Goal: Task Accomplishment & Management: Manage account settings

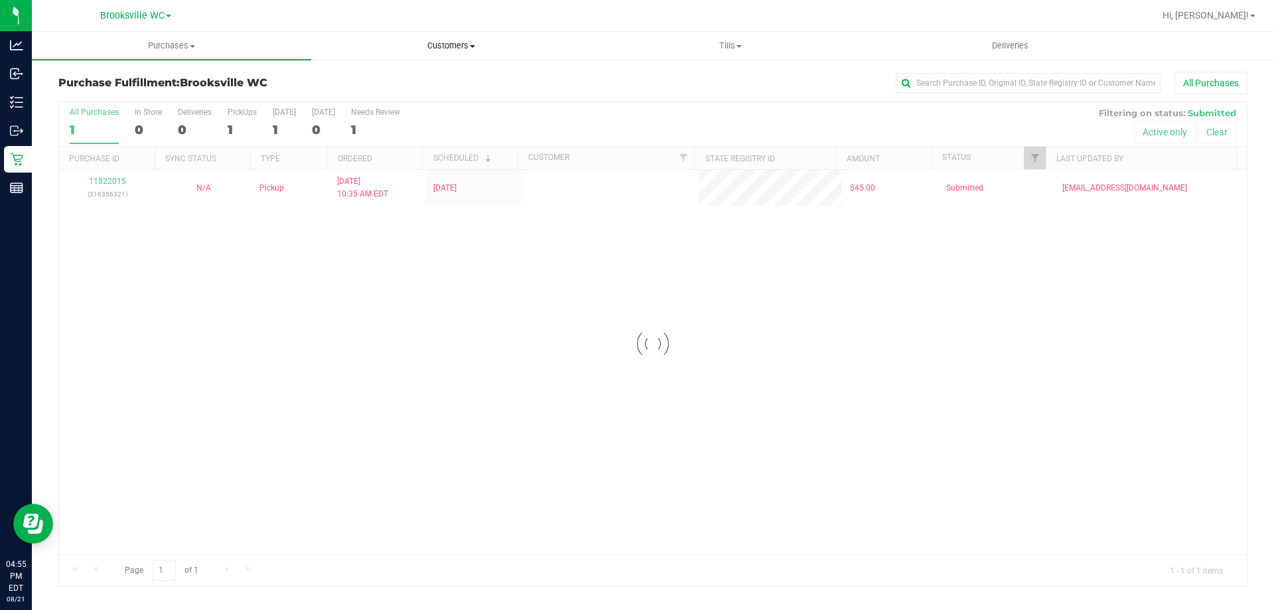
click at [457, 49] on span "Customers" at bounding box center [451, 46] width 278 height 12
click at [458, 72] on li "All customers" at bounding box center [450, 80] width 279 height 16
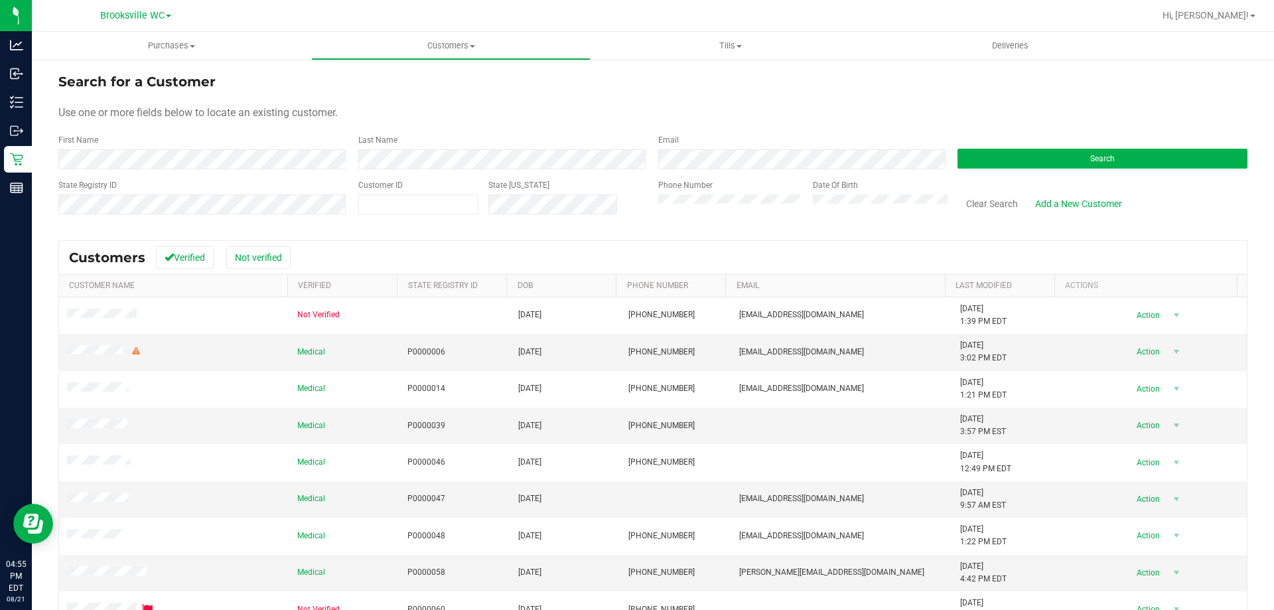
click at [375, 191] on div "Customer ID" at bounding box center [418, 202] width 120 height 47
click at [377, 209] on span at bounding box center [418, 204] width 120 height 20
type input "645056"
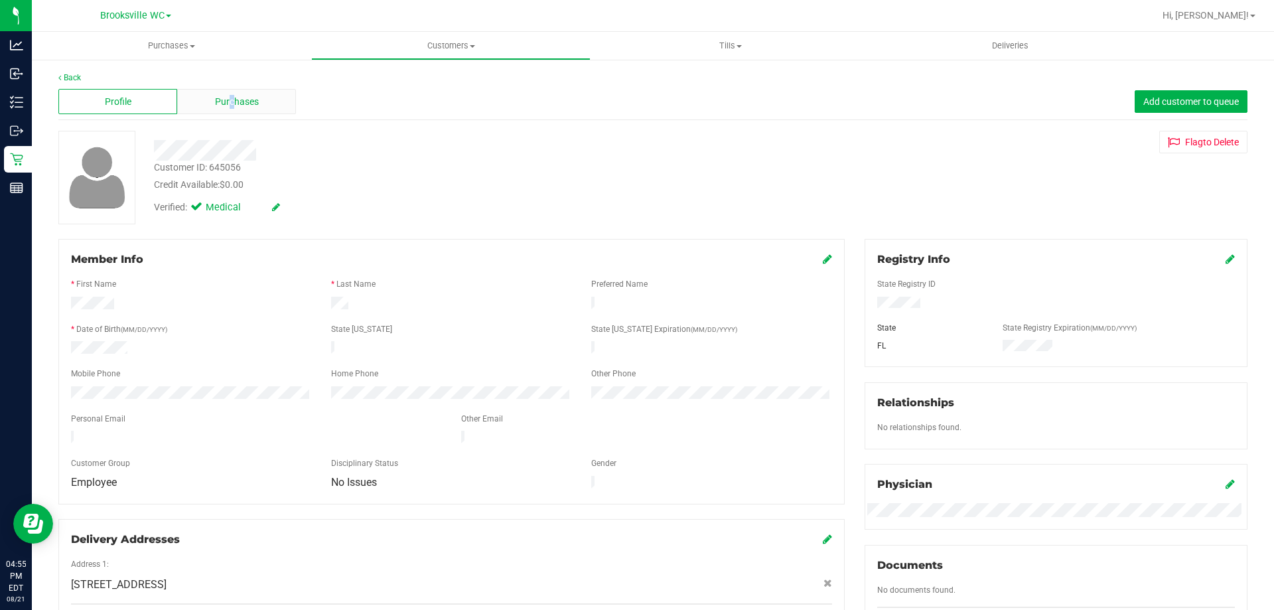
click at [230, 100] on span "Purchases" at bounding box center [237, 102] width 44 height 14
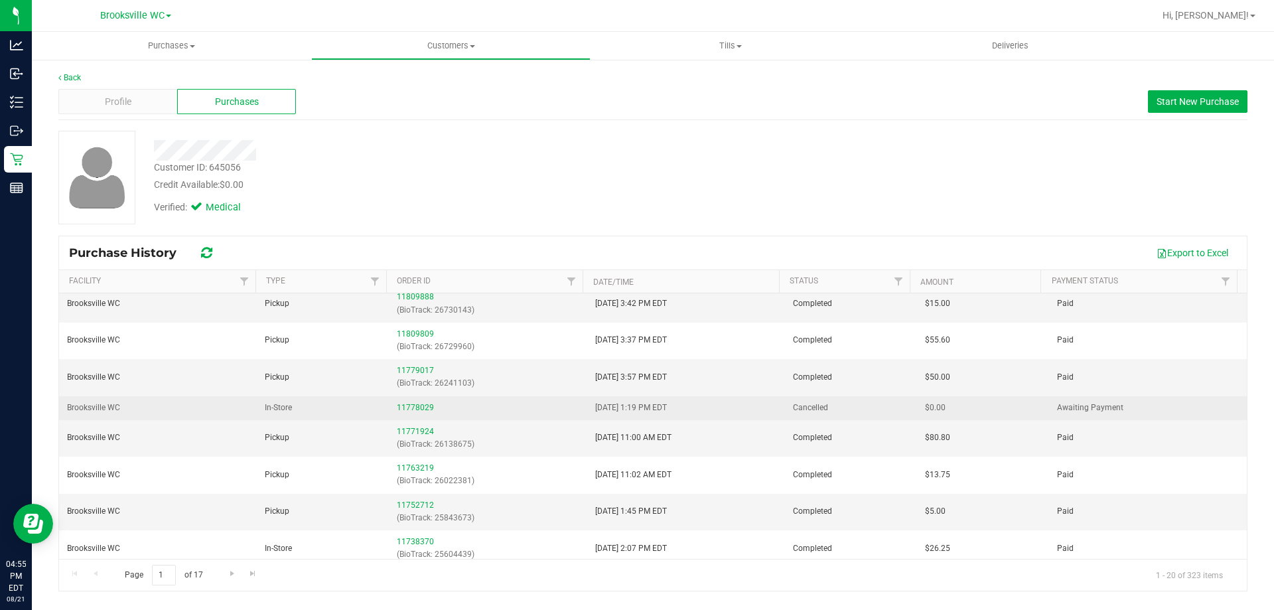
scroll to position [66, 0]
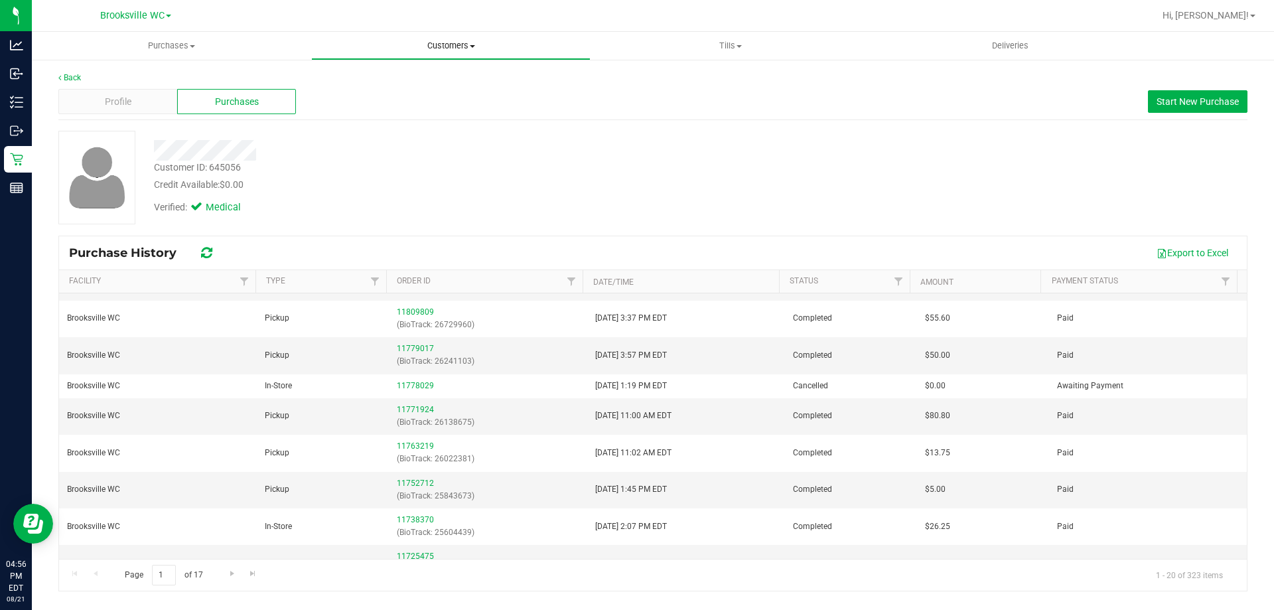
click at [446, 34] on uib-tab-heading "Customers All customers Add a new customer All physicians" at bounding box center [451, 46] width 278 height 27
click at [433, 86] on li "All customers" at bounding box center [450, 80] width 279 height 16
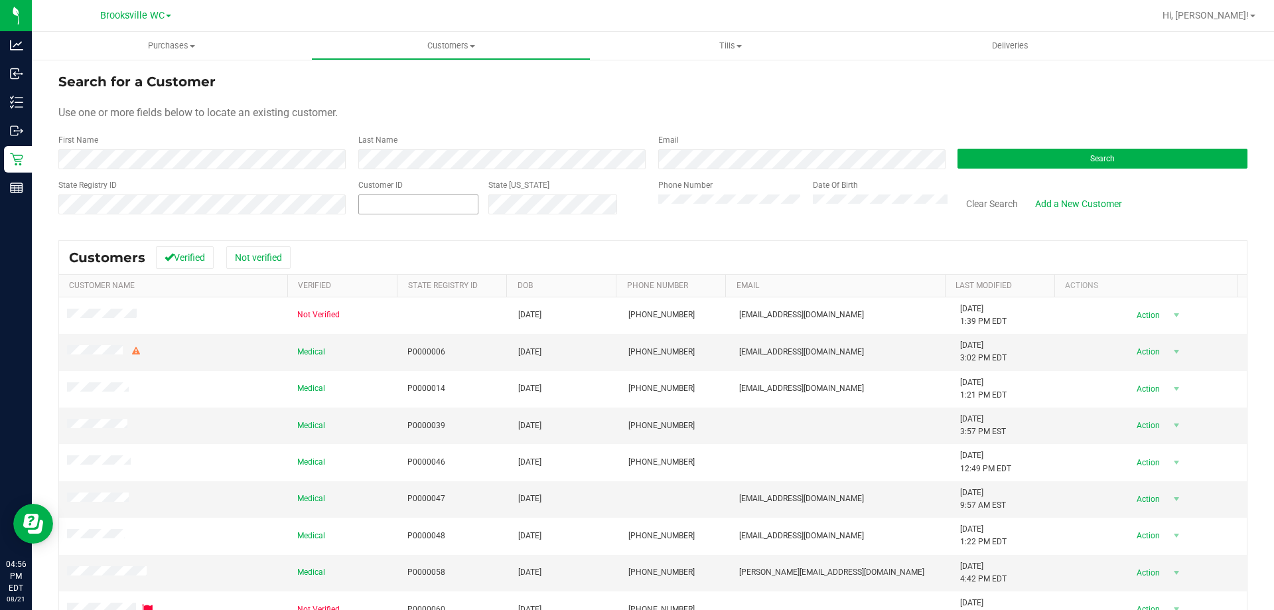
click at [421, 208] on span at bounding box center [418, 204] width 120 height 20
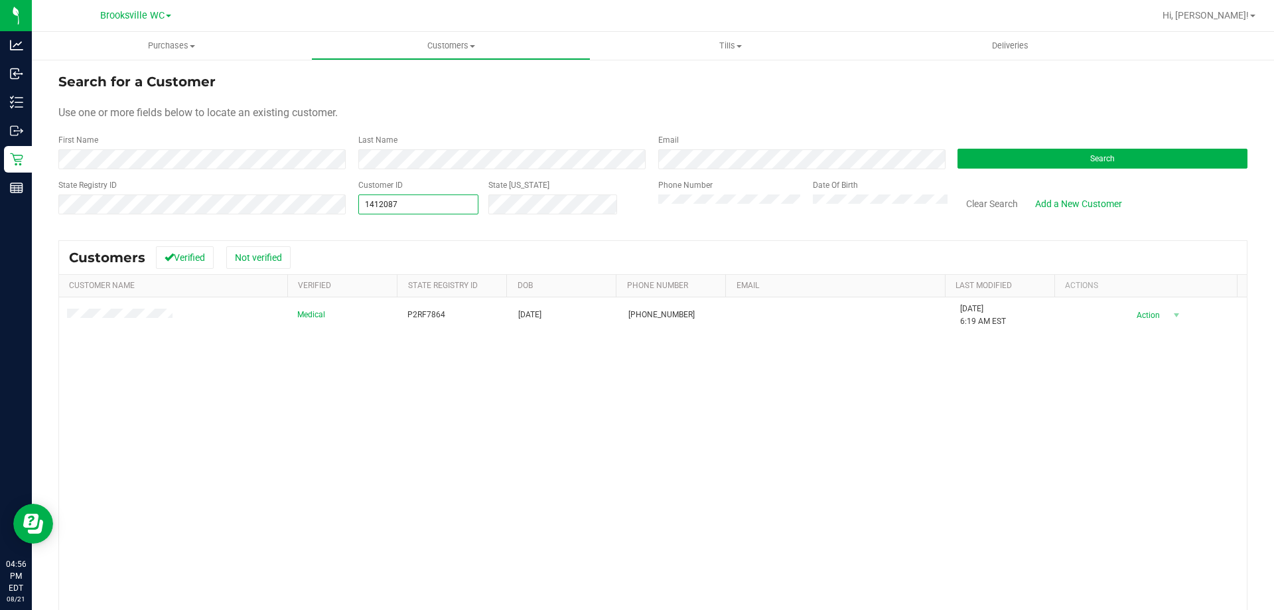
type input "1412087"
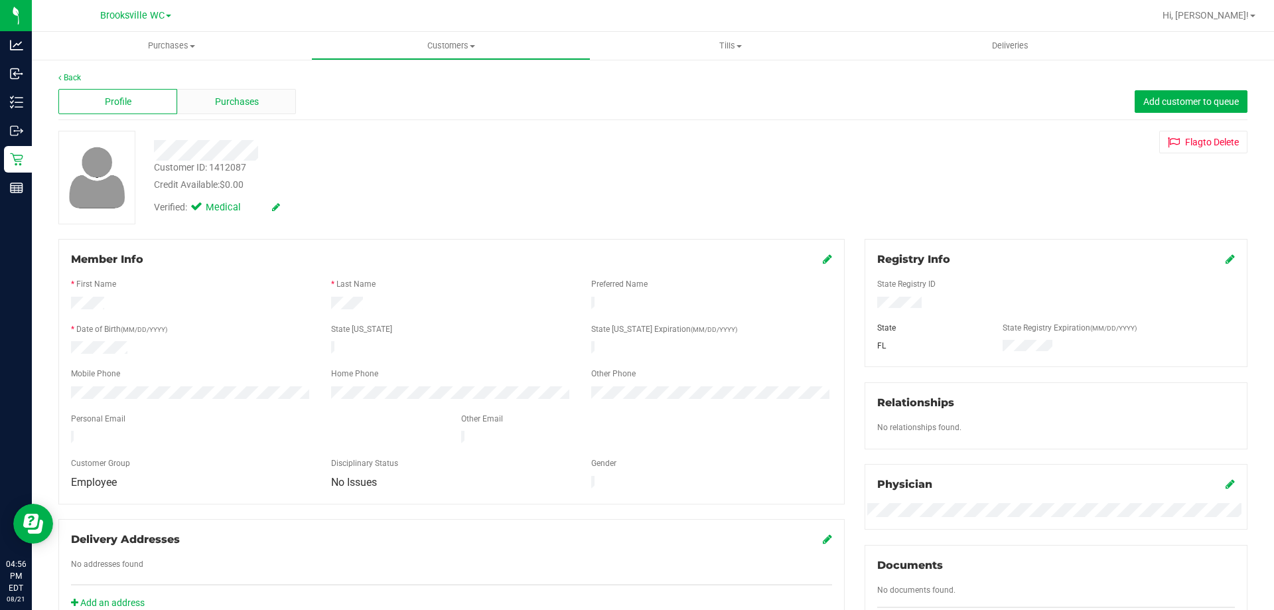
click at [275, 98] on div "Purchases" at bounding box center [236, 101] width 119 height 25
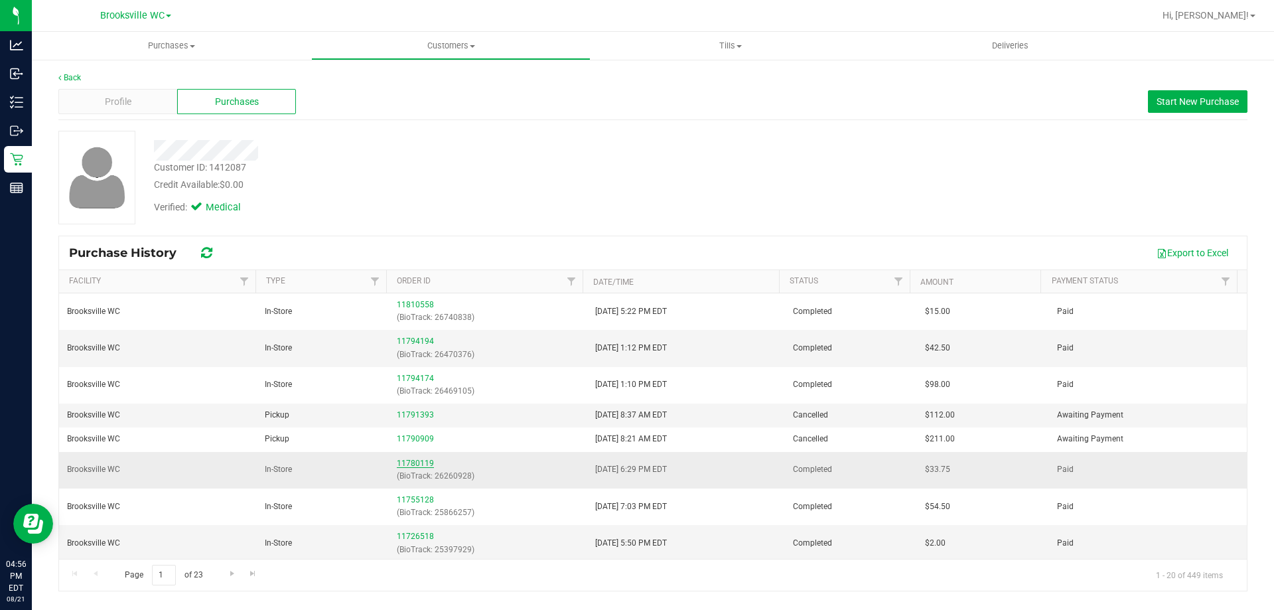
click at [402, 464] on link "11780119" at bounding box center [415, 462] width 37 height 9
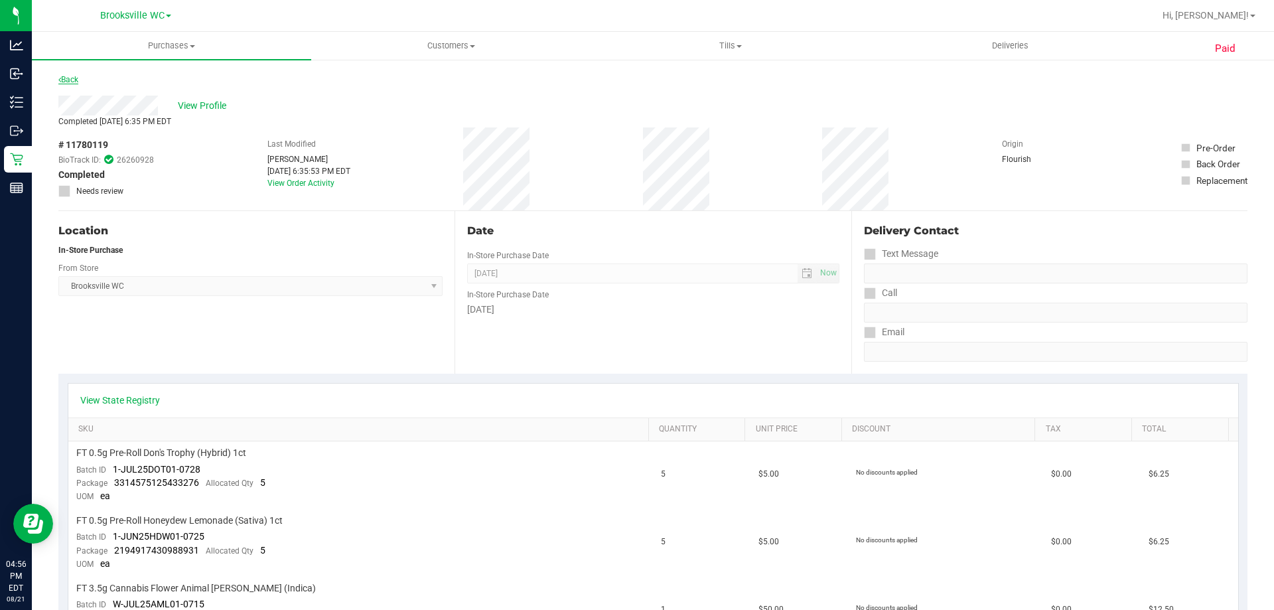
click at [70, 80] on link "Back" at bounding box center [68, 79] width 20 height 9
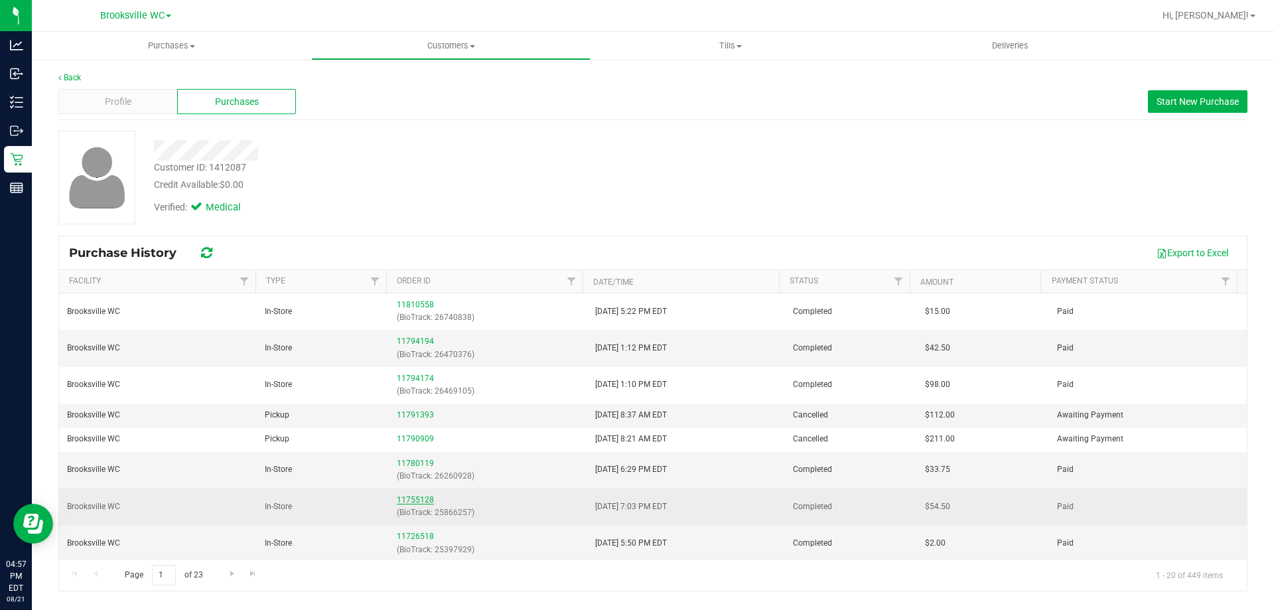
click at [421, 495] on link "11755128" at bounding box center [415, 499] width 37 height 9
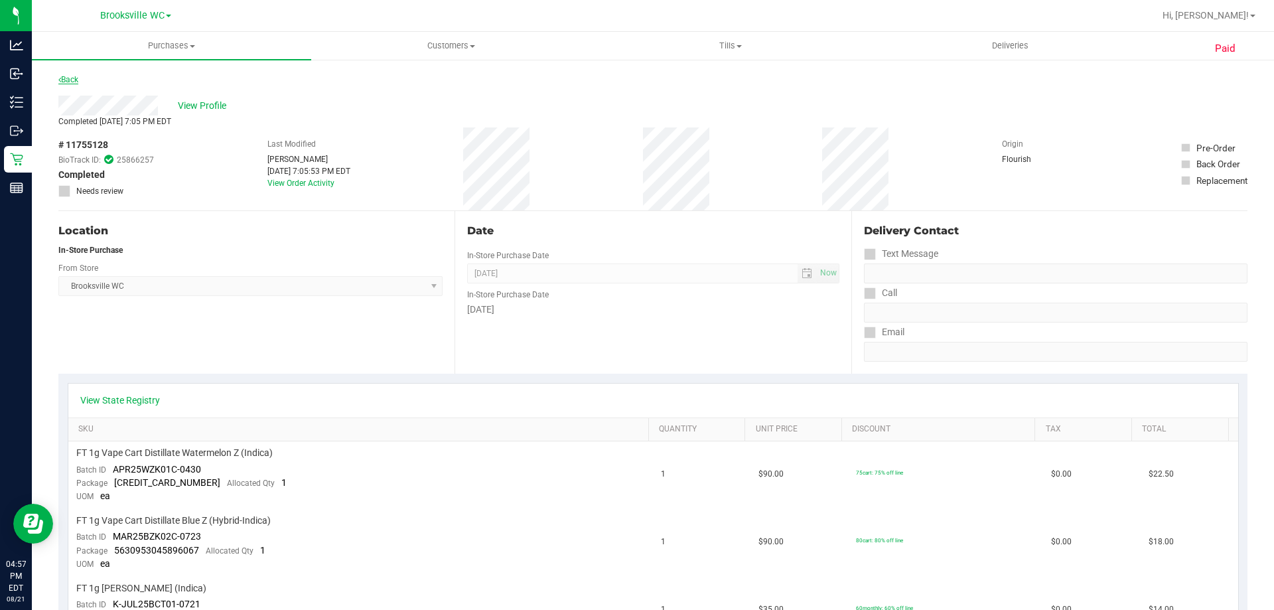
click at [68, 78] on link "Back" at bounding box center [68, 79] width 20 height 9
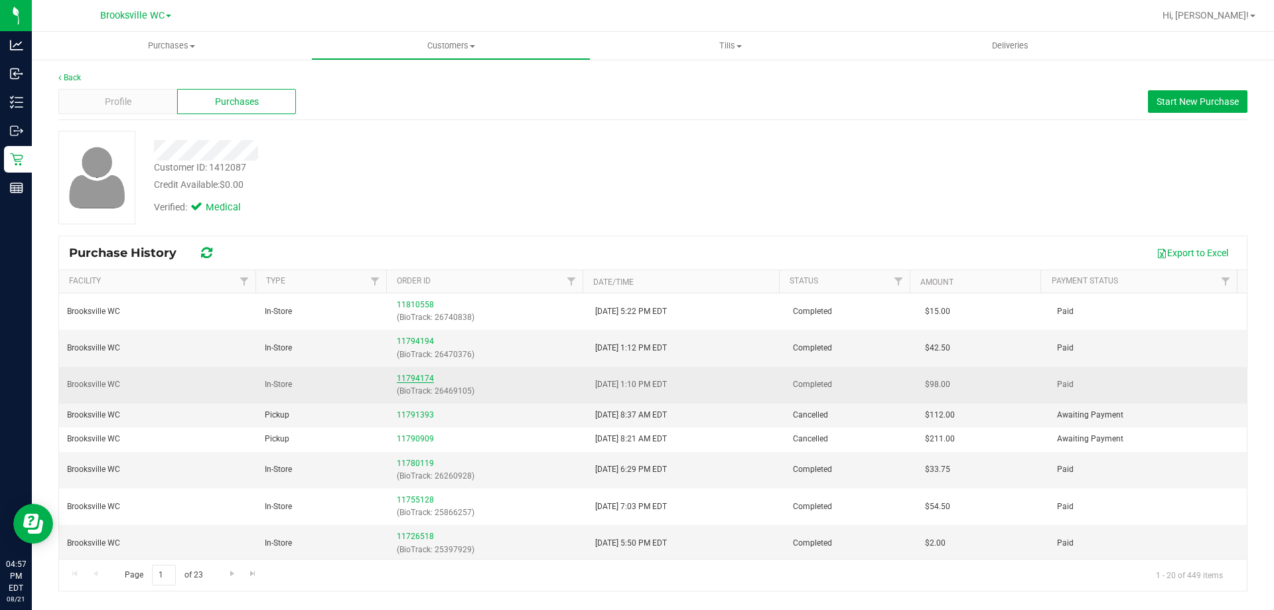
click at [416, 374] on link "11794174" at bounding box center [415, 378] width 37 height 9
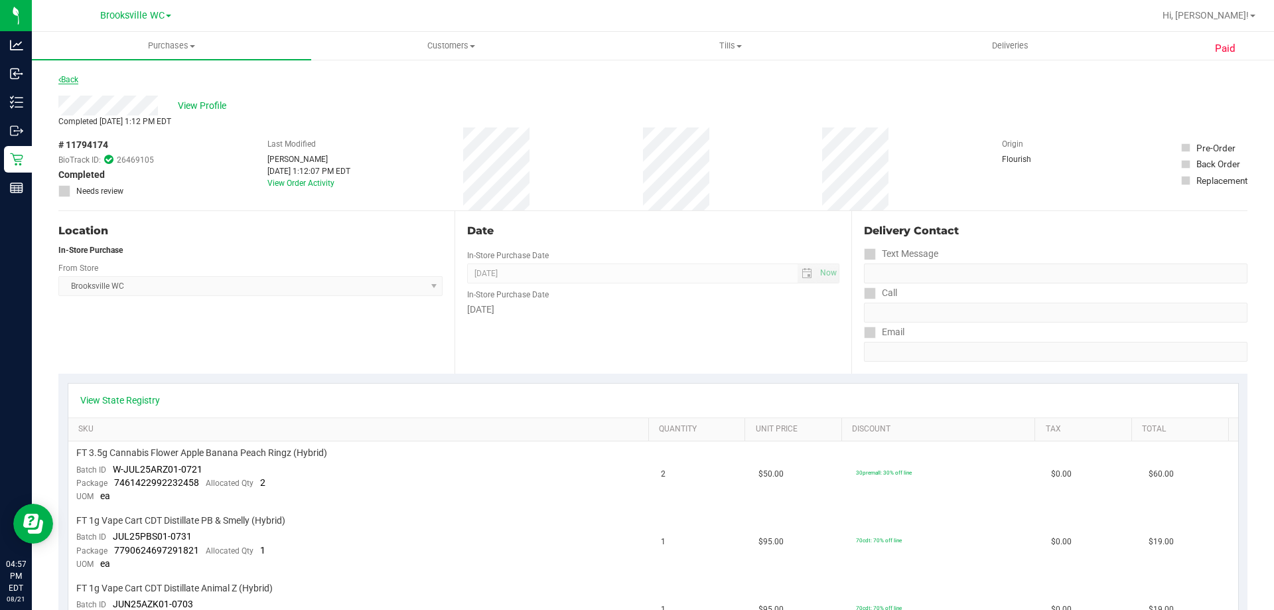
click at [70, 79] on link "Back" at bounding box center [68, 79] width 20 height 9
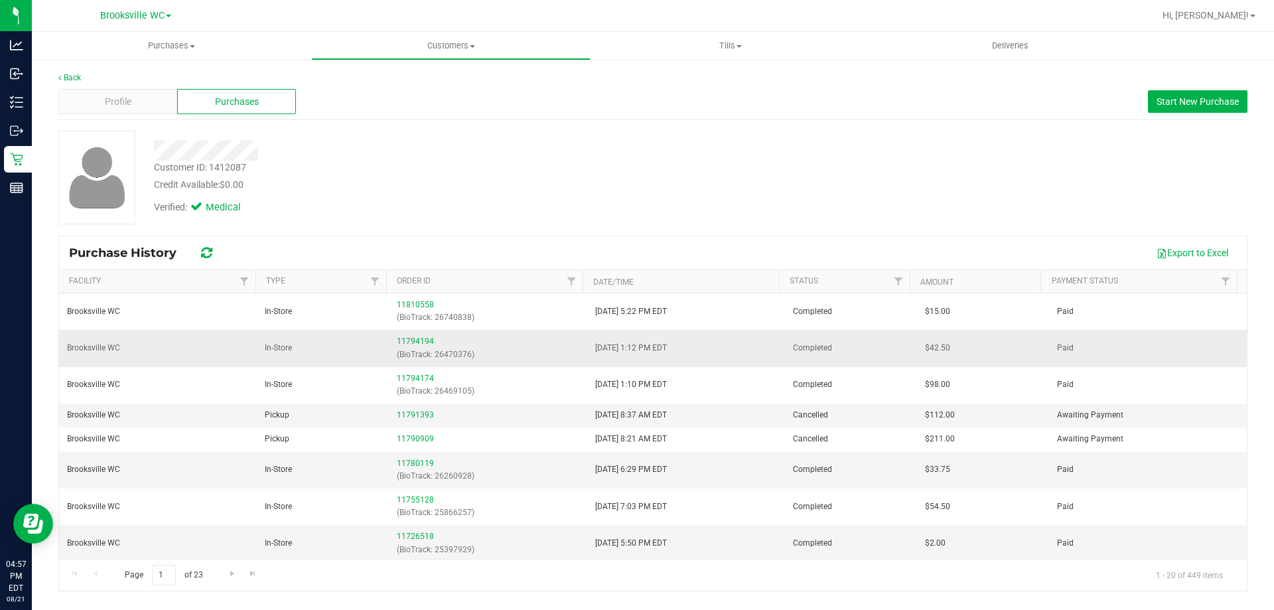
click at [423, 346] on div "11794194 (BioTrack: 26470376)" at bounding box center [488, 347] width 182 height 25
click at [415, 342] on link "11794194" at bounding box center [415, 340] width 37 height 9
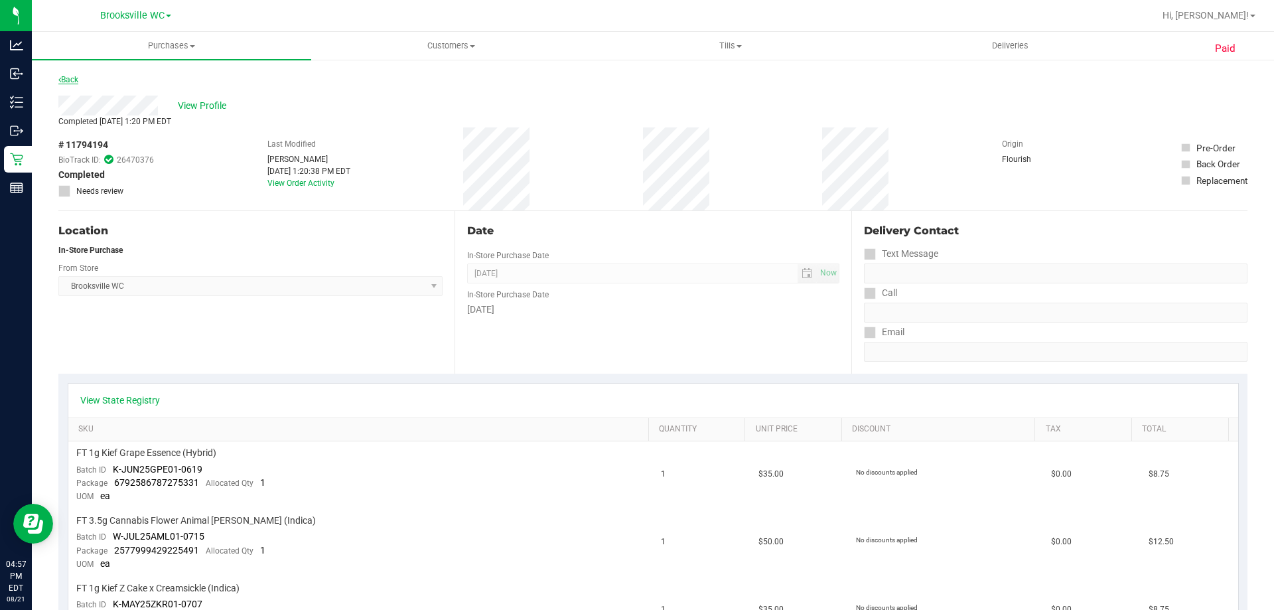
click at [74, 82] on link "Back" at bounding box center [68, 79] width 20 height 9
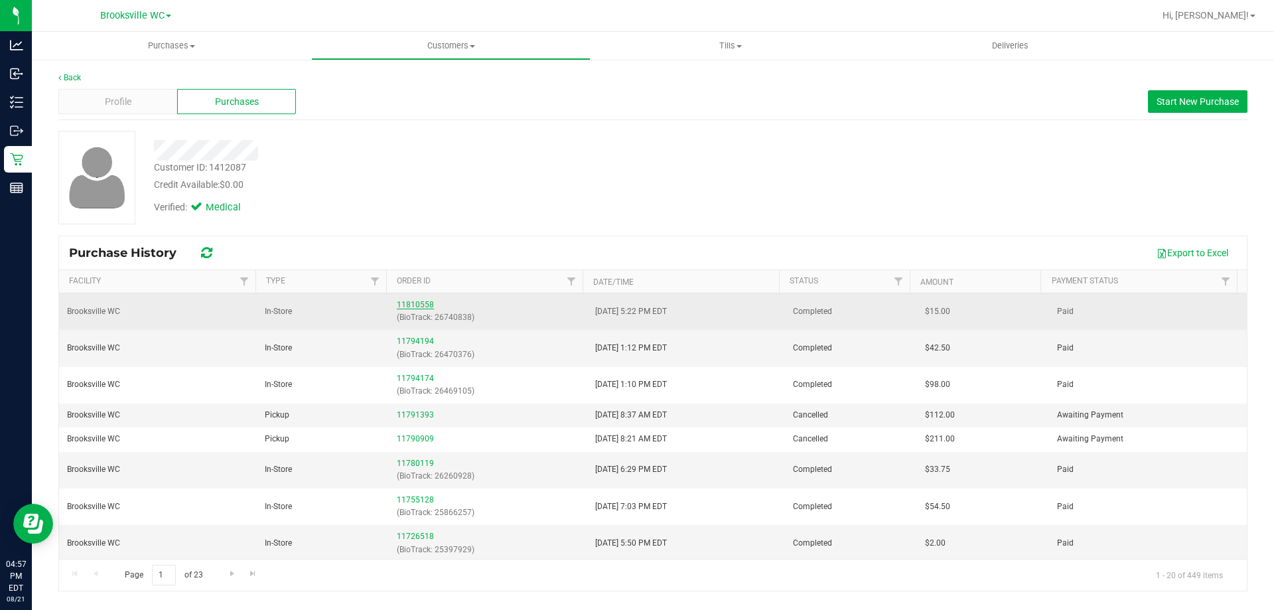
click at [419, 305] on link "11810558" at bounding box center [415, 304] width 37 height 9
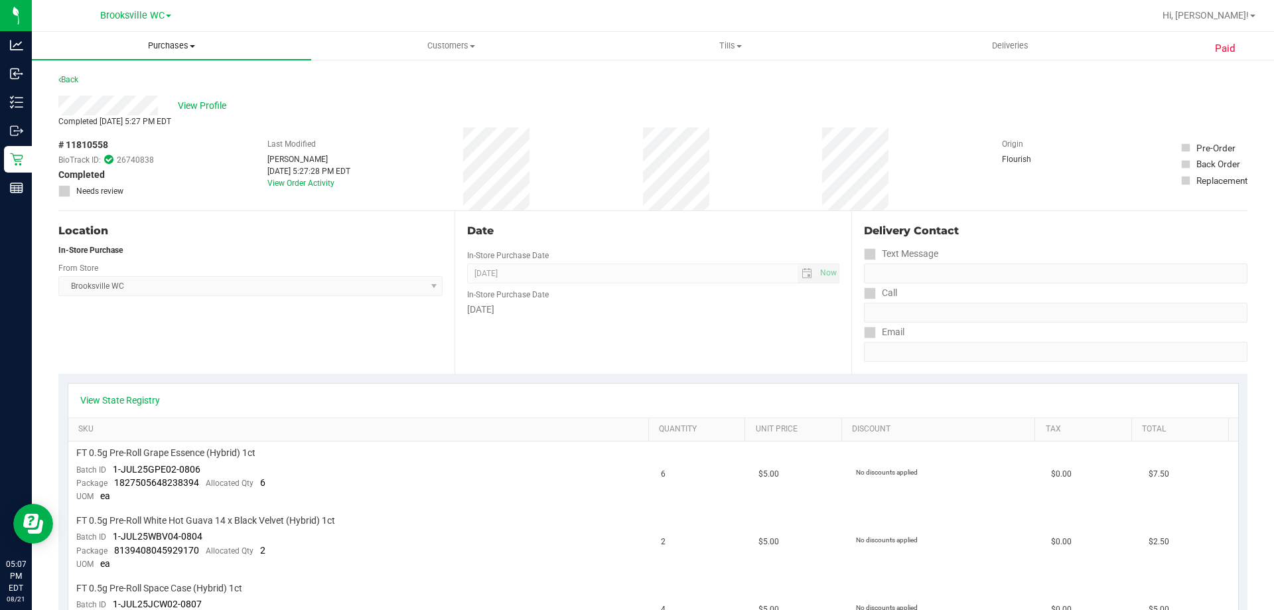
click at [150, 46] on span "Purchases" at bounding box center [171, 46] width 279 height 12
click at [433, 50] on span "Customers" at bounding box center [451, 46] width 278 height 12
click at [425, 80] on li "All customers" at bounding box center [450, 80] width 279 height 16
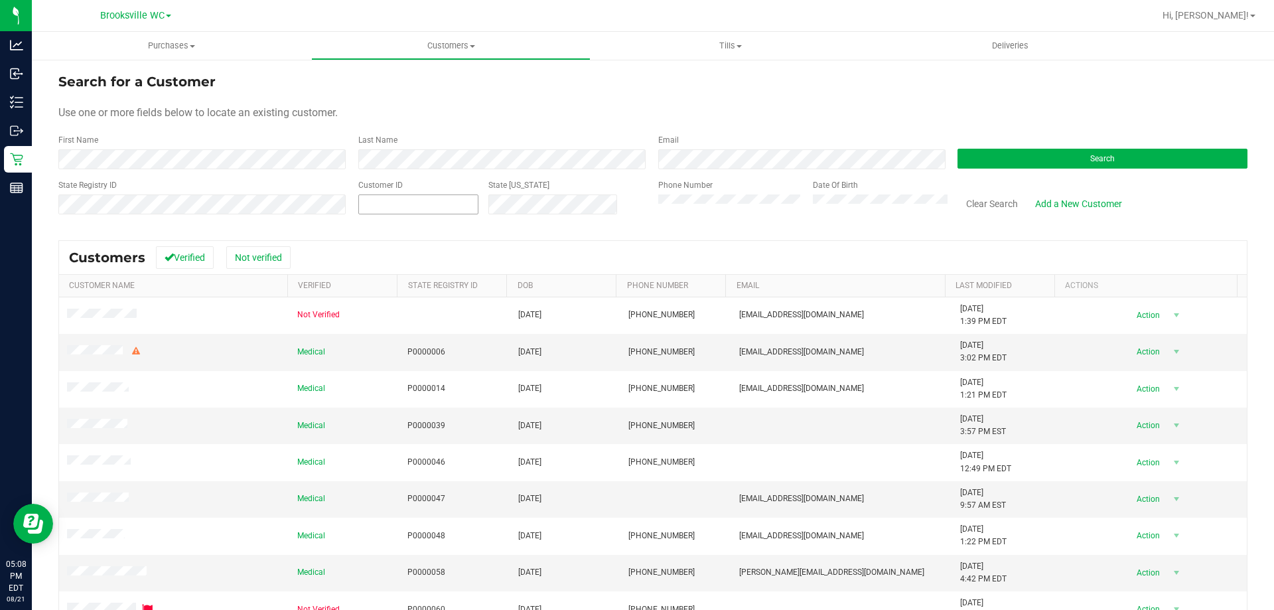
click at [399, 204] on span at bounding box center [418, 204] width 120 height 20
type input "1415016"
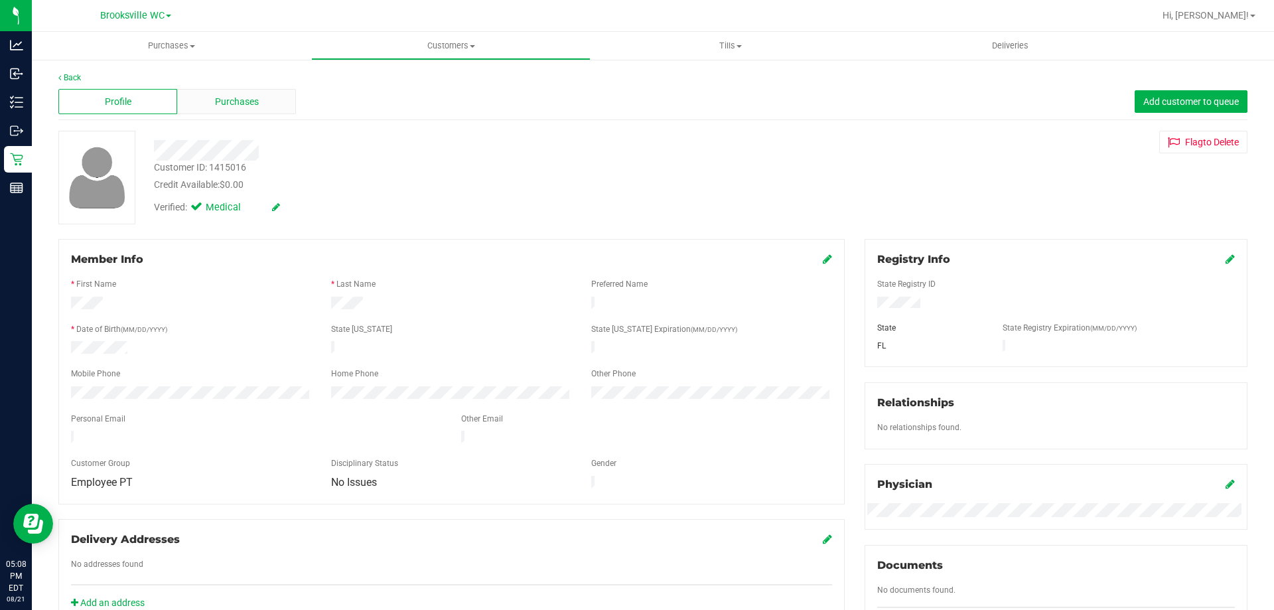
click at [242, 93] on div "Purchases" at bounding box center [236, 101] width 119 height 25
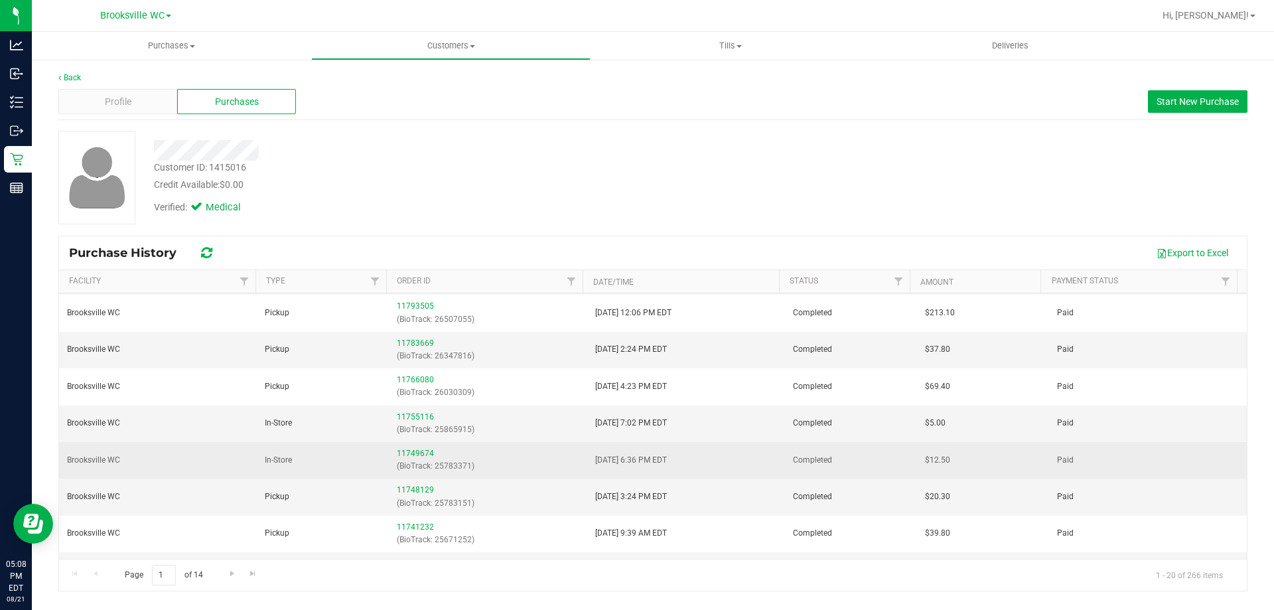
scroll to position [199, 0]
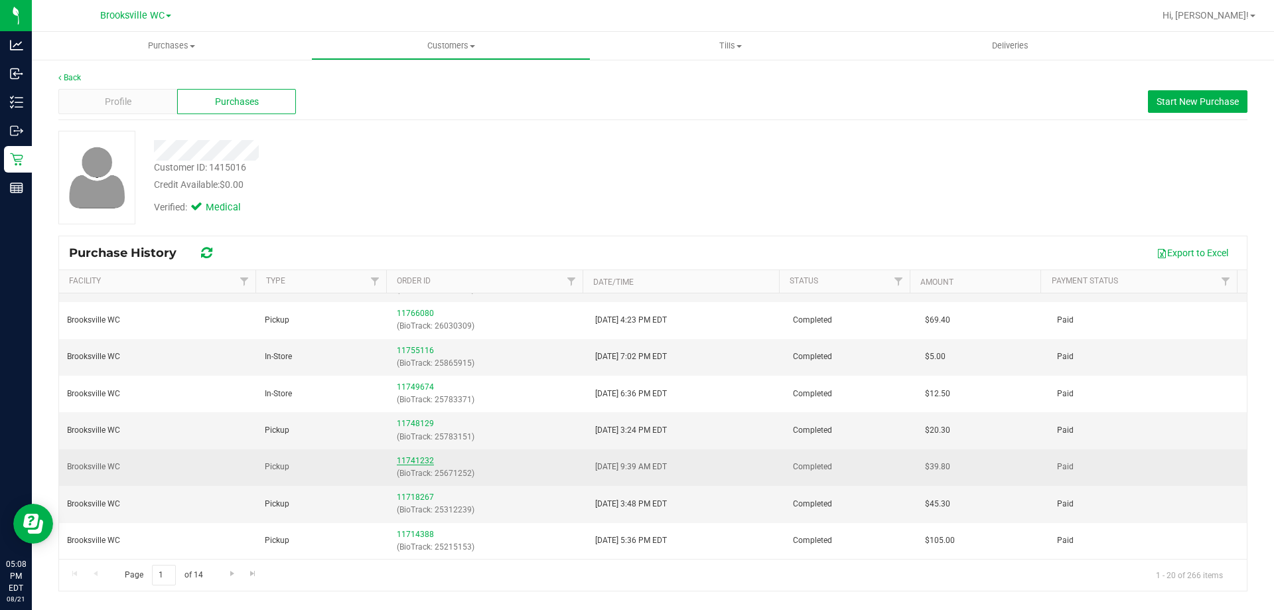
click at [407, 457] on link "11741232" at bounding box center [415, 460] width 37 height 9
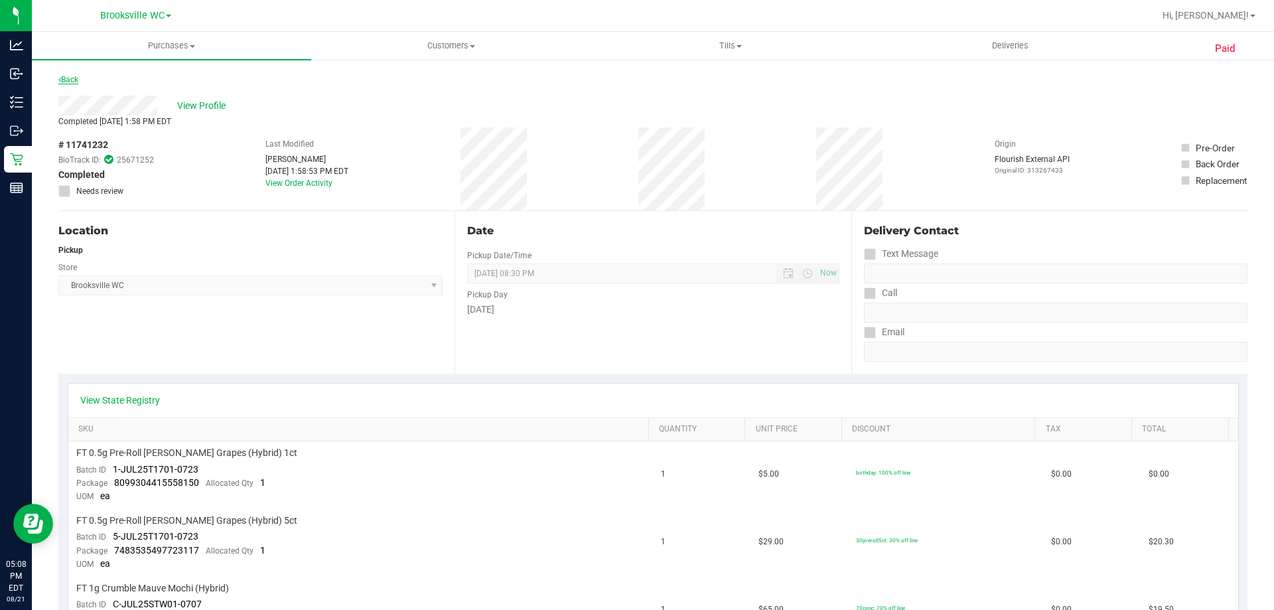
click at [67, 79] on link "Back" at bounding box center [68, 79] width 20 height 9
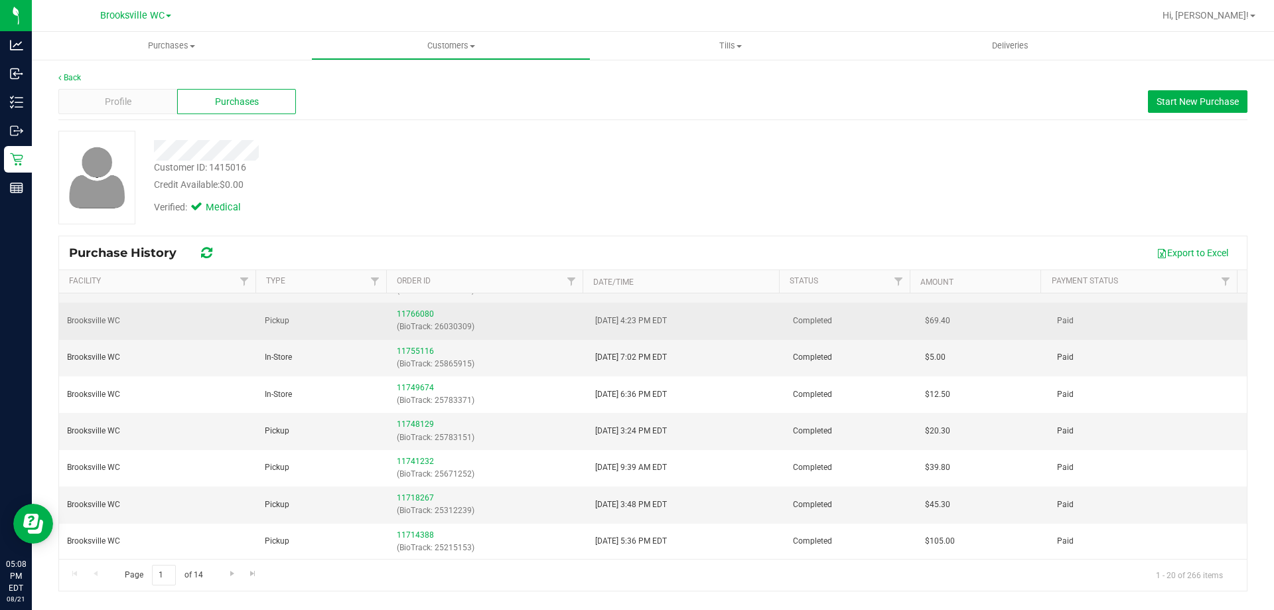
scroll to position [199, 0]
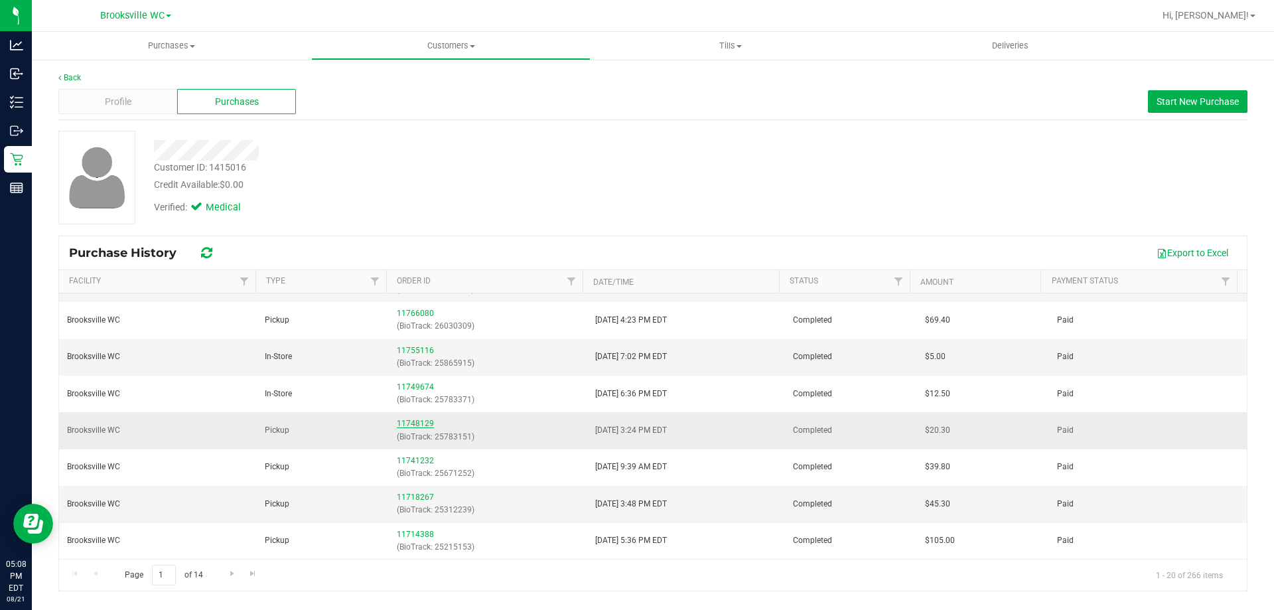
click at [426, 425] on link "11748129" at bounding box center [415, 423] width 37 height 9
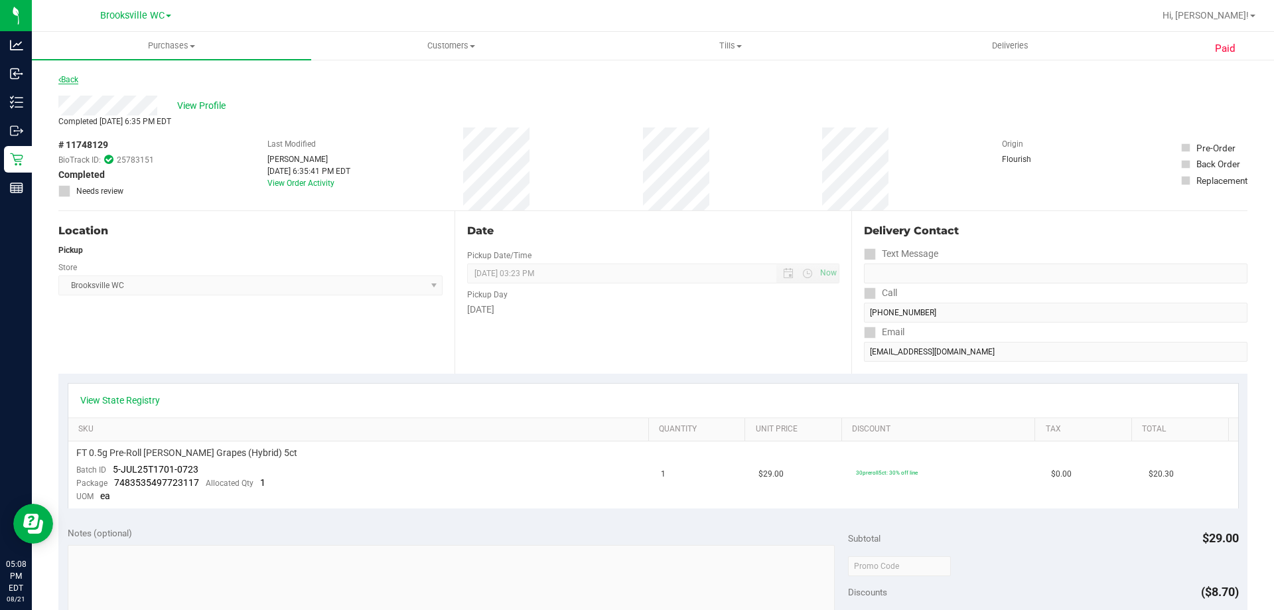
click at [70, 81] on link "Back" at bounding box center [68, 79] width 20 height 9
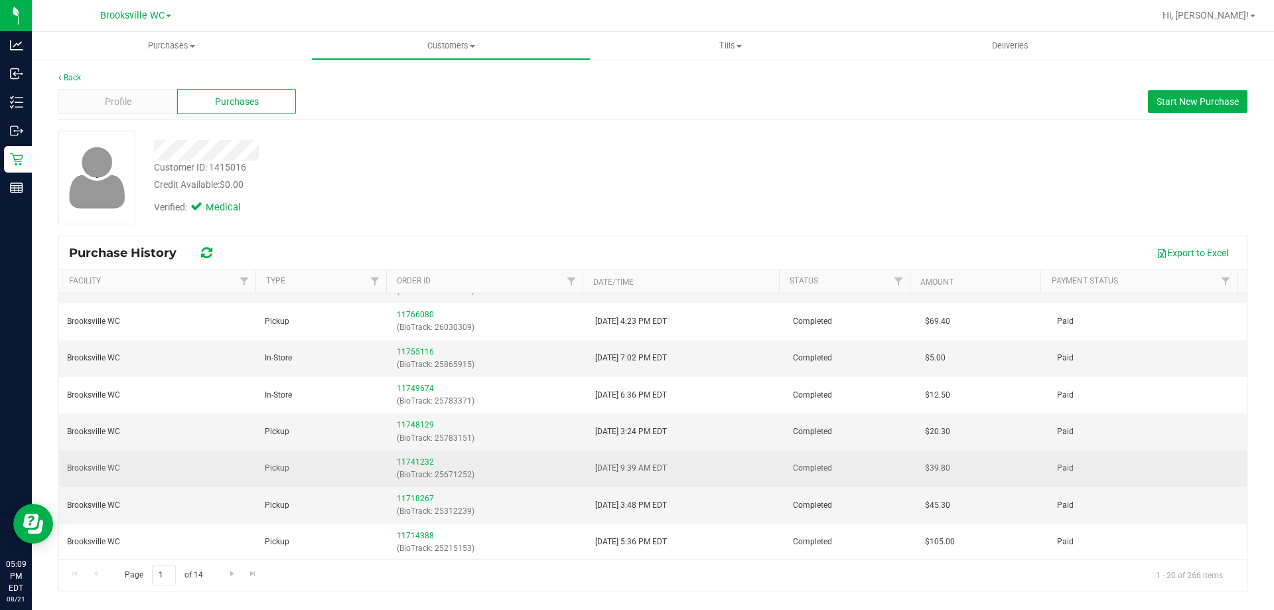
scroll to position [199, 0]
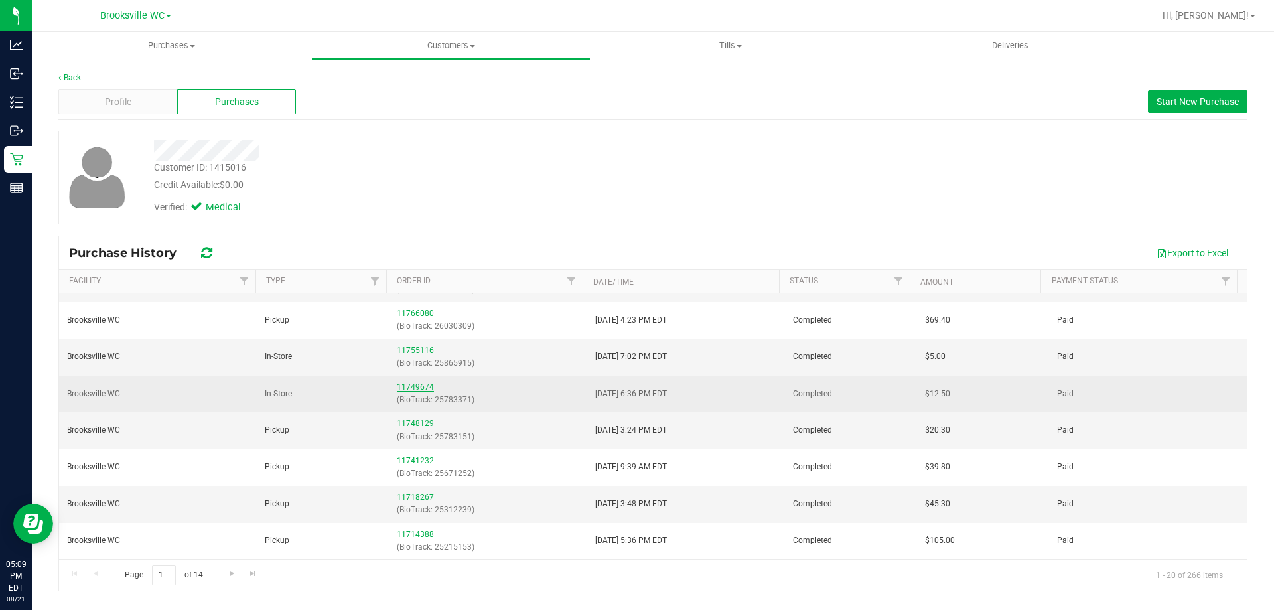
click at [415, 386] on link "11749674" at bounding box center [415, 386] width 37 height 9
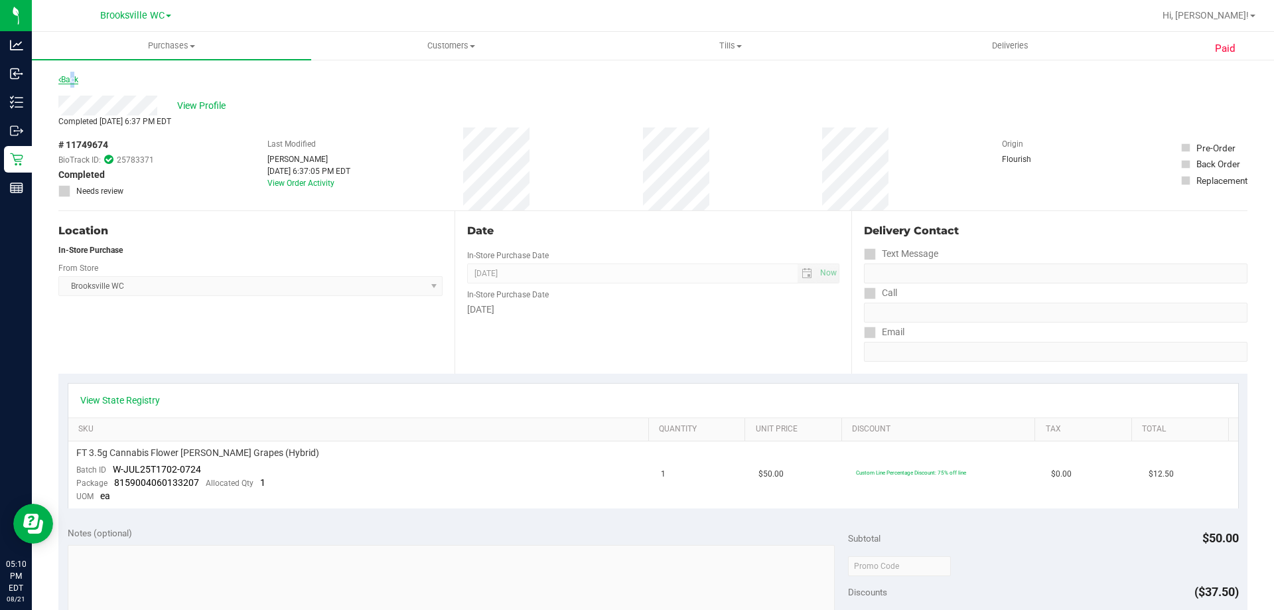
click at [70, 80] on link "Back" at bounding box center [68, 79] width 20 height 9
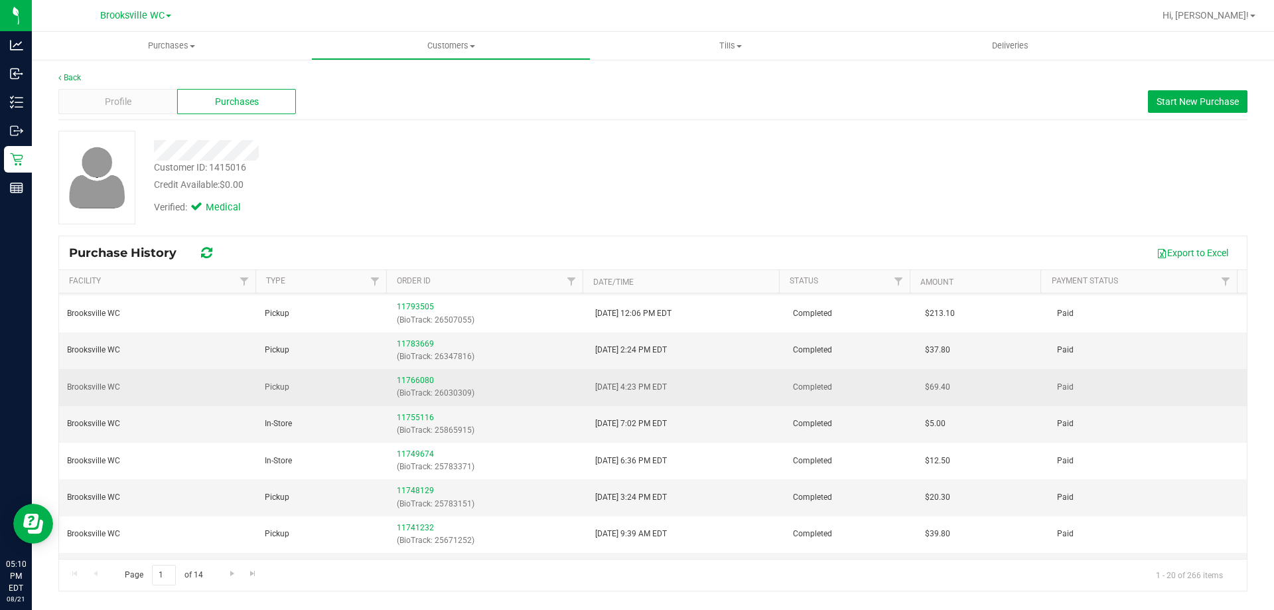
scroll to position [133, 0]
click at [418, 382] on link "11766080" at bounding box center [415, 379] width 37 height 9
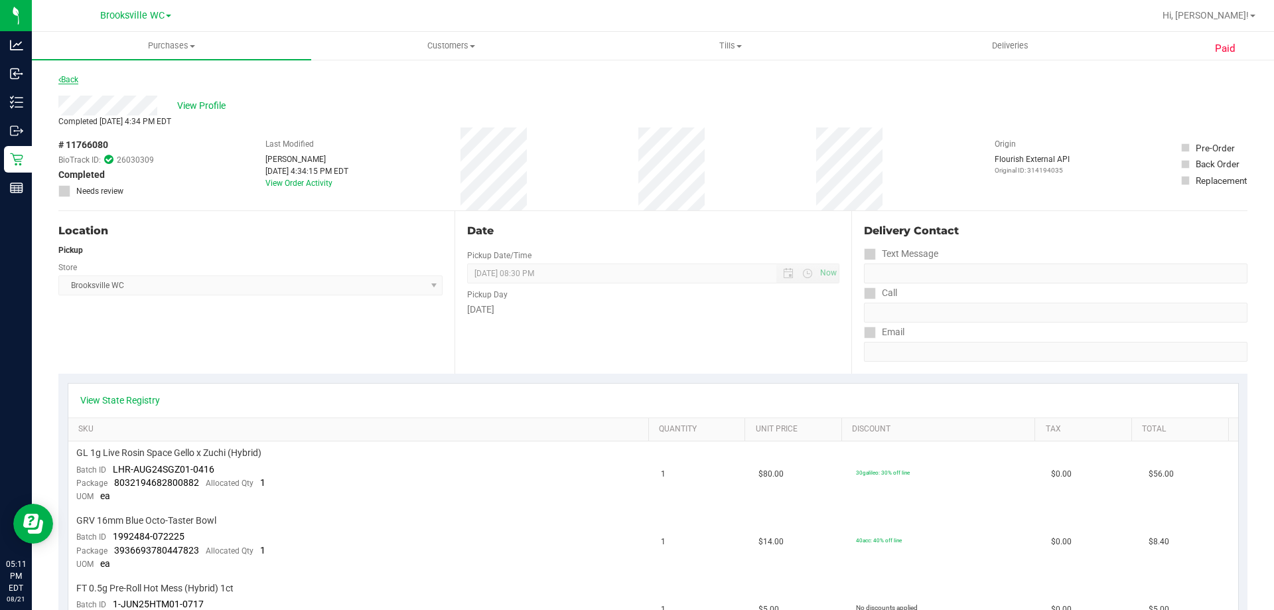
click at [75, 81] on link "Back" at bounding box center [68, 79] width 20 height 9
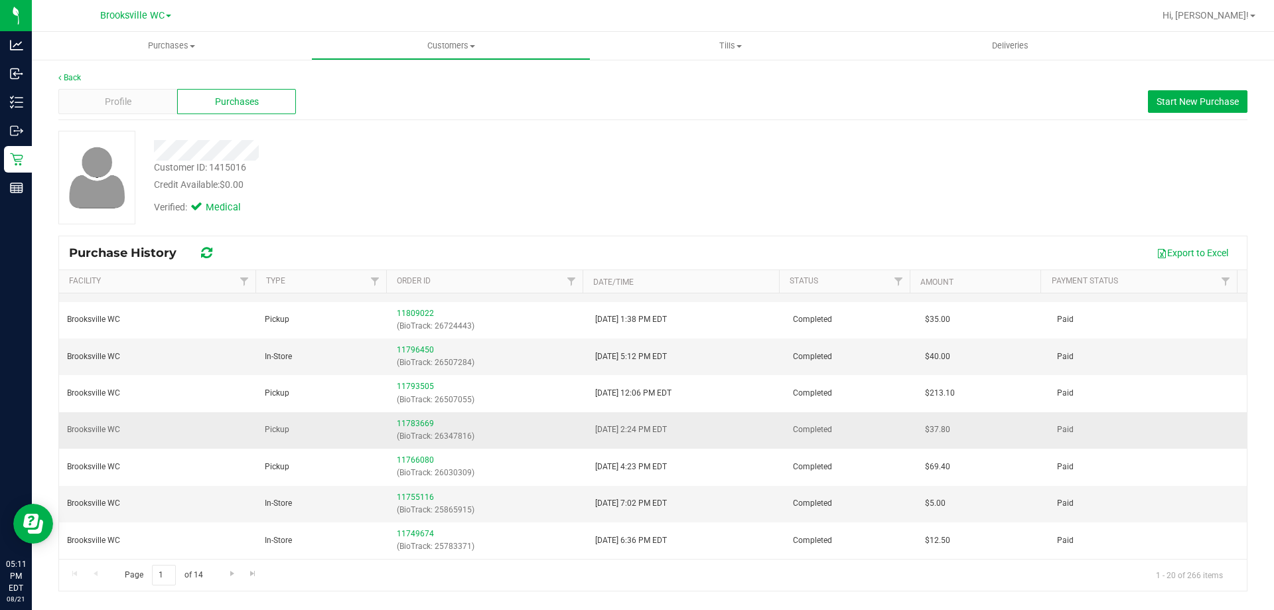
scroll to position [133, 0]
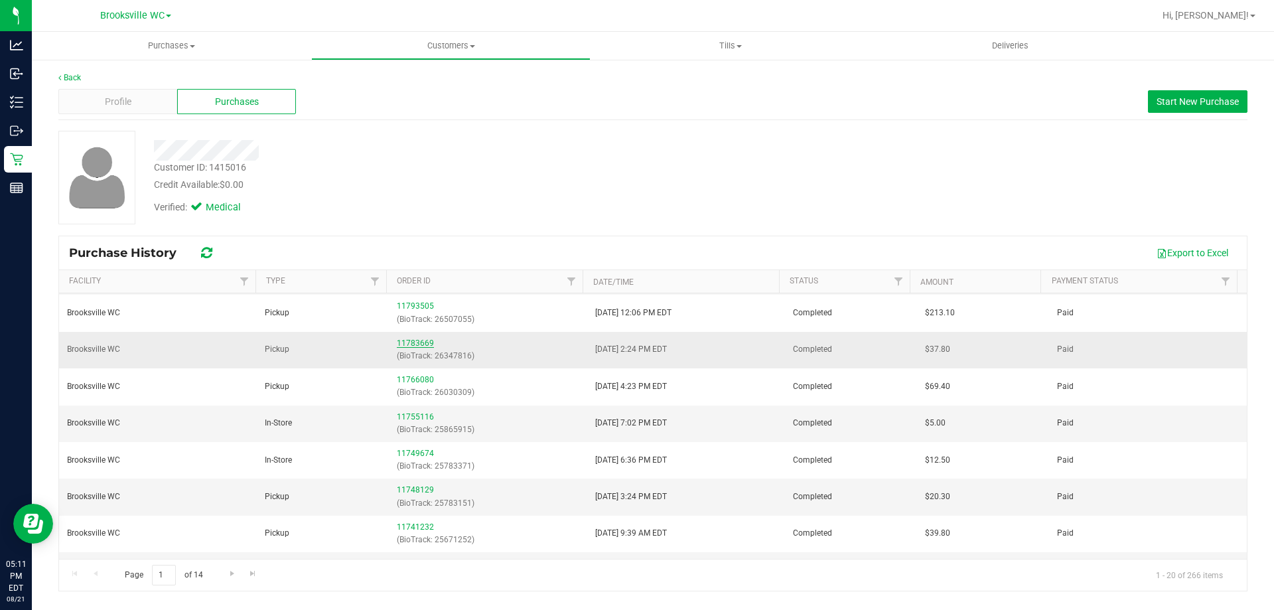
click at [417, 340] on link "11783669" at bounding box center [415, 342] width 37 height 9
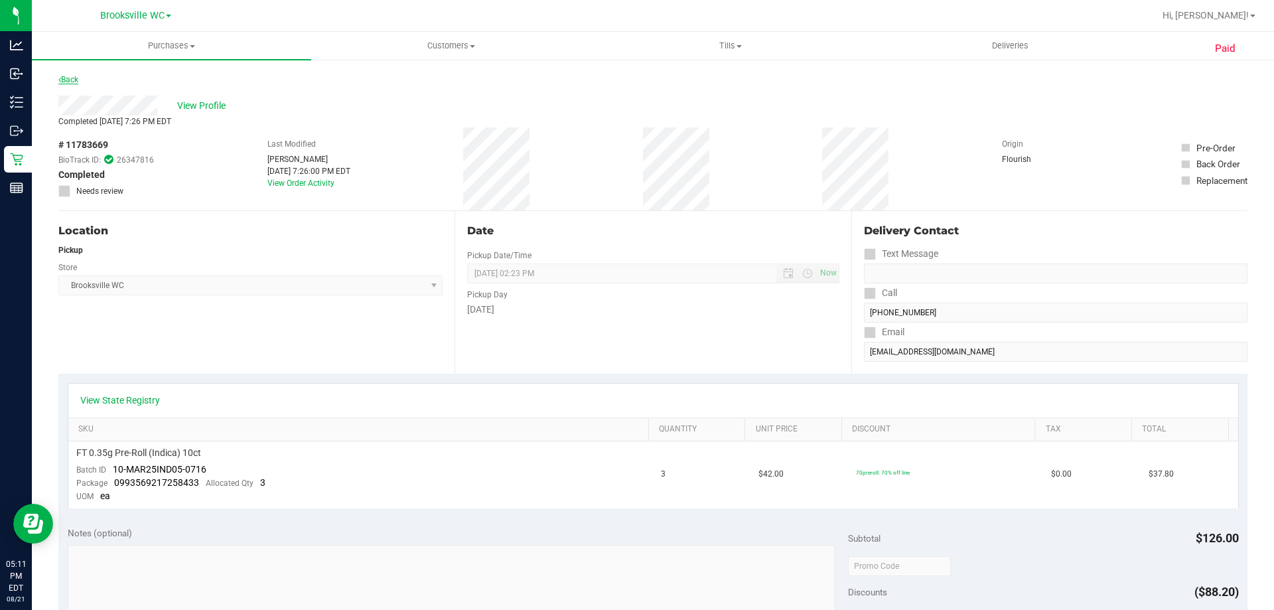
click at [67, 78] on link "Back" at bounding box center [68, 79] width 20 height 9
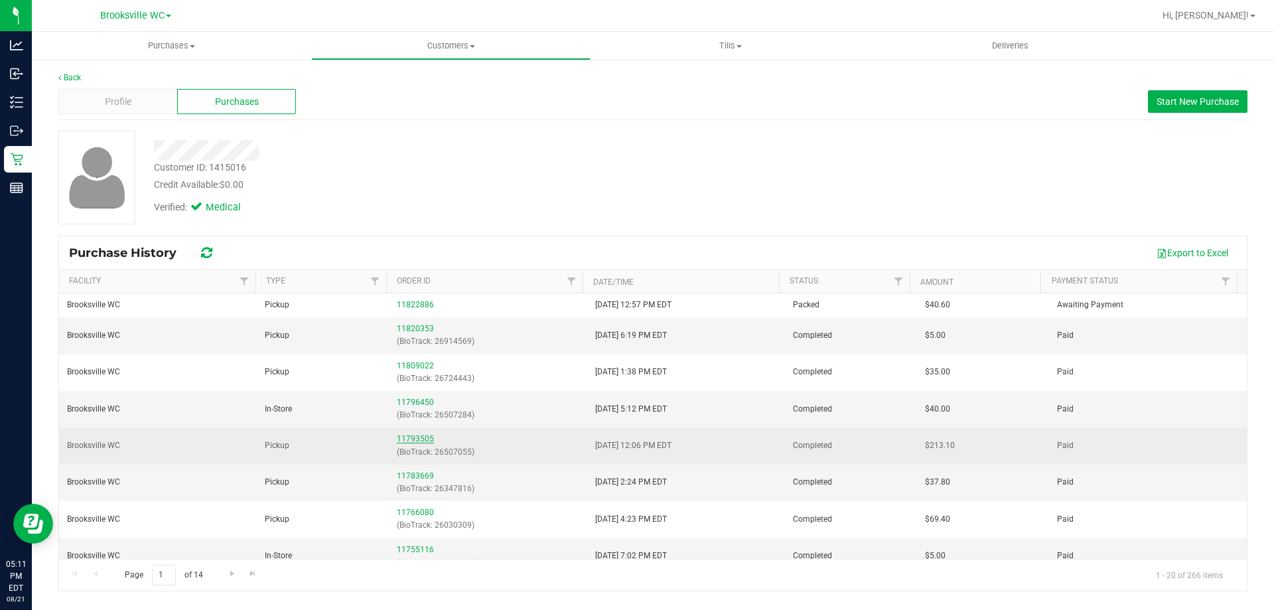
click at [423, 439] on link "11793505" at bounding box center [415, 438] width 37 height 9
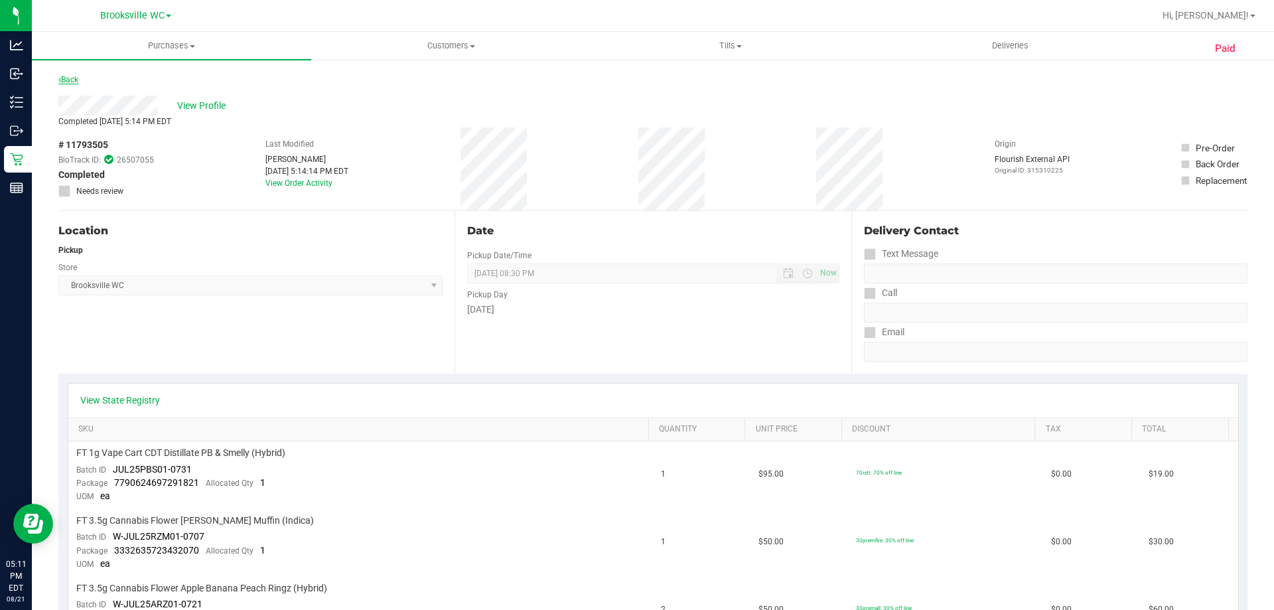
click at [75, 80] on link "Back" at bounding box center [68, 79] width 20 height 9
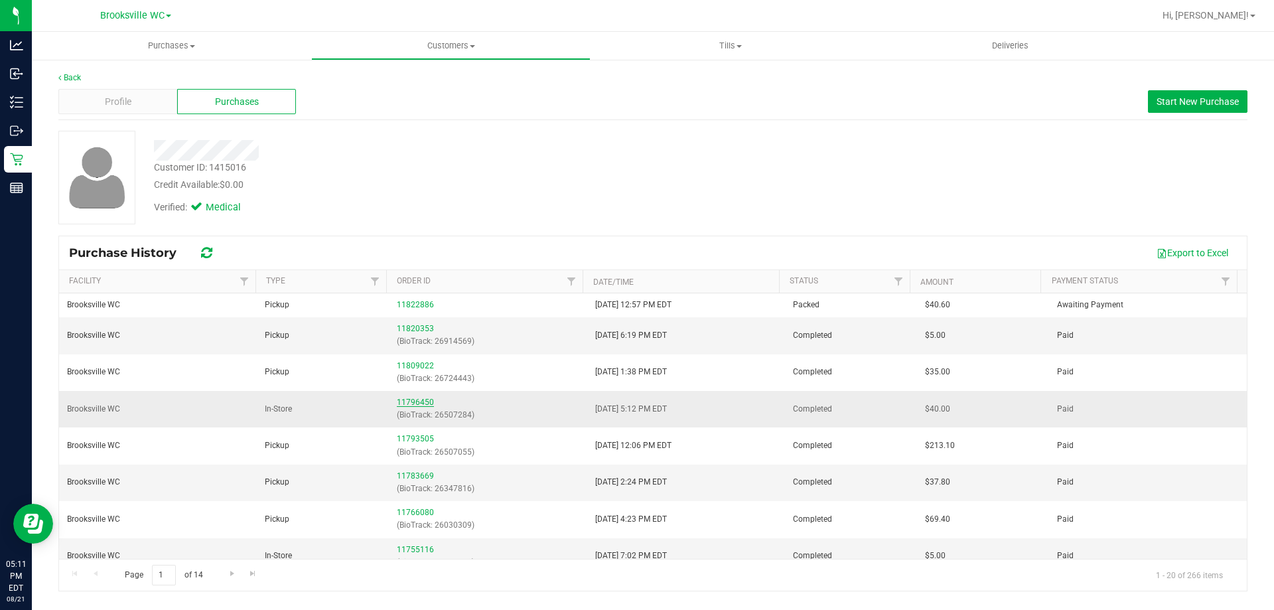
click at [417, 405] on link "11796450" at bounding box center [415, 401] width 37 height 9
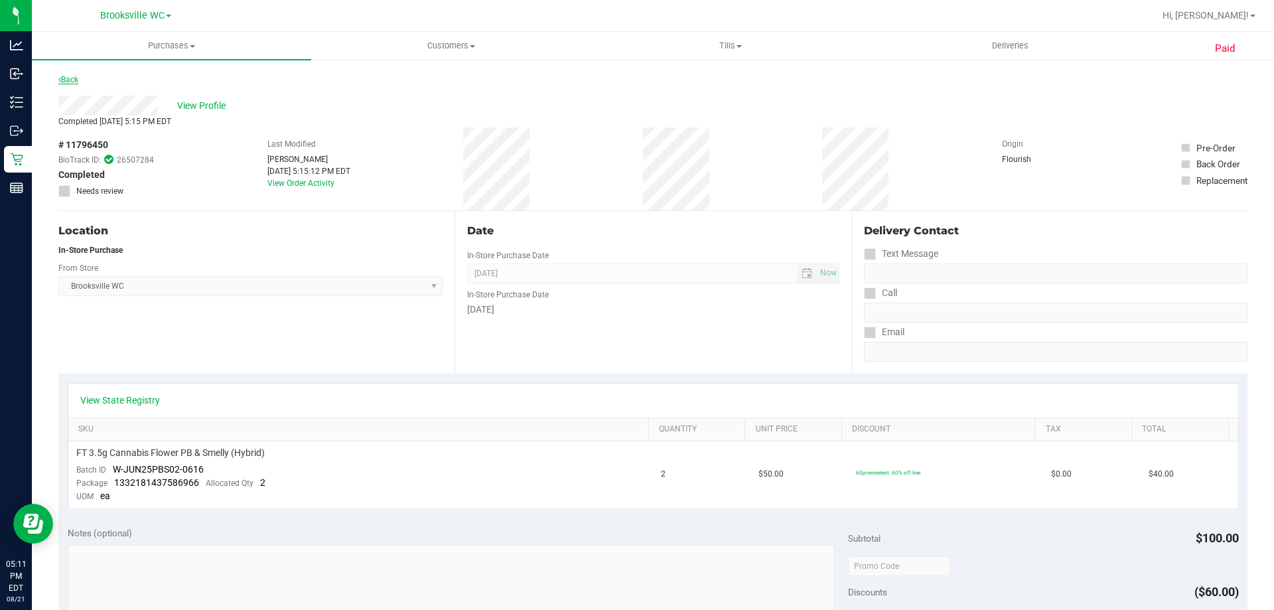
click at [72, 80] on link "Back" at bounding box center [68, 79] width 20 height 9
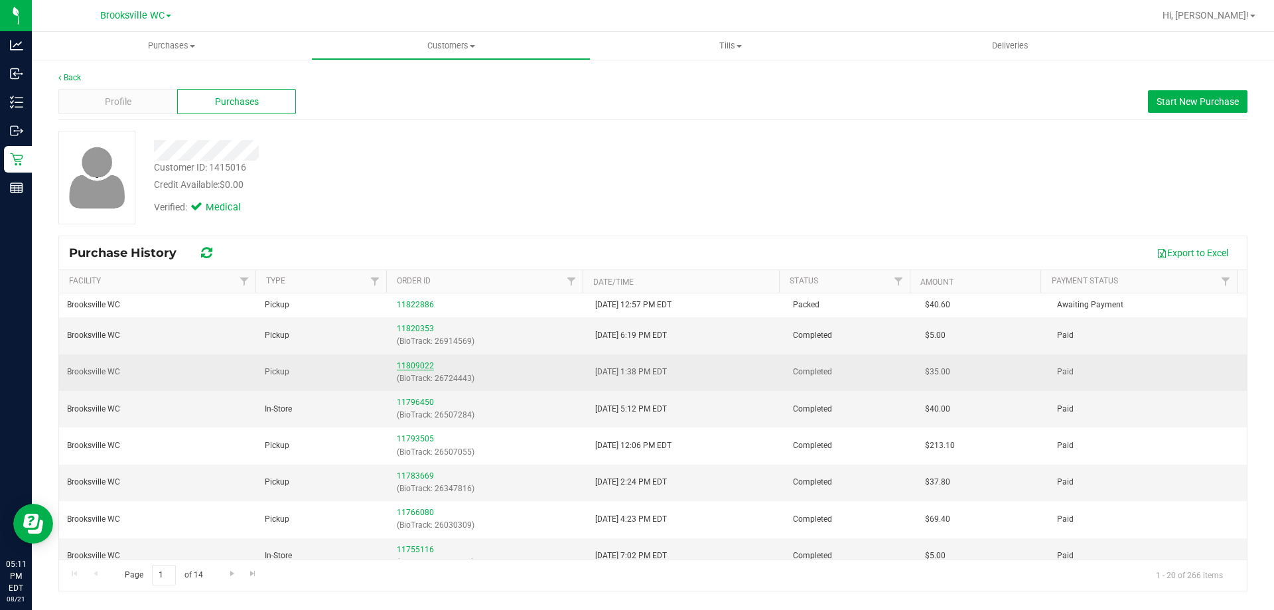
click at [405, 365] on link "11809022" at bounding box center [415, 365] width 37 height 9
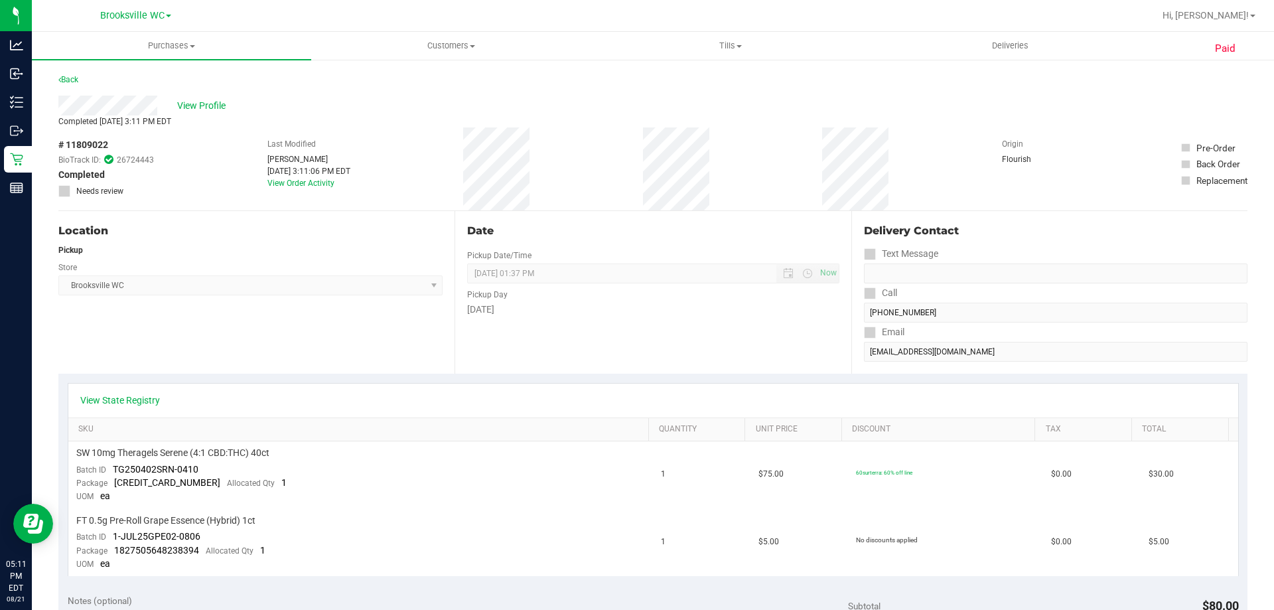
click at [73, 85] on div "Back" at bounding box center [68, 80] width 20 height 16
click at [71, 82] on link "Back" at bounding box center [68, 79] width 20 height 9
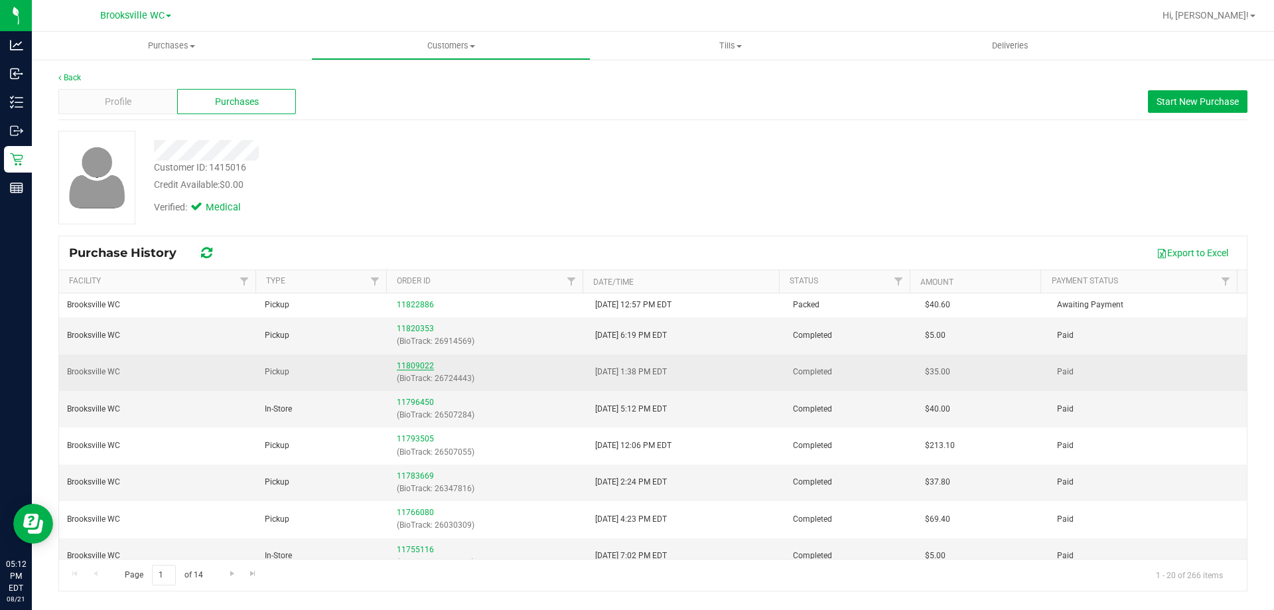
click at [418, 367] on link "11809022" at bounding box center [415, 365] width 37 height 9
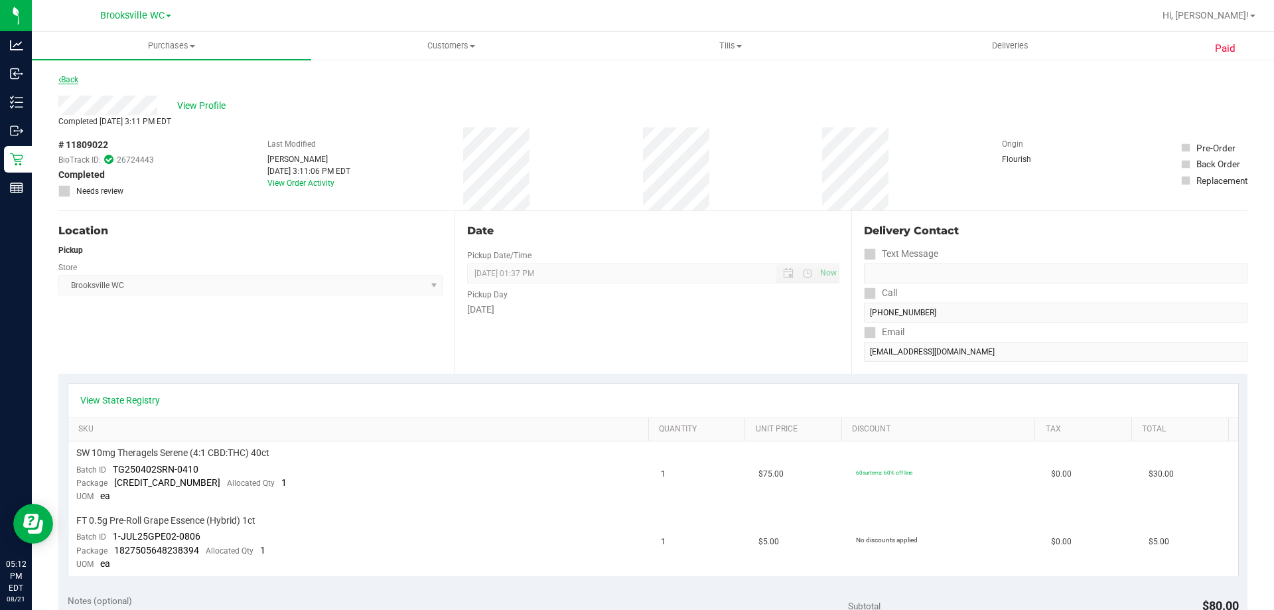
click at [75, 79] on link "Back" at bounding box center [68, 79] width 20 height 9
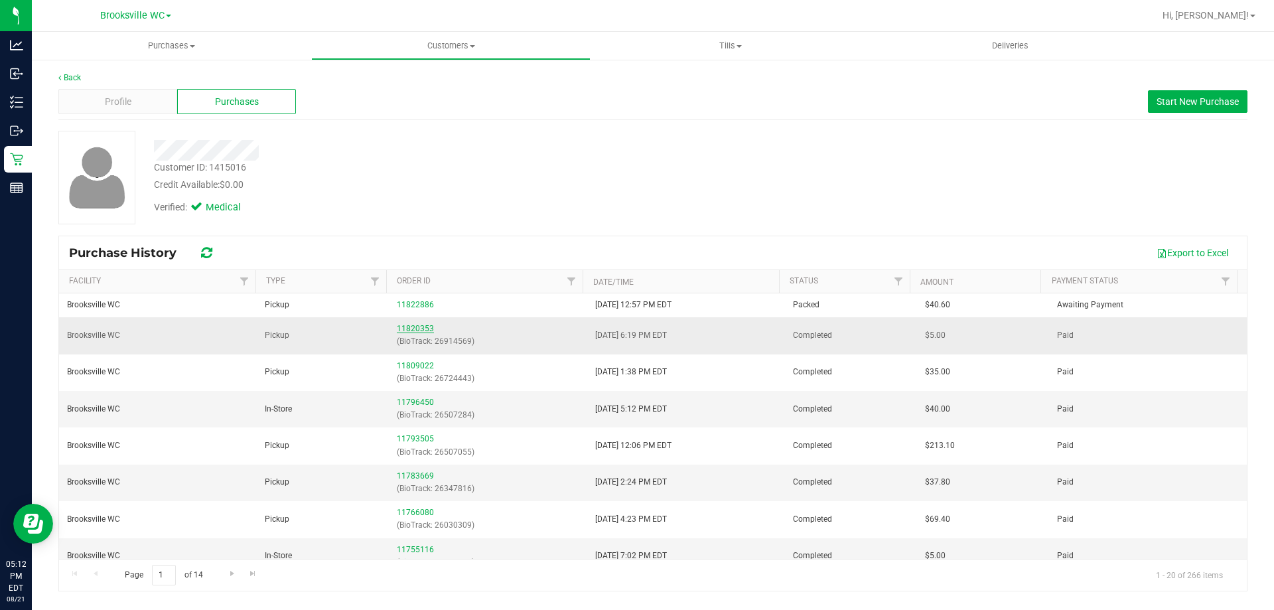
click at [427, 326] on link "11820353" at bounding box center [415, 328] width 37 height 9
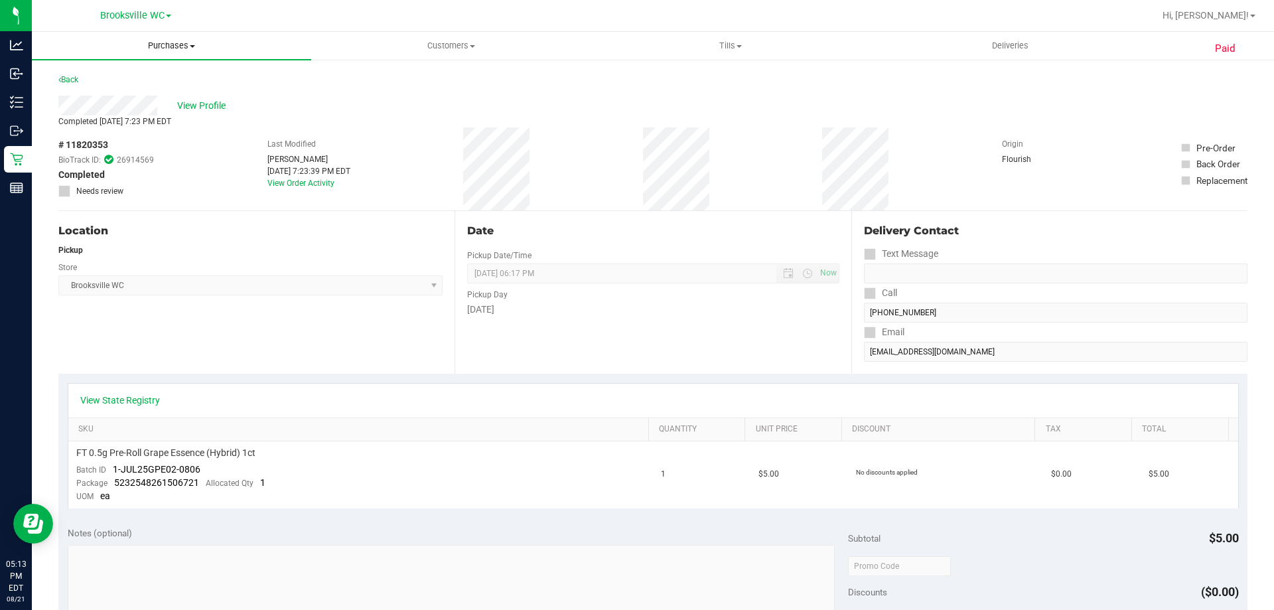
click at [170, 44] on span "Purchases" at bounding box center [171, 46] width 279 height 12
click at [145, 98] on li "Fulfillment" at bounding box center [171, 96] width 279 height 16
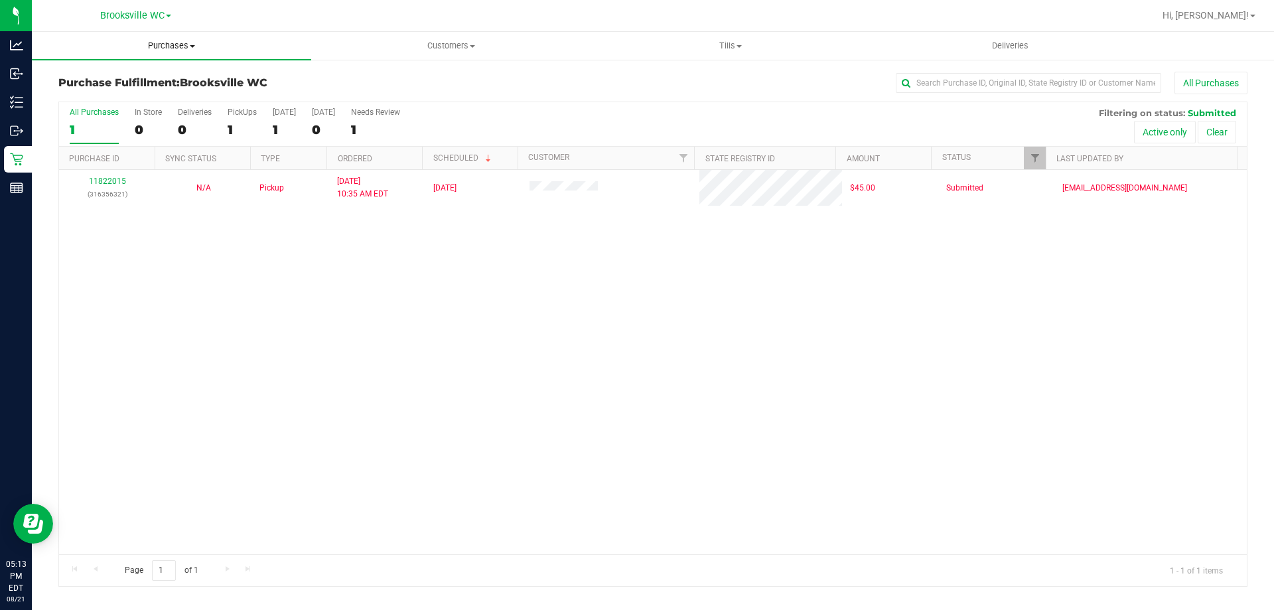
click at [171, 46] on span "Purchases" at bounding box center [171, 46] width 279 height 12
click at [171, 96] on li "Fulfillment" at bounding box center [171, 96] width 279 height 16
click at [460, 41] on span "Customers" at bounding box center [451, 46] width 278 height 12
click at [419, 77] on li "All customers" at bounding box center [450, 80] width 279 height 16
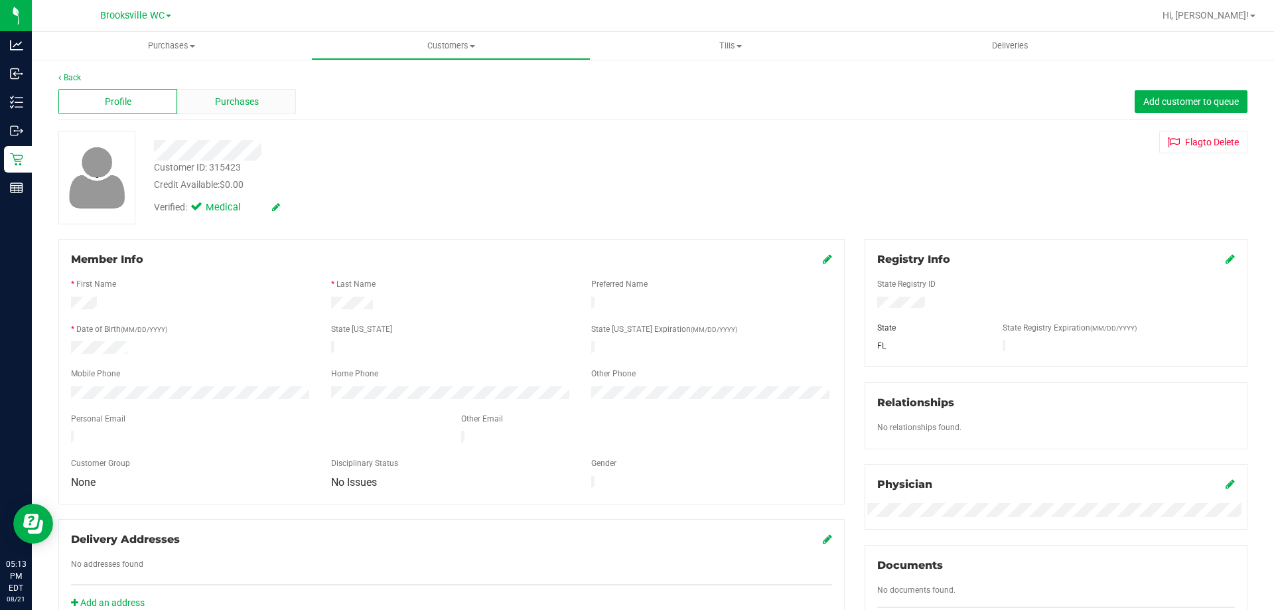
click at [247, 109] on div "Purchases" at bounding box center [236, 101] width 119 height 25
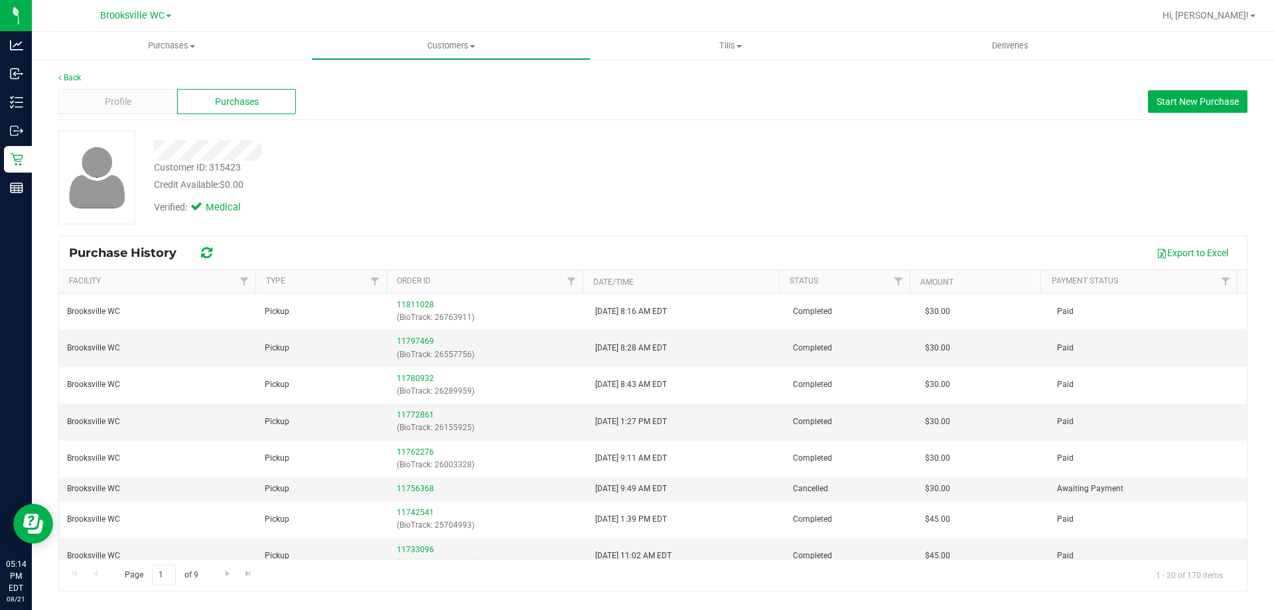
click at [232, 167] on div "Customer ID: 315423" at bounding box center [197, 168] width 87 height 14
copy div "315423"
click at [638, 163] on div "Customer ID: 315423 Credit Available: $0.00 Verified: Medical" at bounding box center [446, 176] width 604 height 90
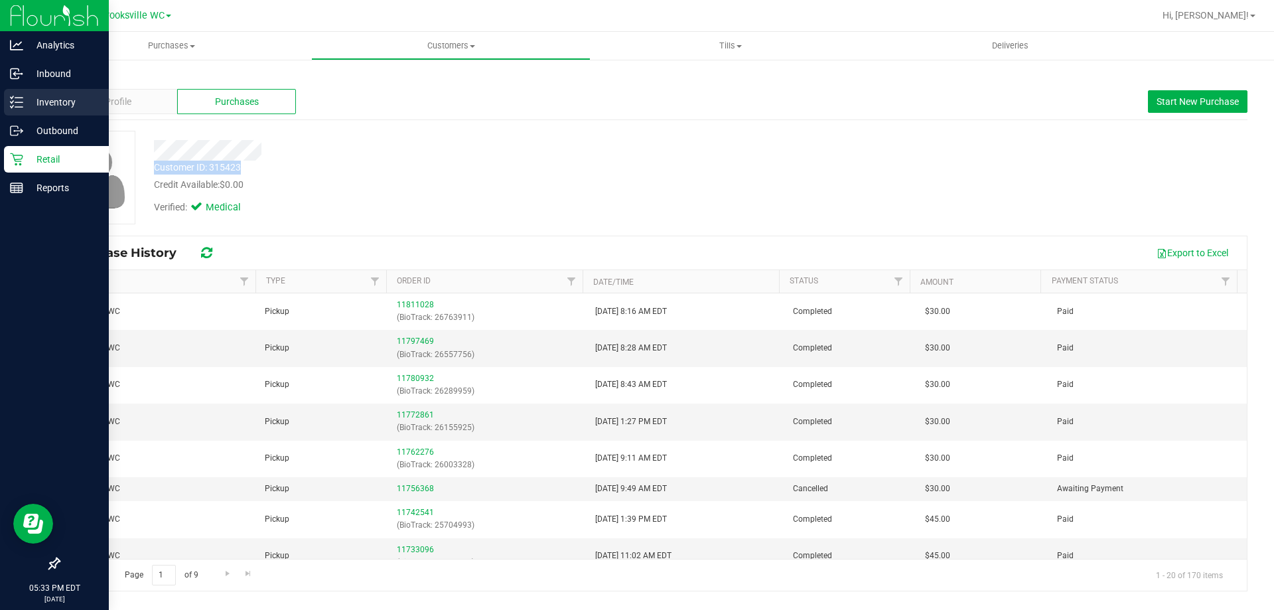
click at [26, 102] on p "Inventory" at bounding box center [63, 102] width 80 height 16
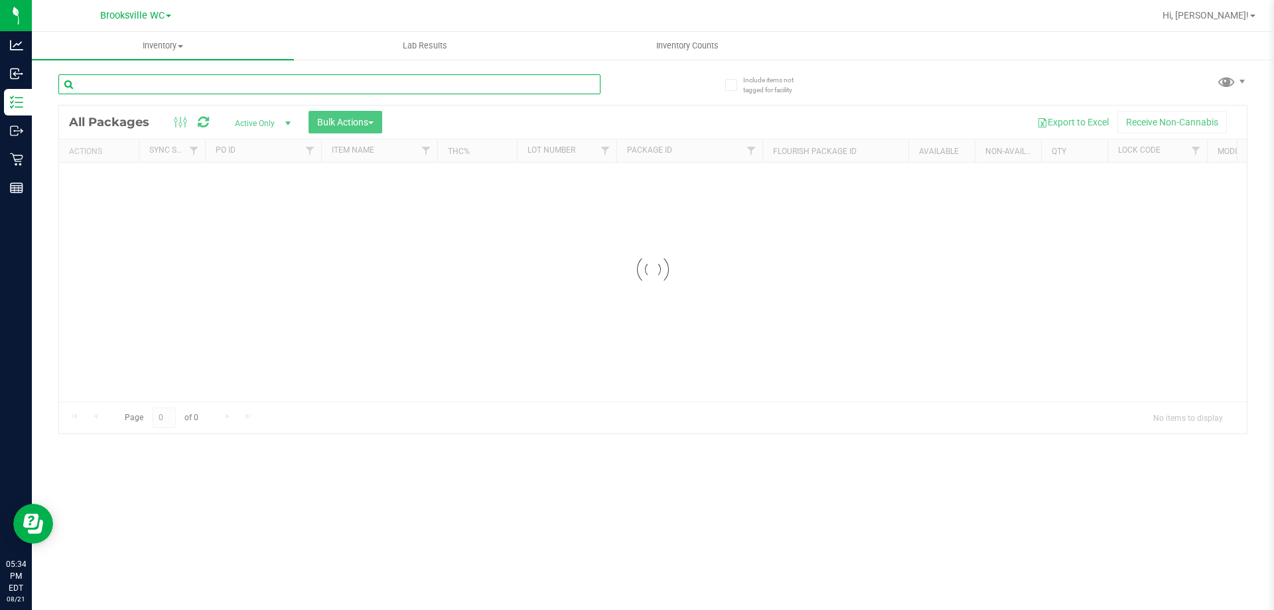
click at [140, 84] on input "text" at bounding box center [329, 84] width 542 height 20
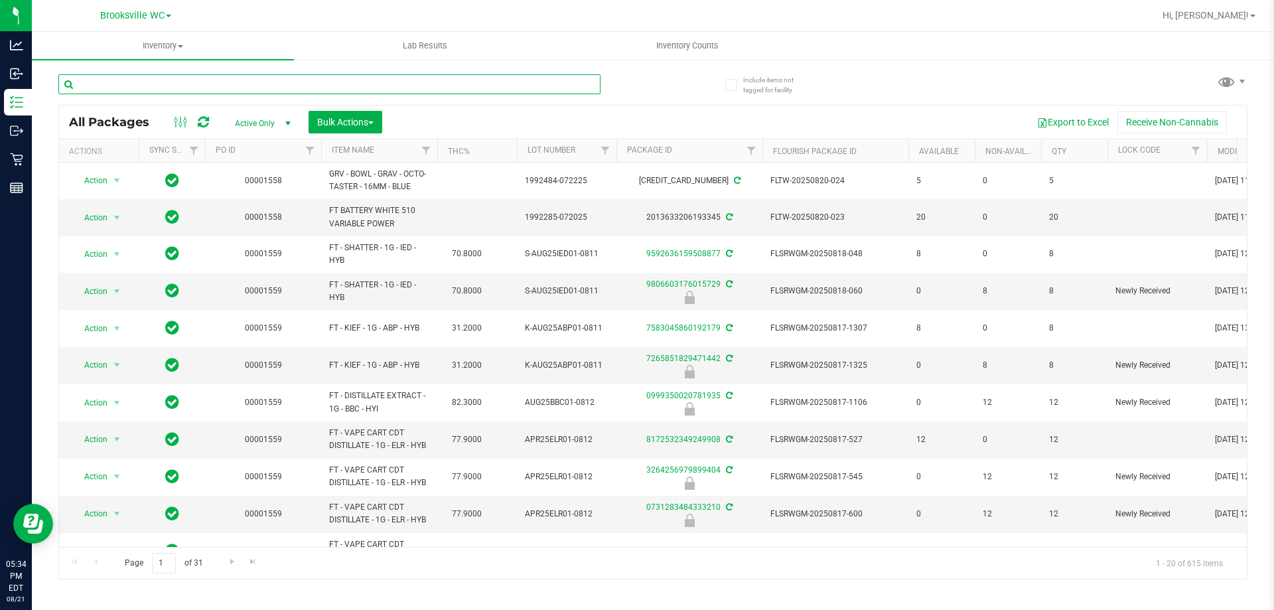
click at [105, 78] on input "text" at bounding box center [329, 84] width 542 height 20
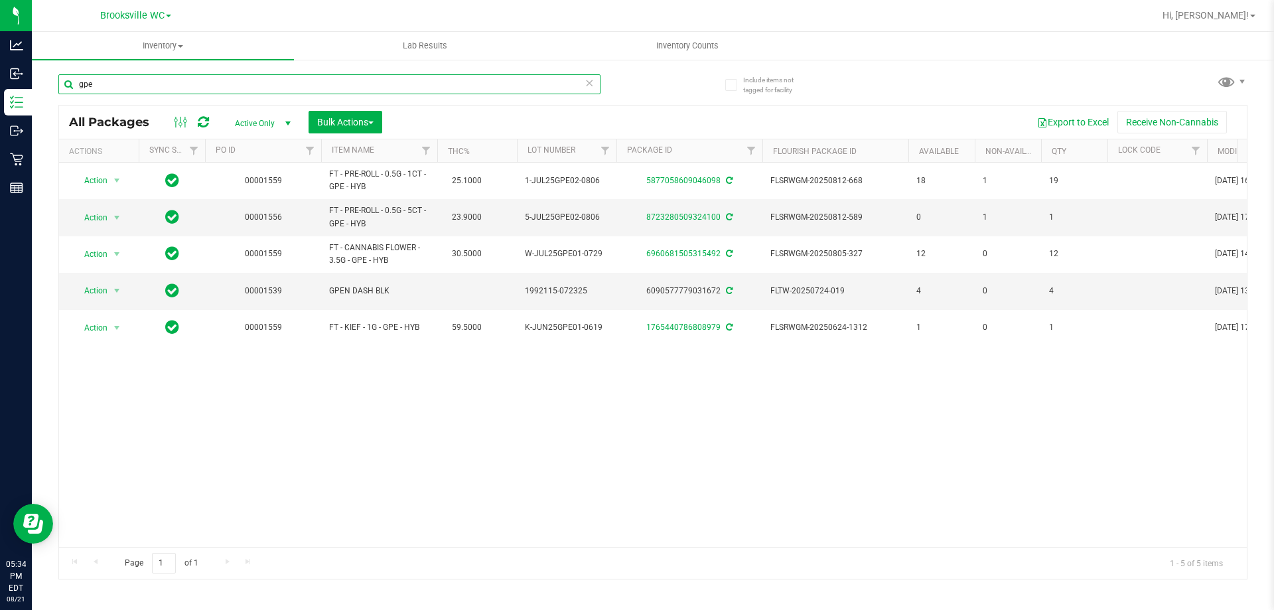
type input "gpe"
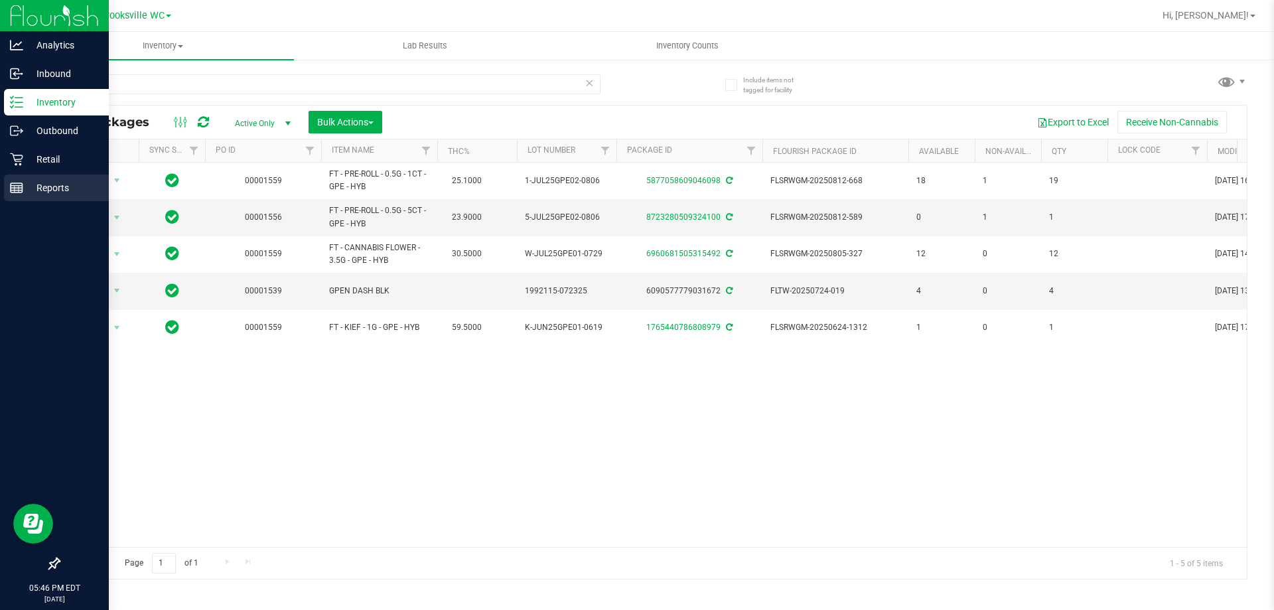
click at [8, 188] on div "Reports" at bounding box center [56, 187] width 105 height 27
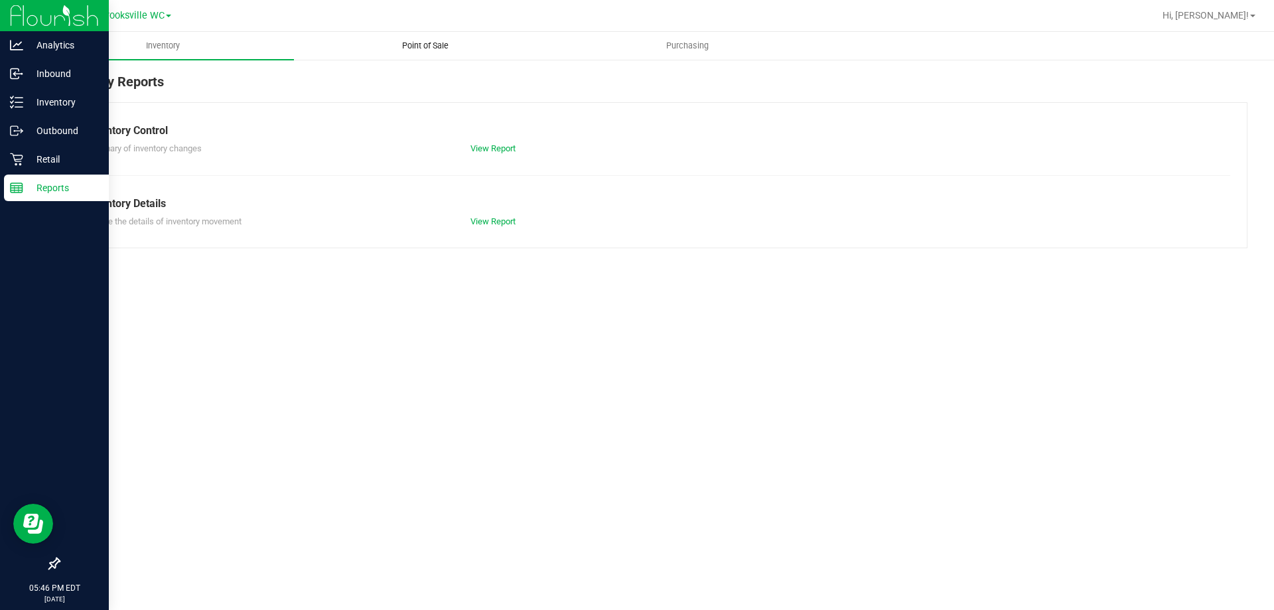
click at [439, 48] on span "Point of Sale" at bounding box center [425, 46] width 82 height 12
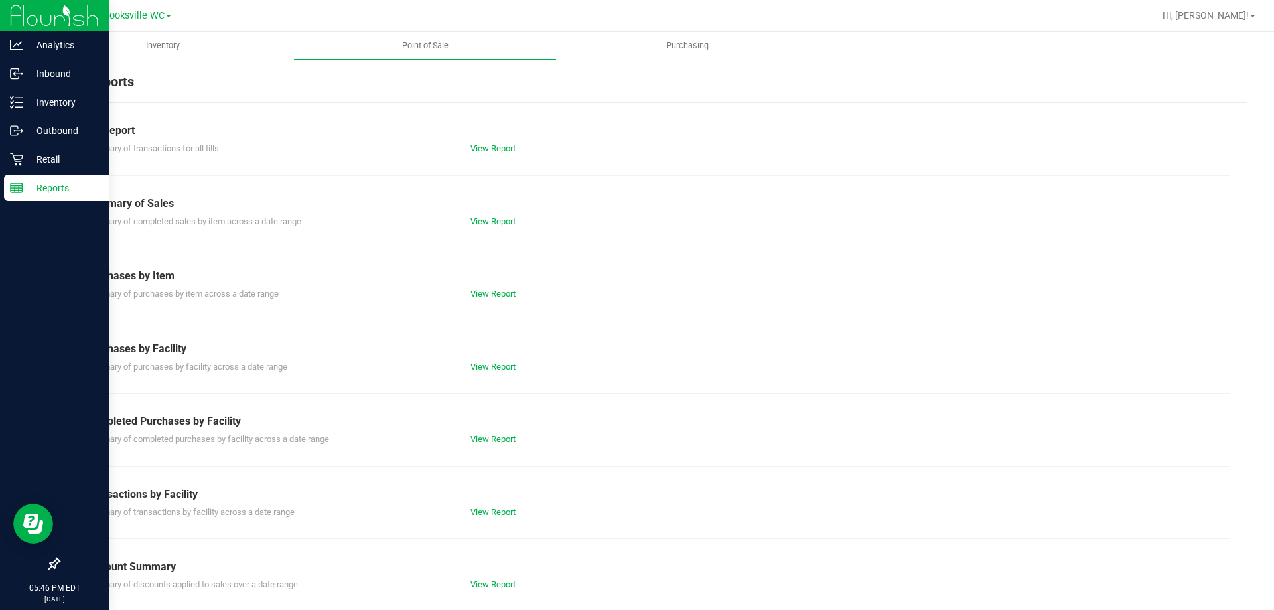
click at [498, 437] on link "View Report" at bounding box center [492, 439] width 45 height 10
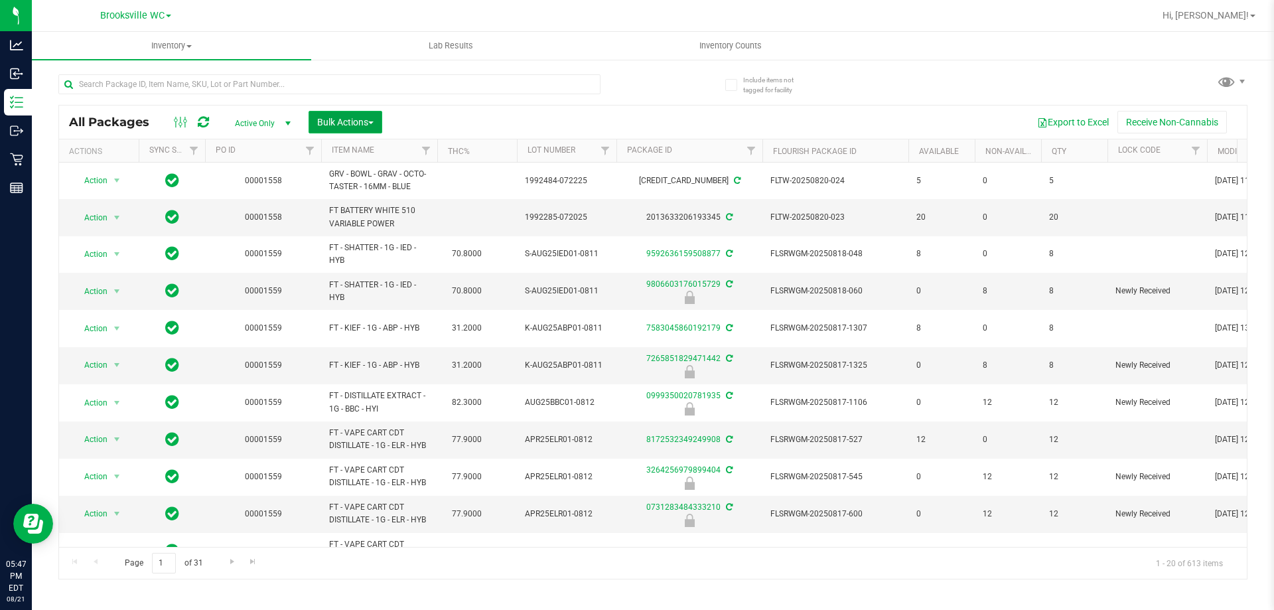
click at [350, 125] on span "Bulk Actions" at bounding box center [345, 122] width 56 height 11
click at [387, 250] on span "Lock/Unlock packages" at bounding box center [361, 249] width 91 height 11
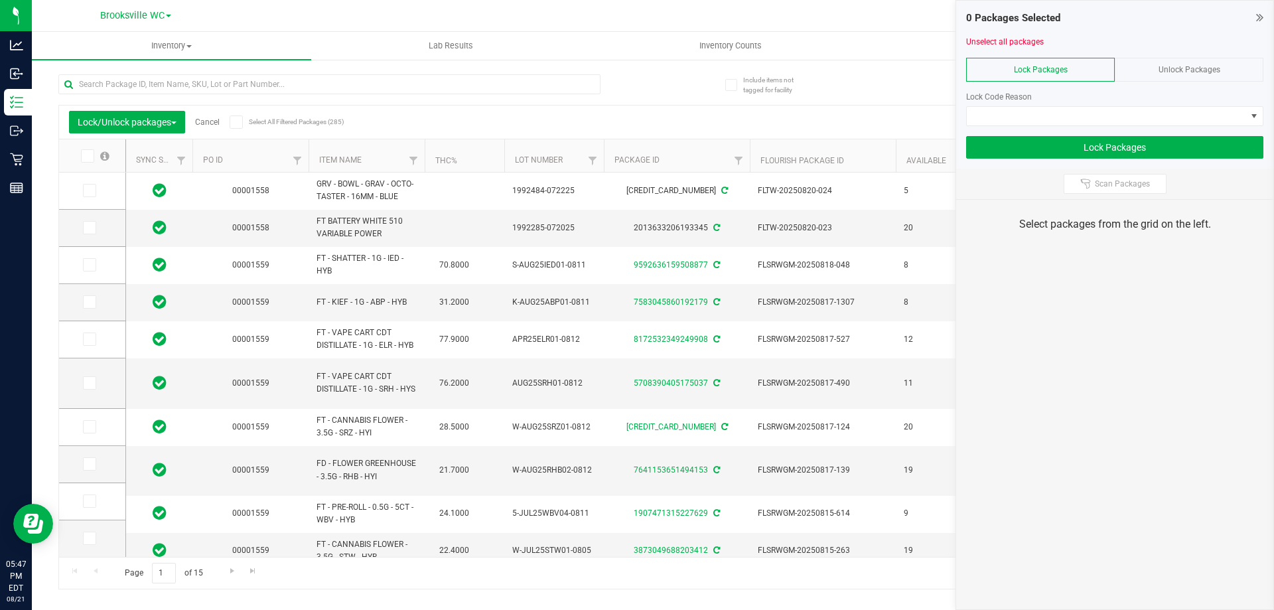
click at [1263, 15] on icon at bounding box center [1259, 17] width 7 height 13
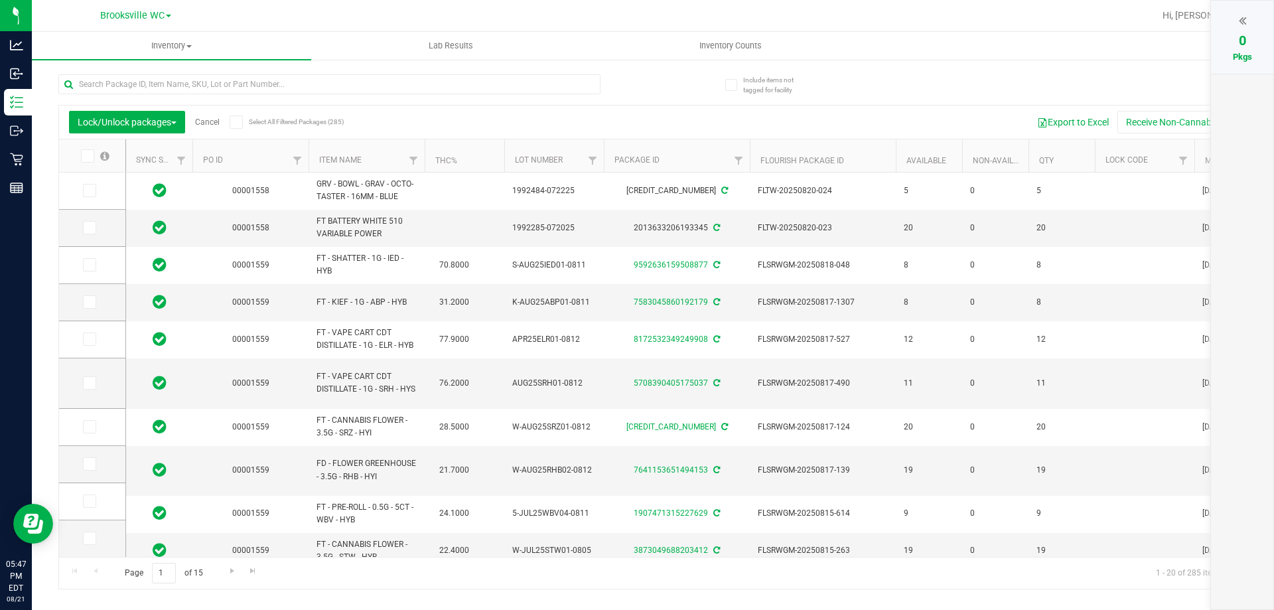
click at [377, 162] on th "Item Name" at bounding box center [367, 155] width 116 height 33
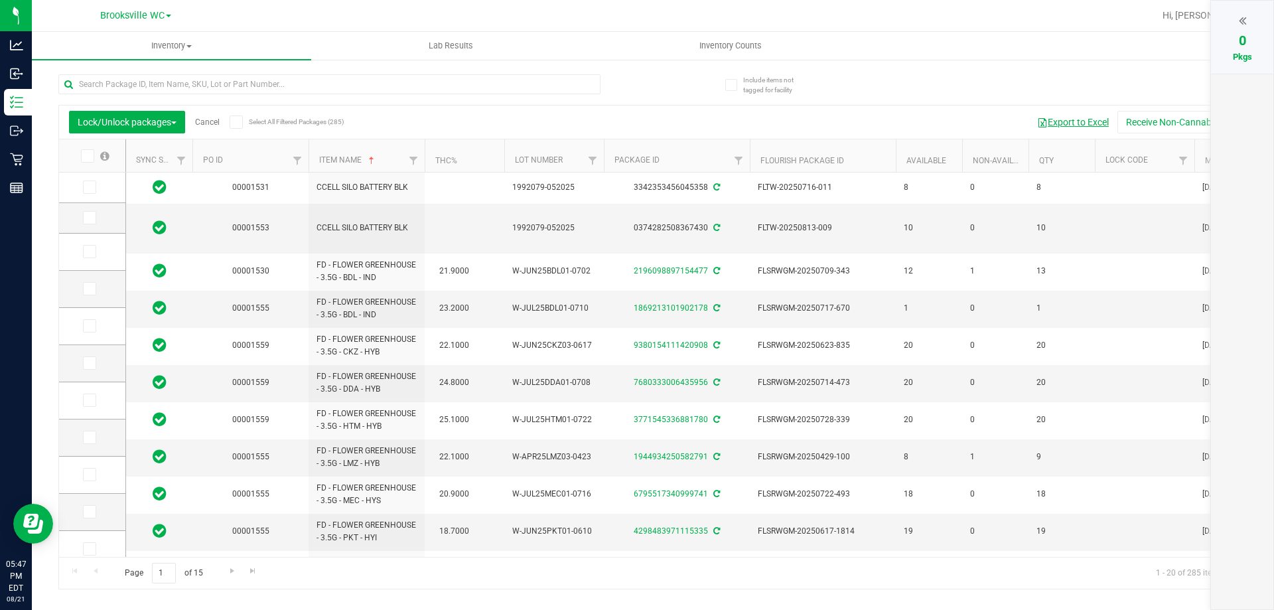
click at [1087, 121] on button "Export to Excel" at bounding box center [1072, 122] width 89 height 23
click at [1071, 115] on button "Export to Excel" at bounding box center [1072, 122] width 89 height 23
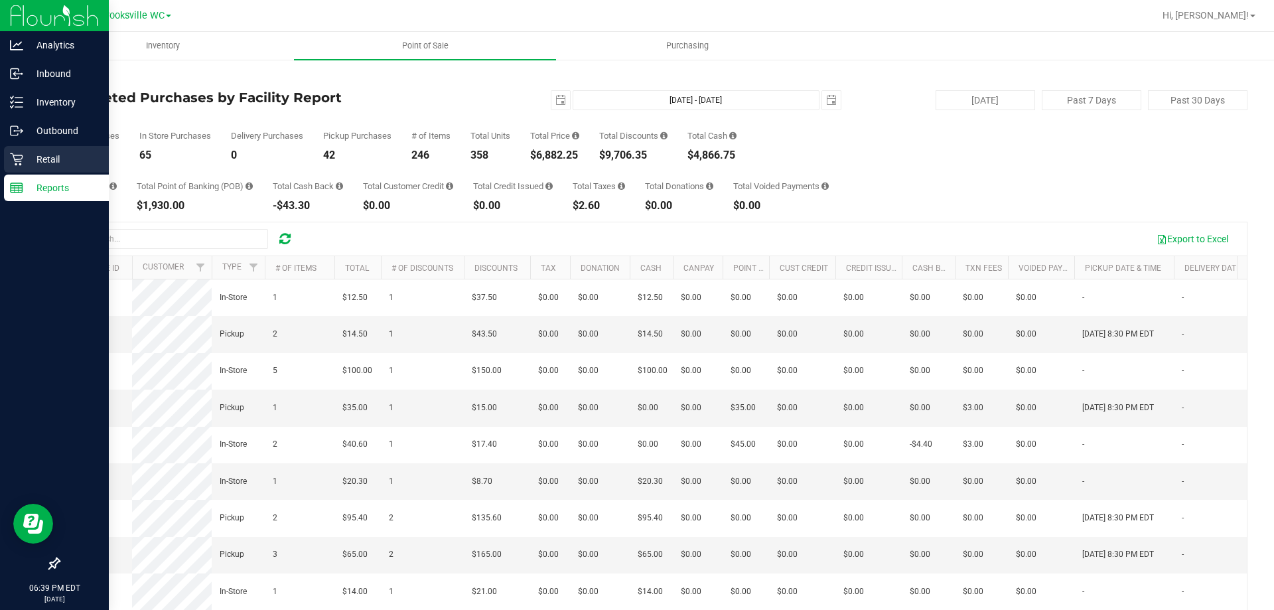
click at [31, 159] on p "Retail" at bounding box center [63, 159] width 80 height 16
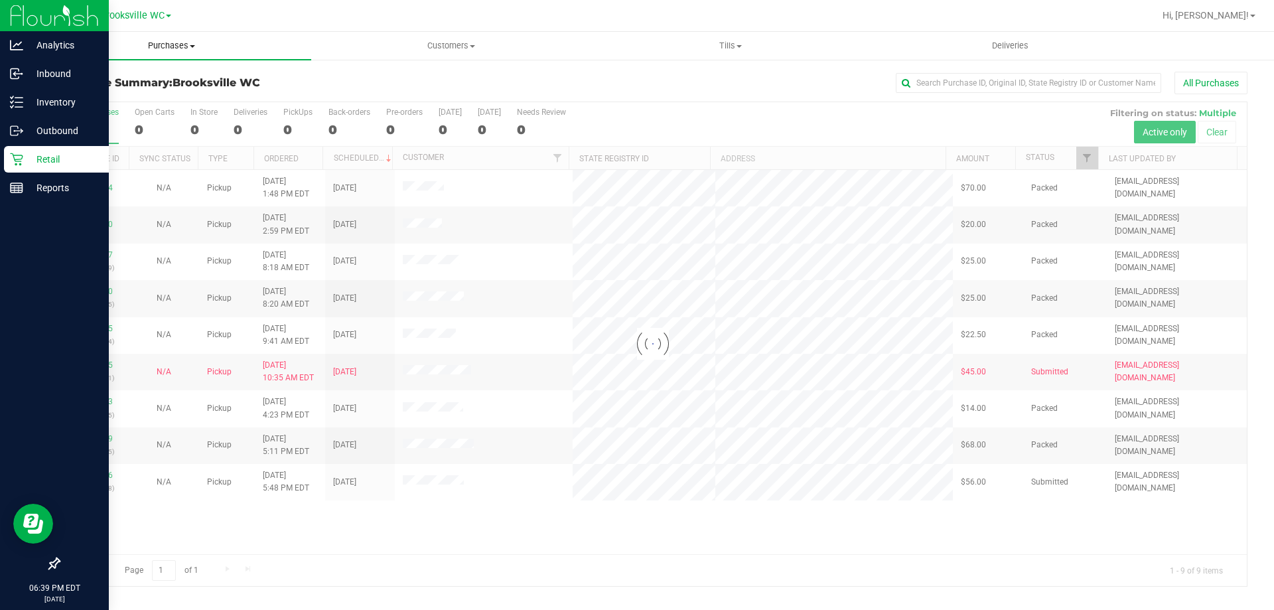
click at [190, 49] on span "Purchases" at bounding box center [171, 46] width 279 height 12
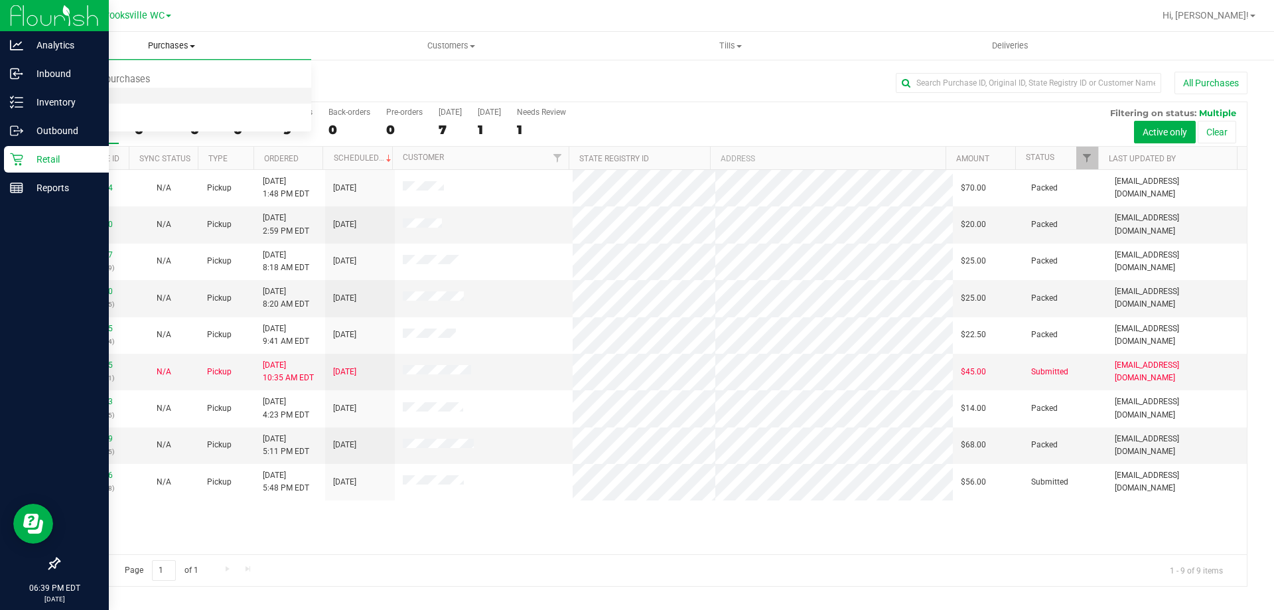
click at [185, 89] on li "Fulfillment" at bounding box center [171, 96] width 279 height 16
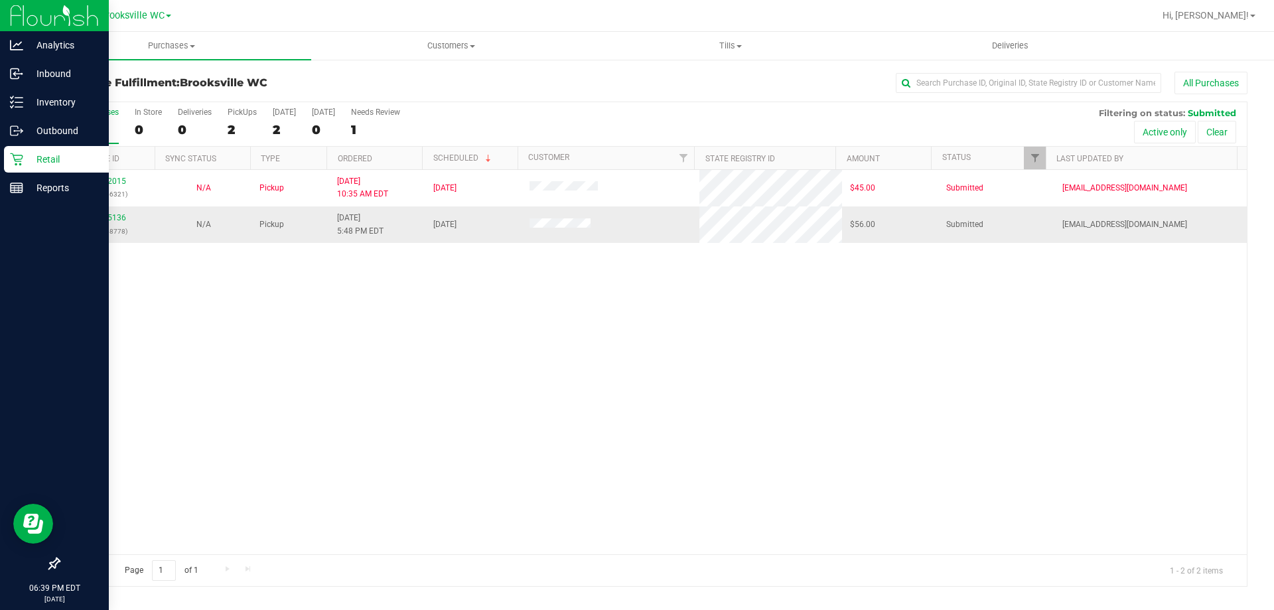
click at [125, 218] on div "11825136 (316448778)" at bounding box center [107, 224] width 80 height 25
click at [116, 221] on link "11825136" at bounding box center [107, 217] width 37 height 9
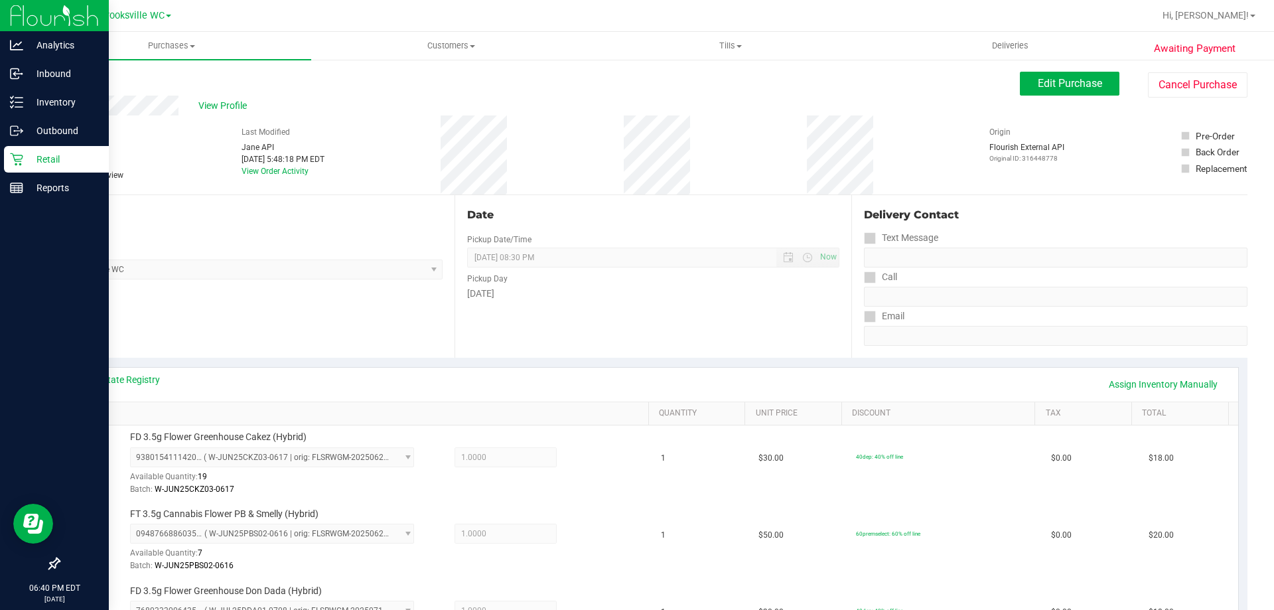
scroll to position [332, 0]
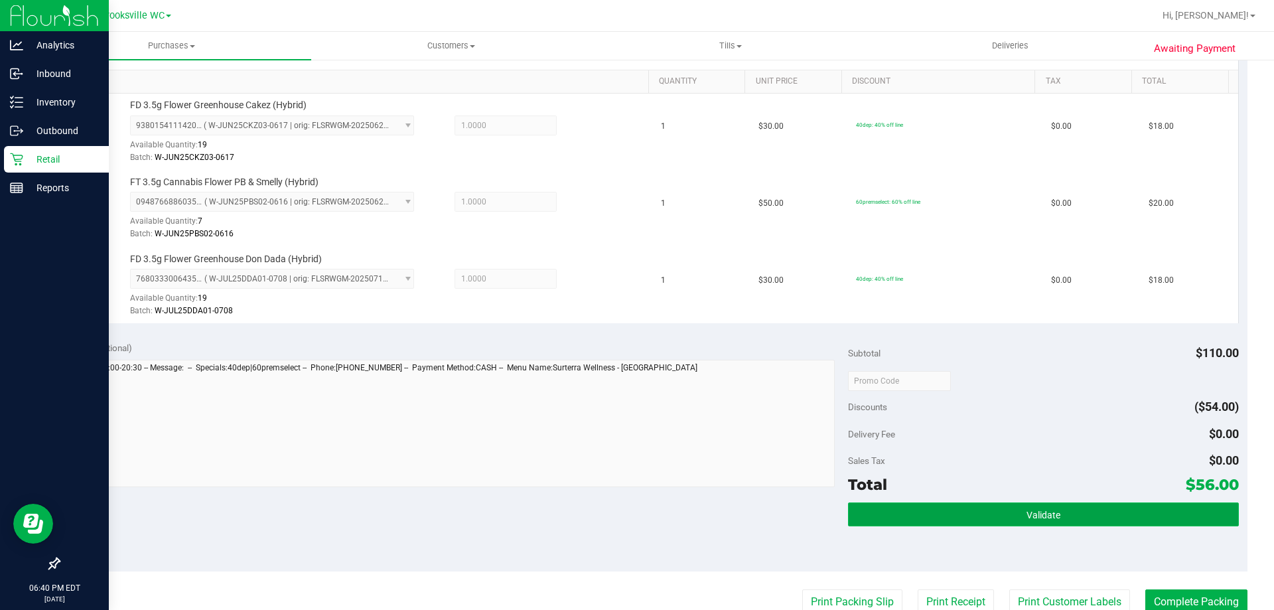
click at [1089, 519] on button "Validate" at bounding box center [1043, 514] width 390 height 24
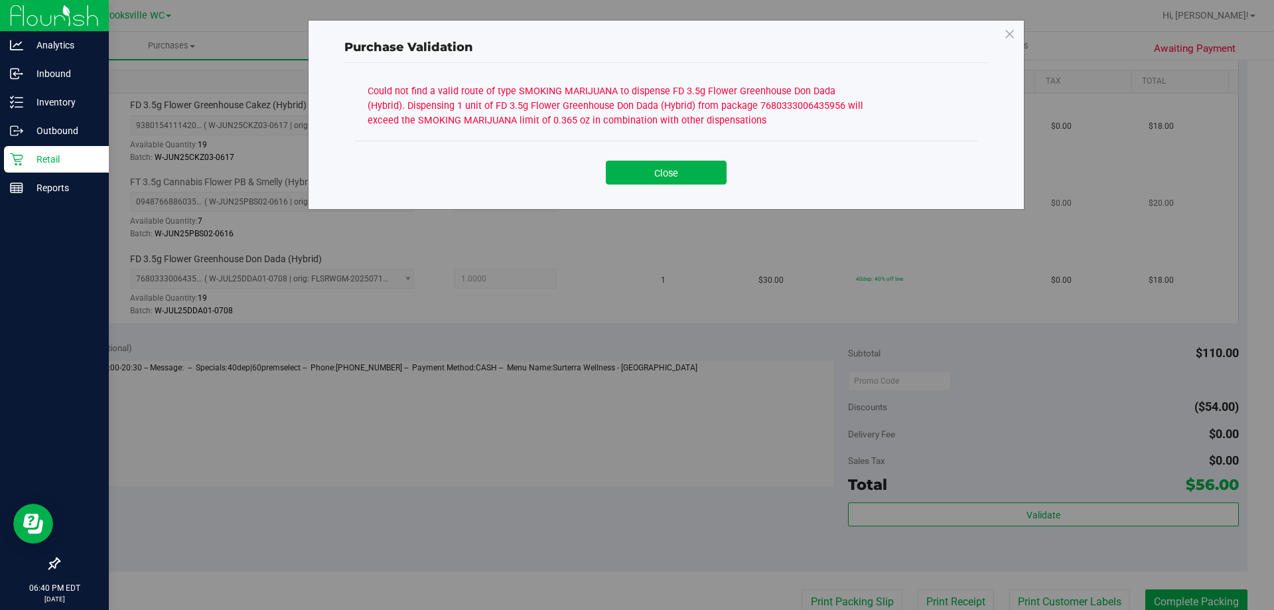
click at [683, 171] on button "Close" at bounding box center [666, 173] width 121 height 24
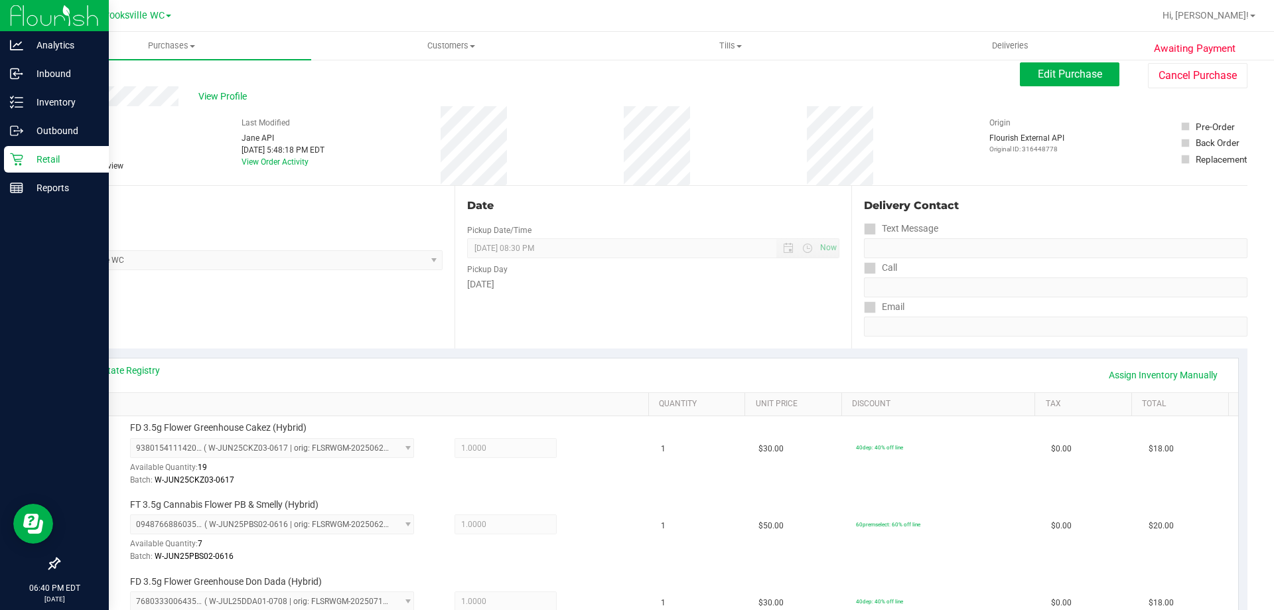
scroll to position [0, 0]
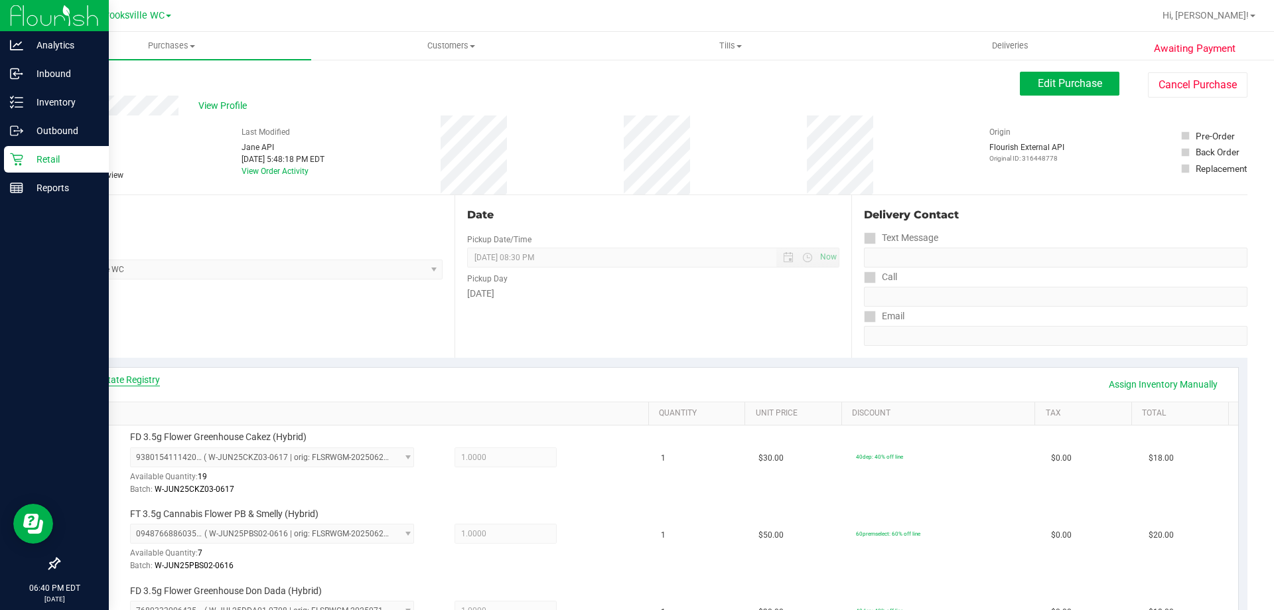
click at [142, 379] on link "View State Registry" at bounding box center [120, 379] width 80 height 13
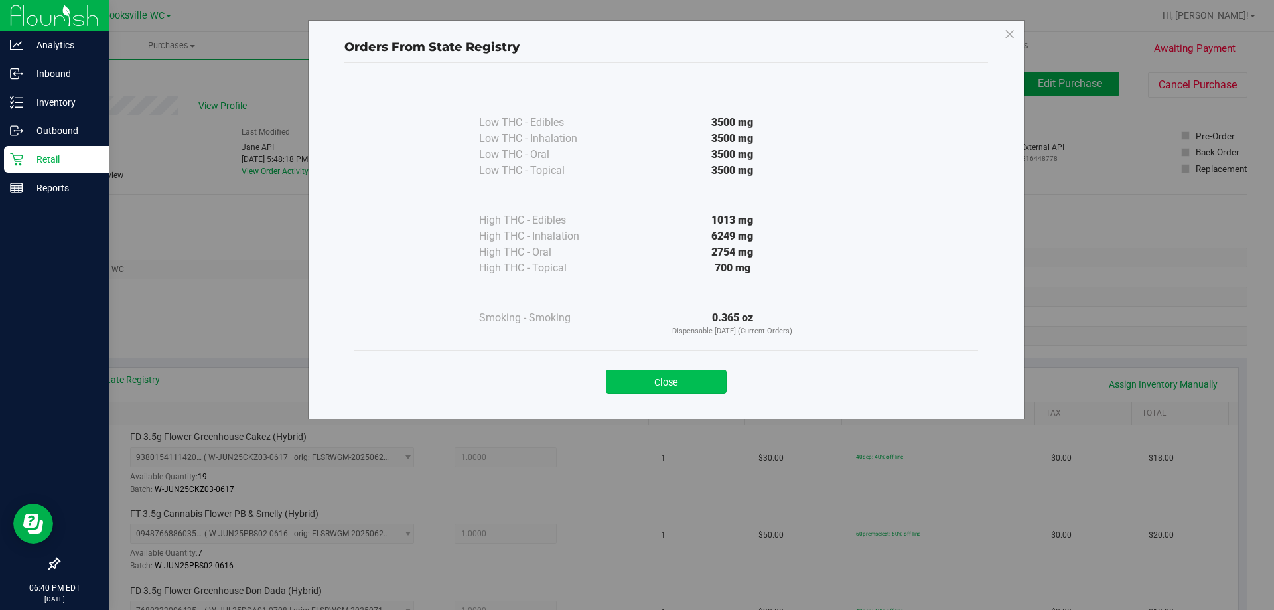
click at [683, 379] on button "Close" at bounding box center [666, 382] width 121 height 24
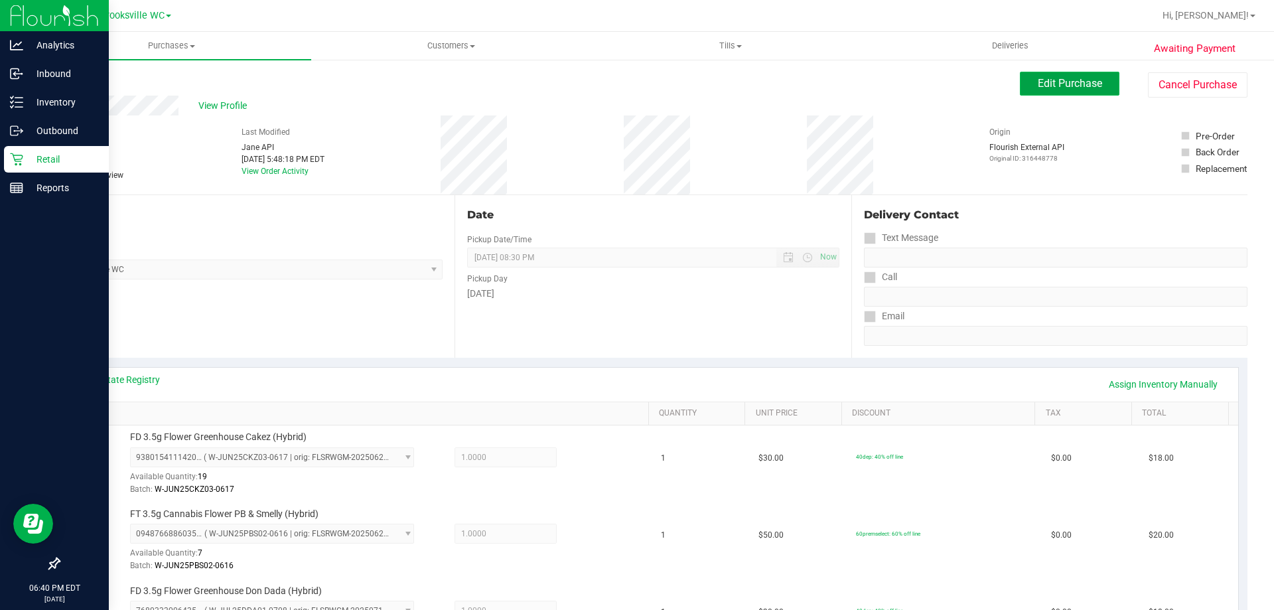
click at [1065, 90] on button "Edit Purchase" at bounding box center [1070, 84] width 100 height 24
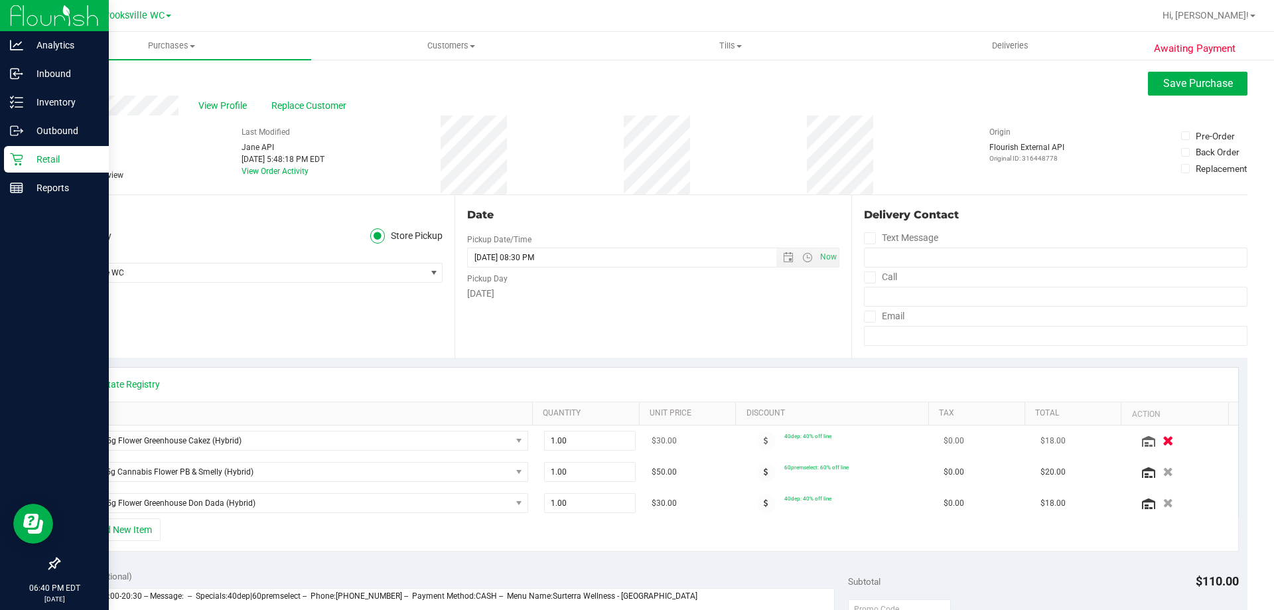
click at [1162, 437] on icon "button" at bounding box center [1167, 441] width 11 height 10
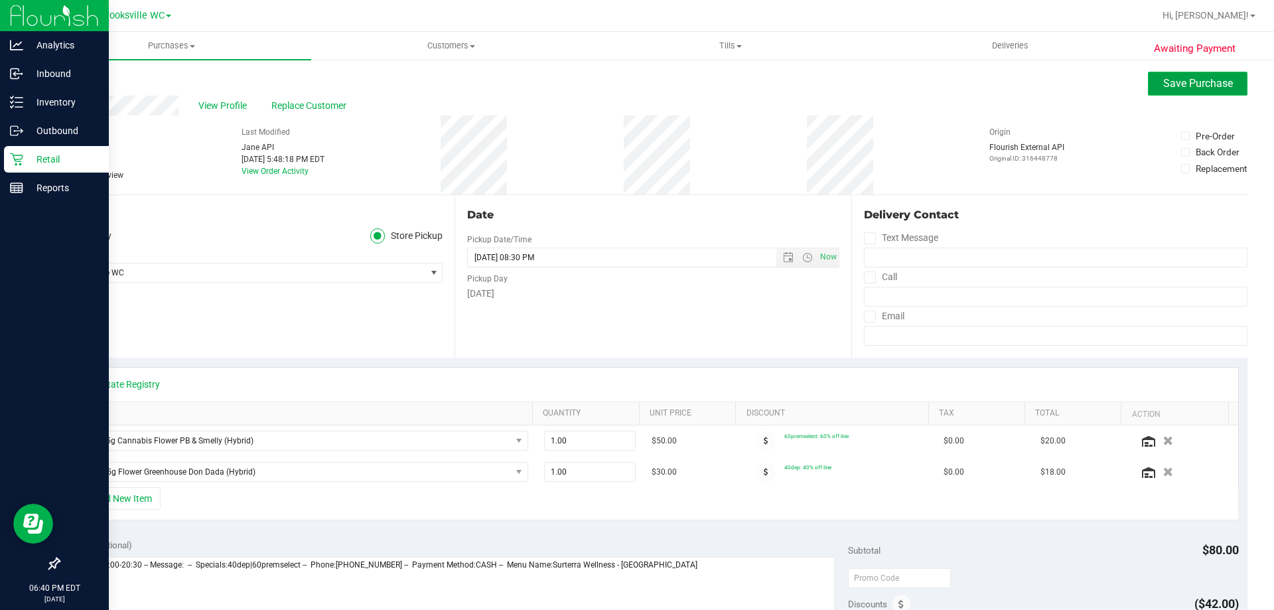
click at [1182, 88] on span "Save Purchase" at bounding box center [1198, 83] width 70 height 13
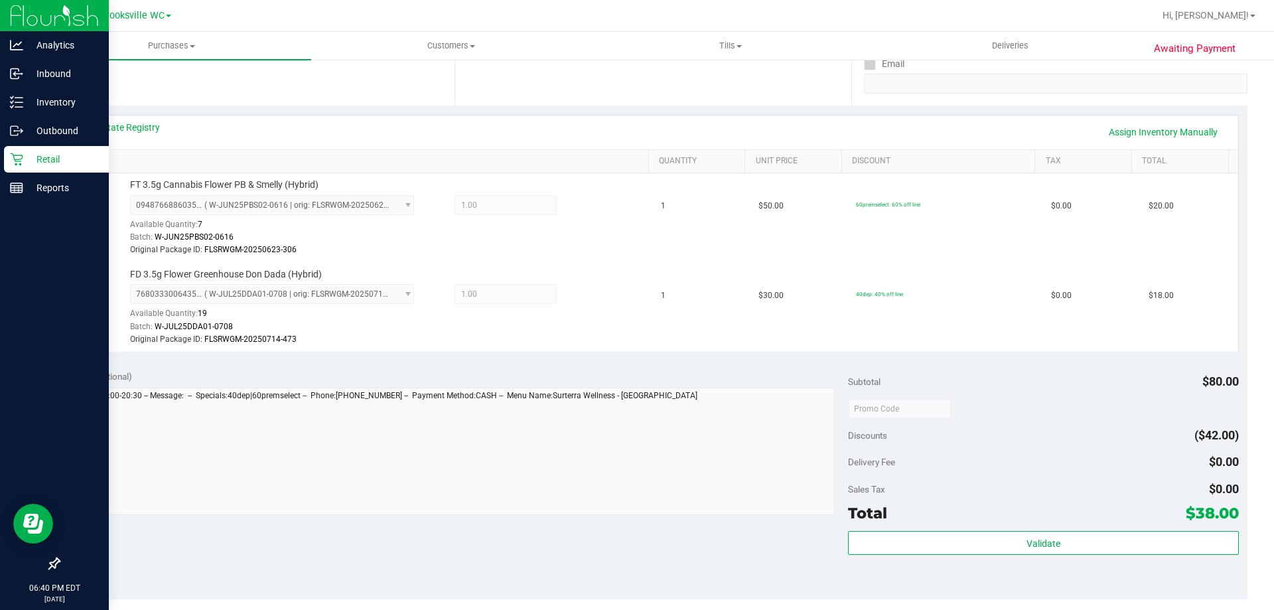
scroll to position [398, 0]
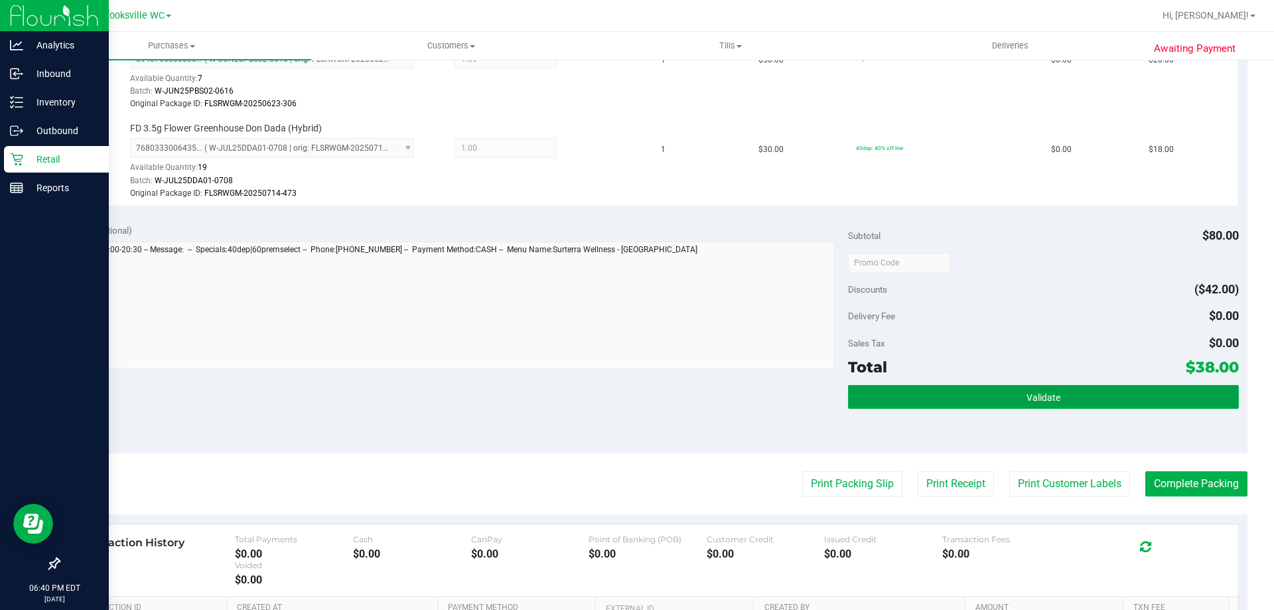
click at [949, 395] on button "Validate" at bounding box center [1043, 397] width 390 height 24
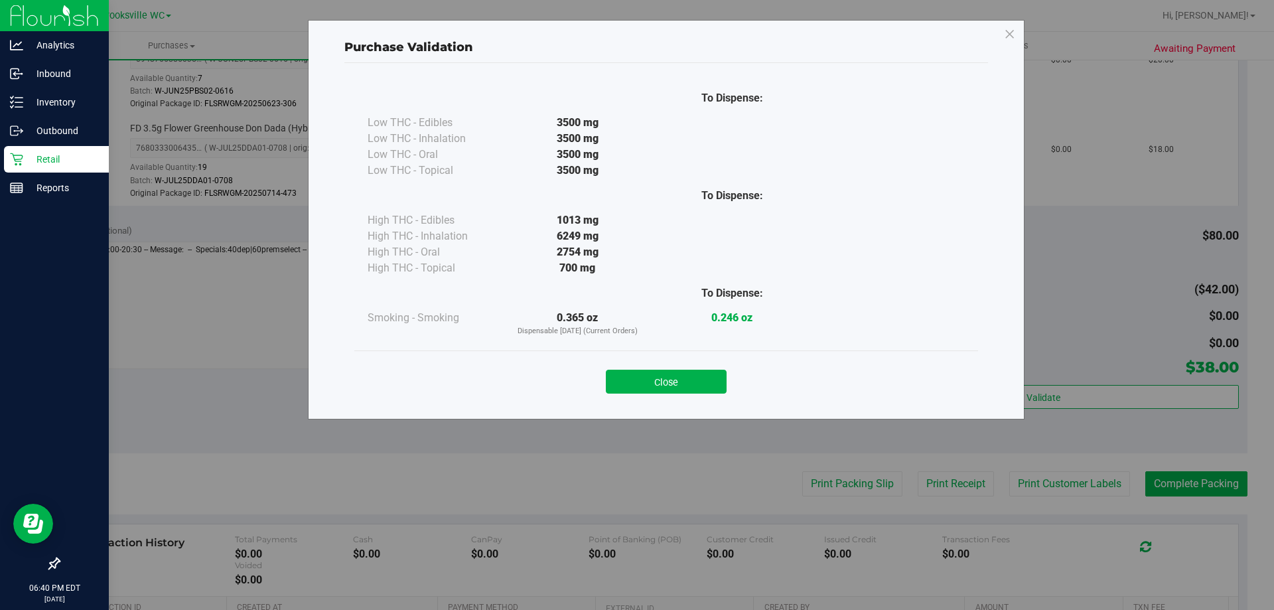
click at [694, 372] on button "Close" at bounding box center [666, 382] width 121 height 24
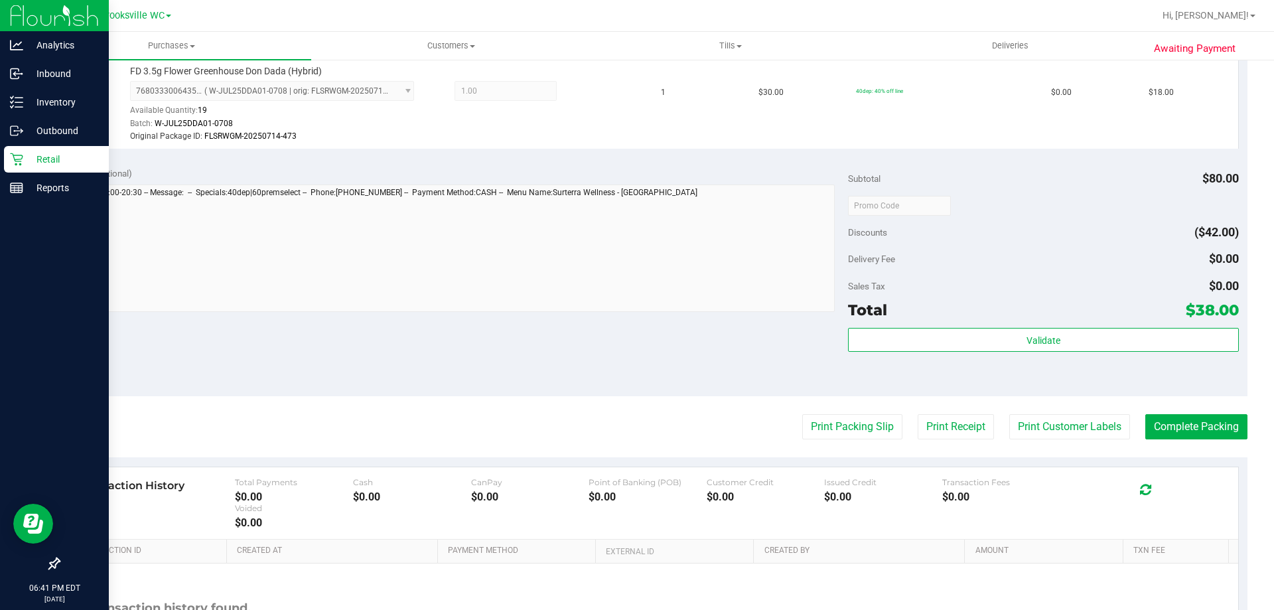
scroll to position [577, 0]
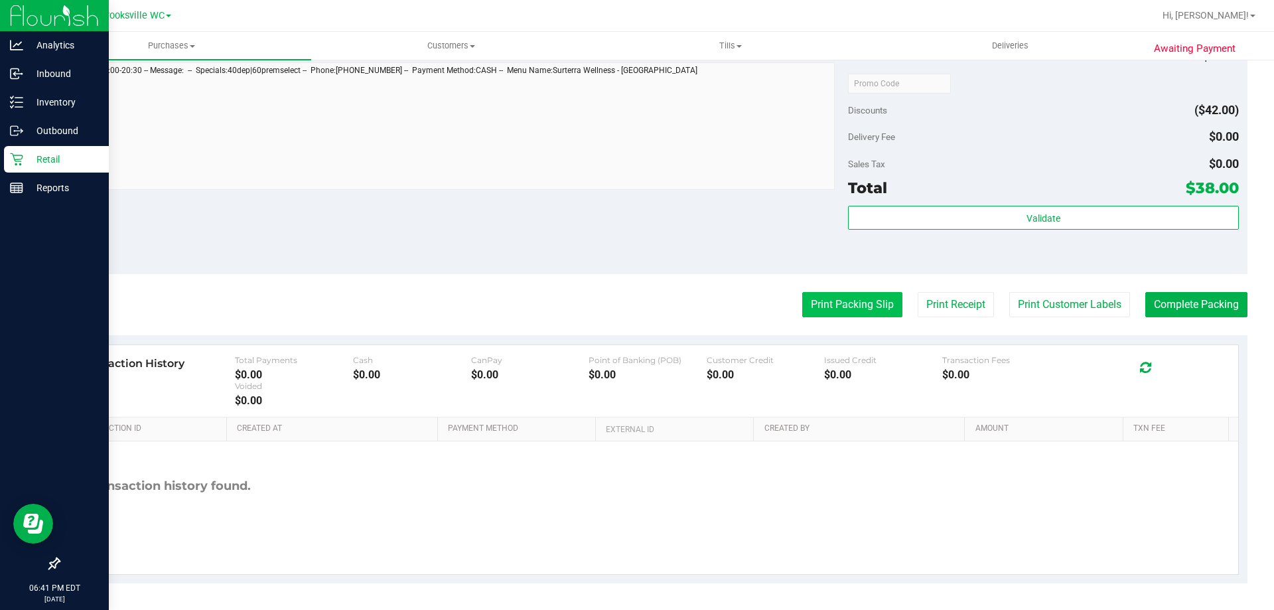
click at [825, 302] on button "Print Packing Slip" at bounding box center [852, 304] width 100 height 25
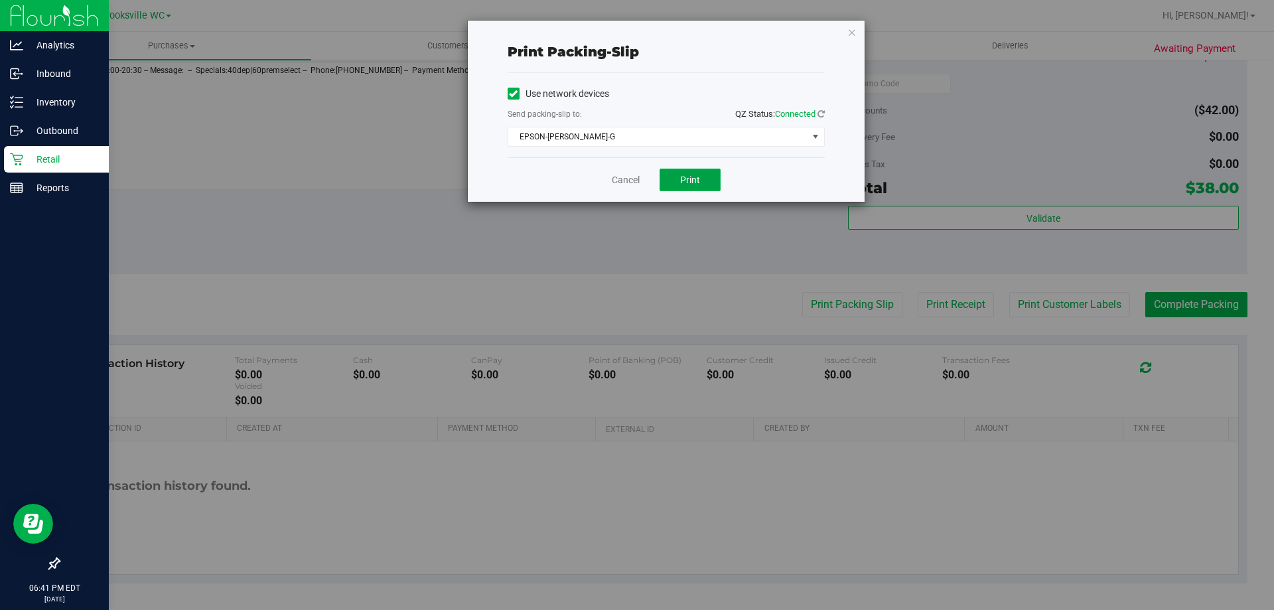
click at [693, 178] on span "Print" at bounding box center [690, 179] width 20 height 11
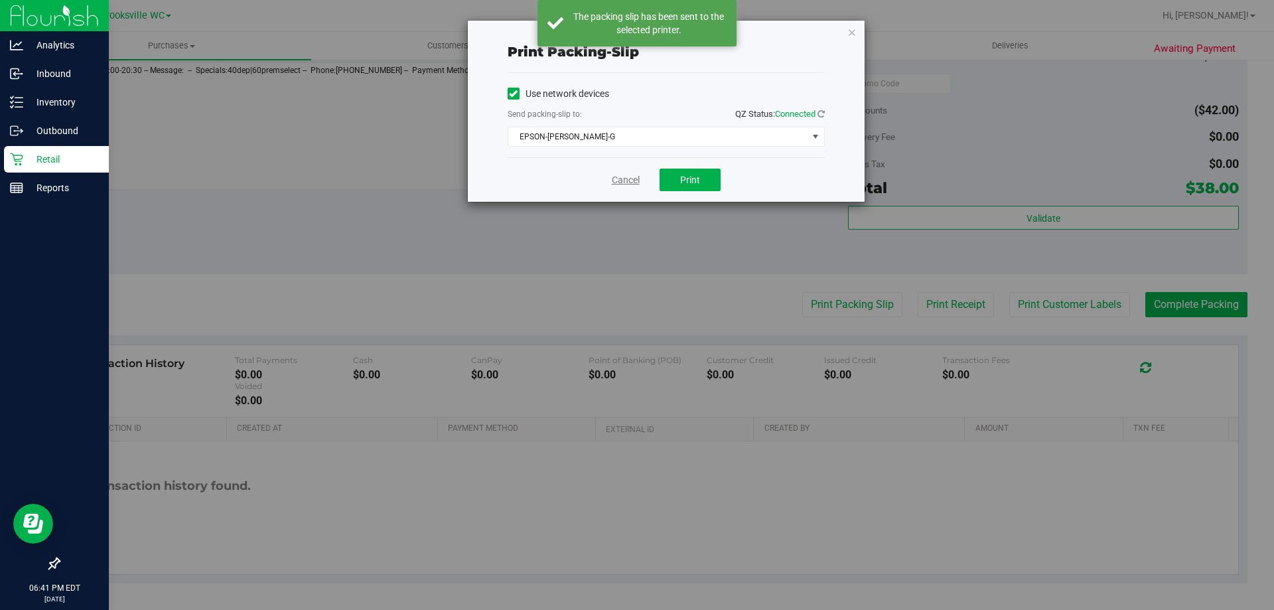
click at [618, 177] on link "Cancel" at bounding box center [626, 180] width 28 height 14
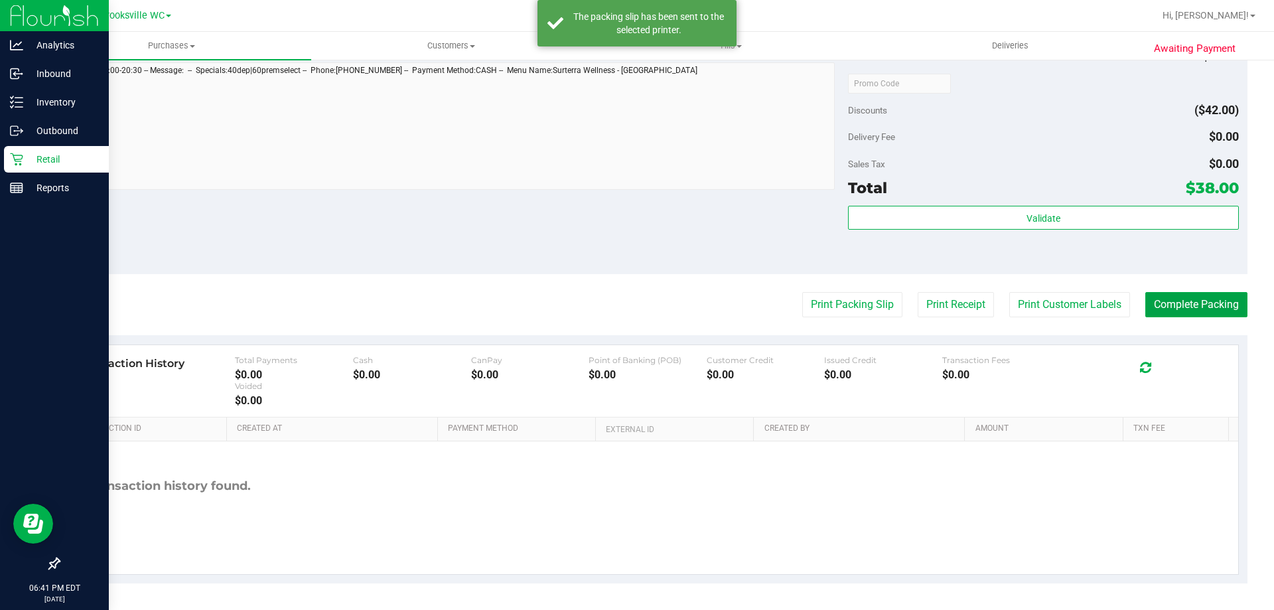
drag, startPoint x: 1175, startPoint y: 309, endPoint x: 1124, endPoint y: 289, distance: 55.1
click at [1172, 309] on button "Complete Packing" at bounding box center [1196, 304] width 102 height 25
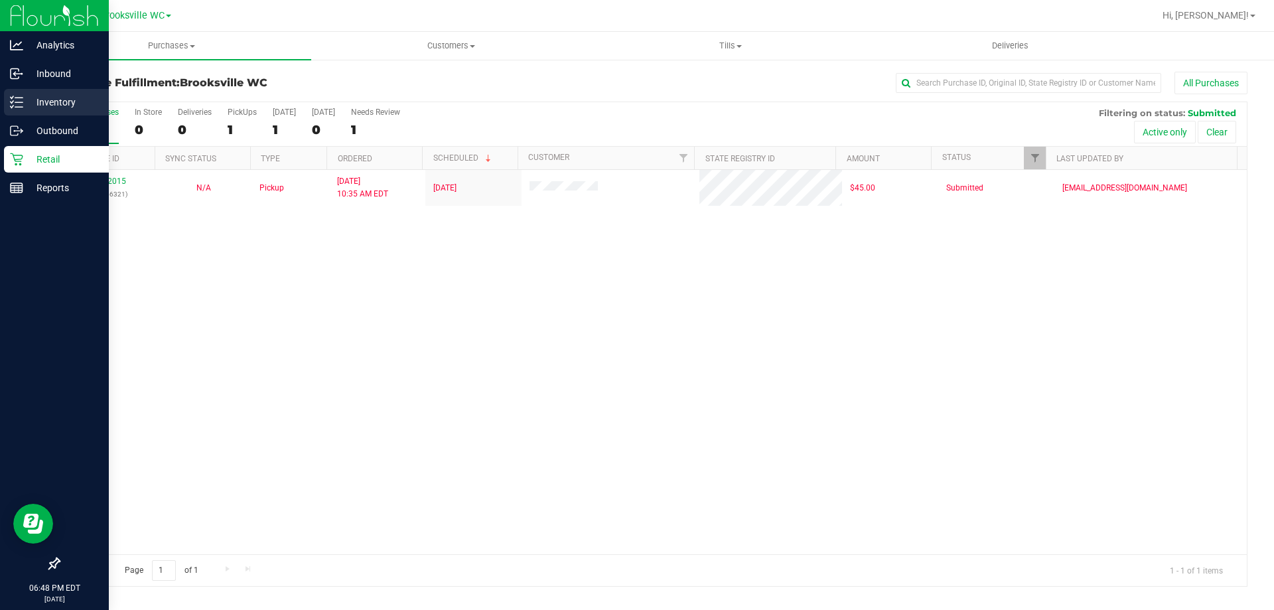
click at [60, 101] on p "Inventory" at bounding box center [63, 102] width 80 height 16
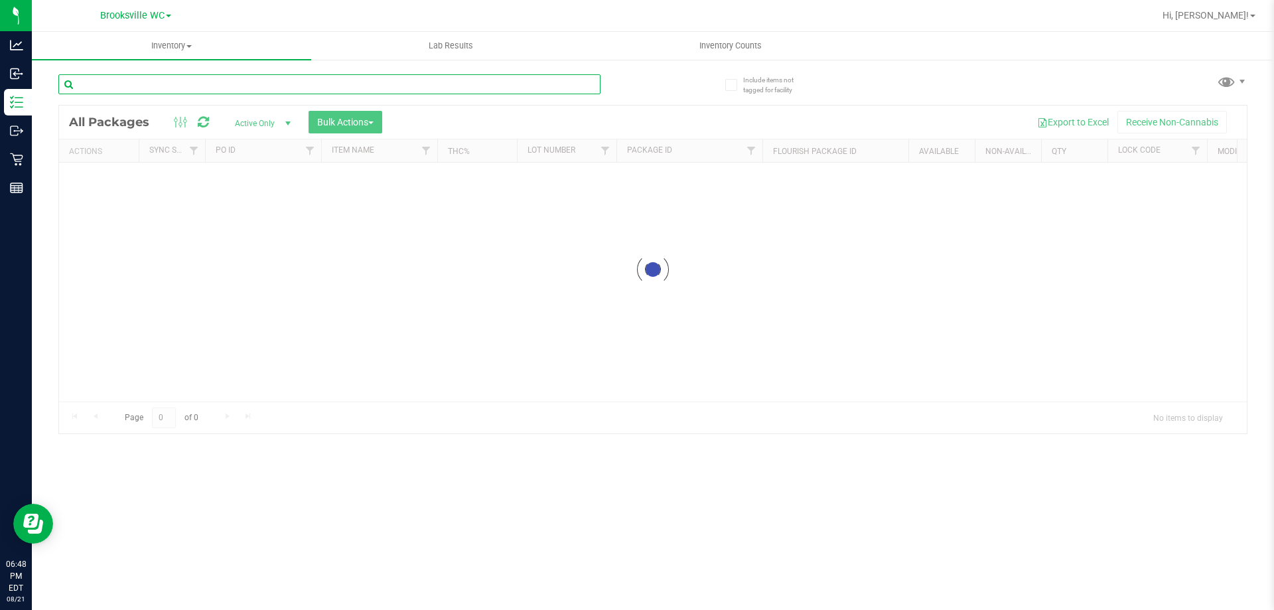
click at [220, 92] on input "text" at bounding box center [329, 84] width 542 height 20
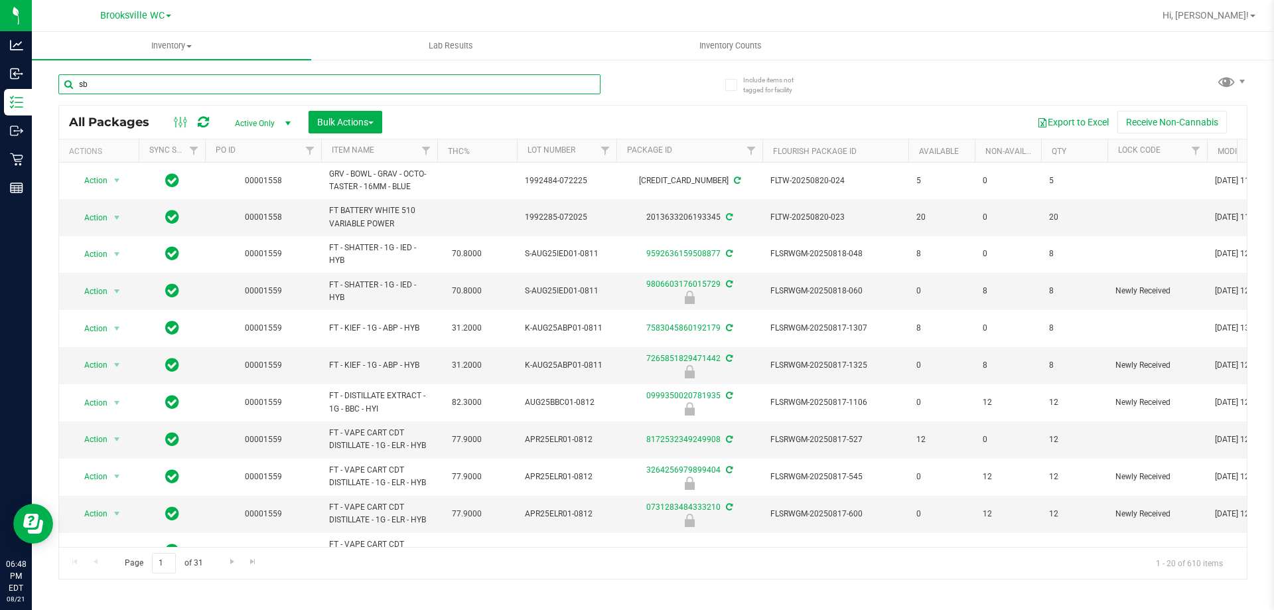
type input "sbc"
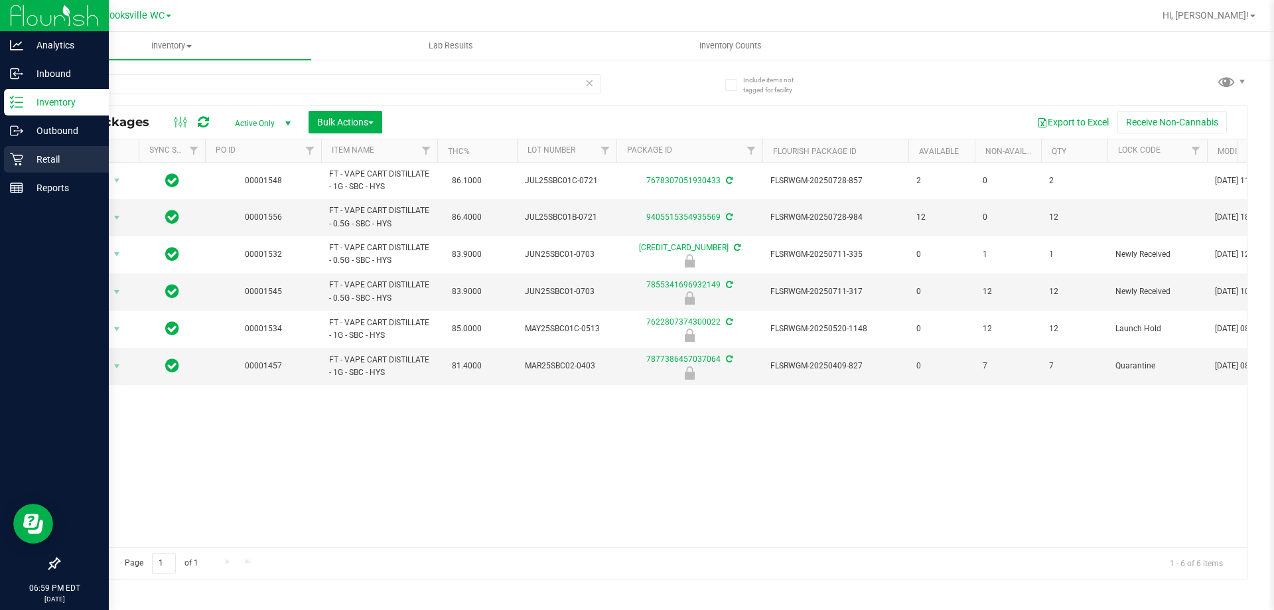
click at [46, 159] on p "Retail" at bounding box center [63, 159] width 80 height 16
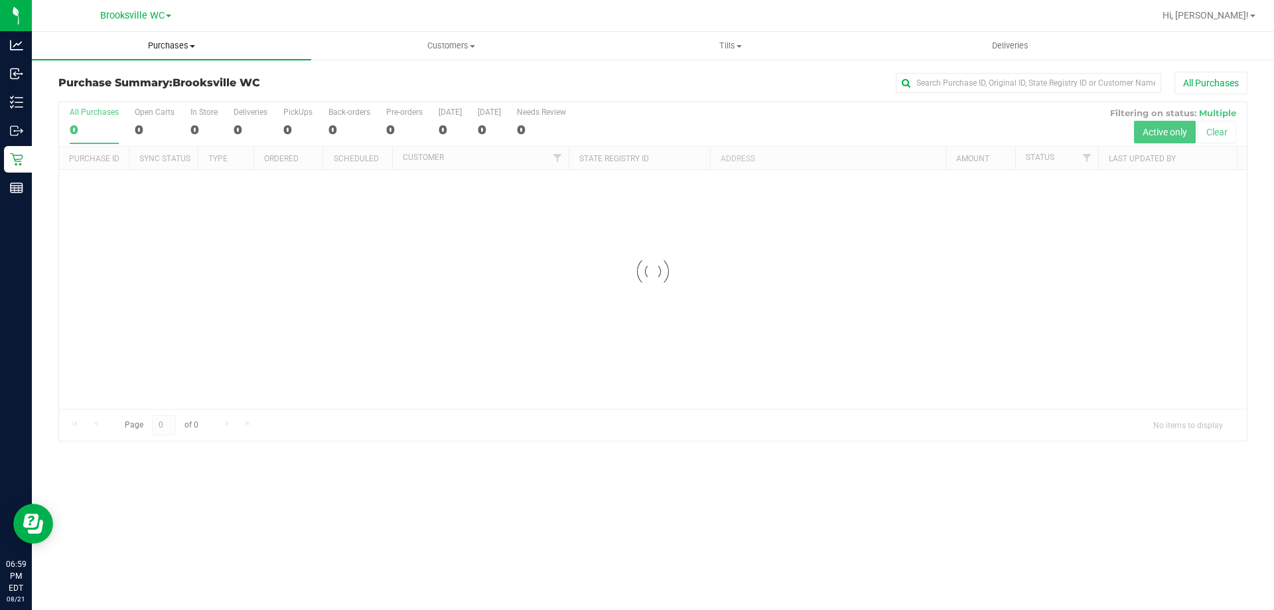
click at [175, 49] on span "Purchases" at bounding box center [171, 46] width 279 height 12
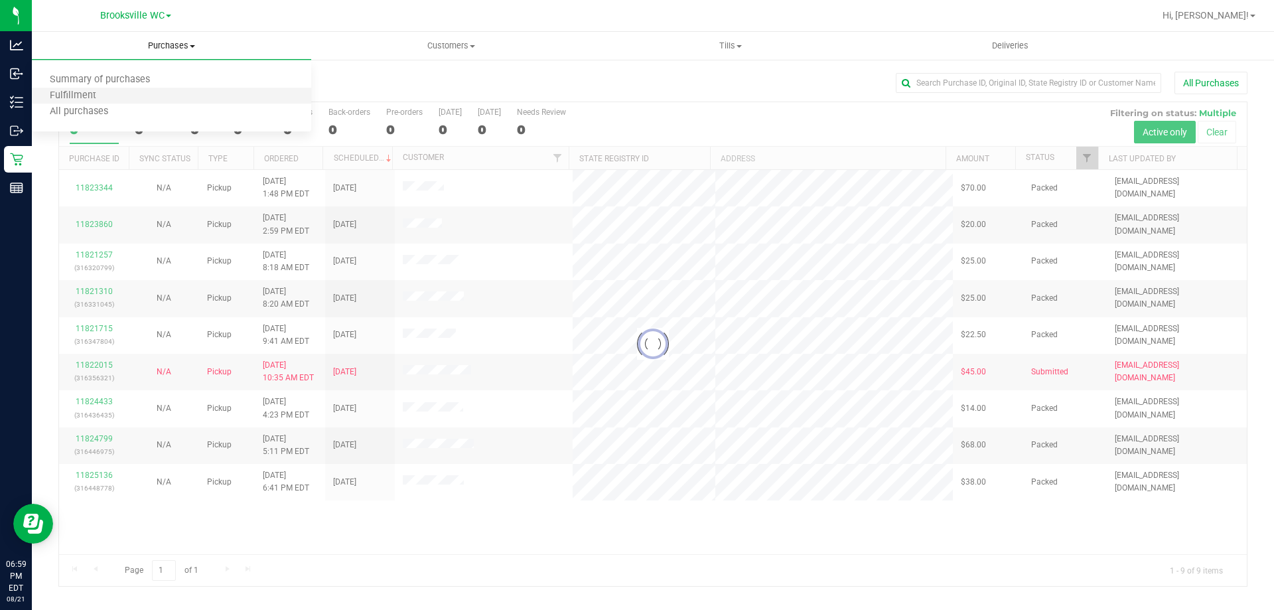
click at [176, 99] on li "Fulfillment" at bounding box center [171, 96] width 279 height 16
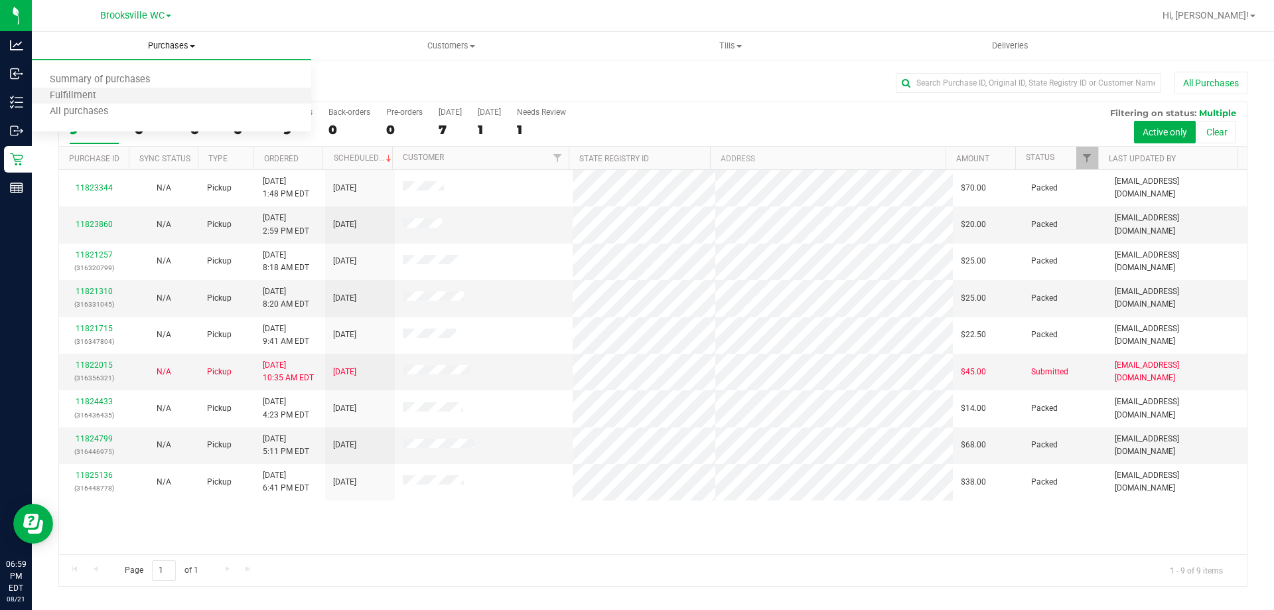
click at [133, 98] on li "Fulfillment" at bounding box center [171, 96] width 279 height 16
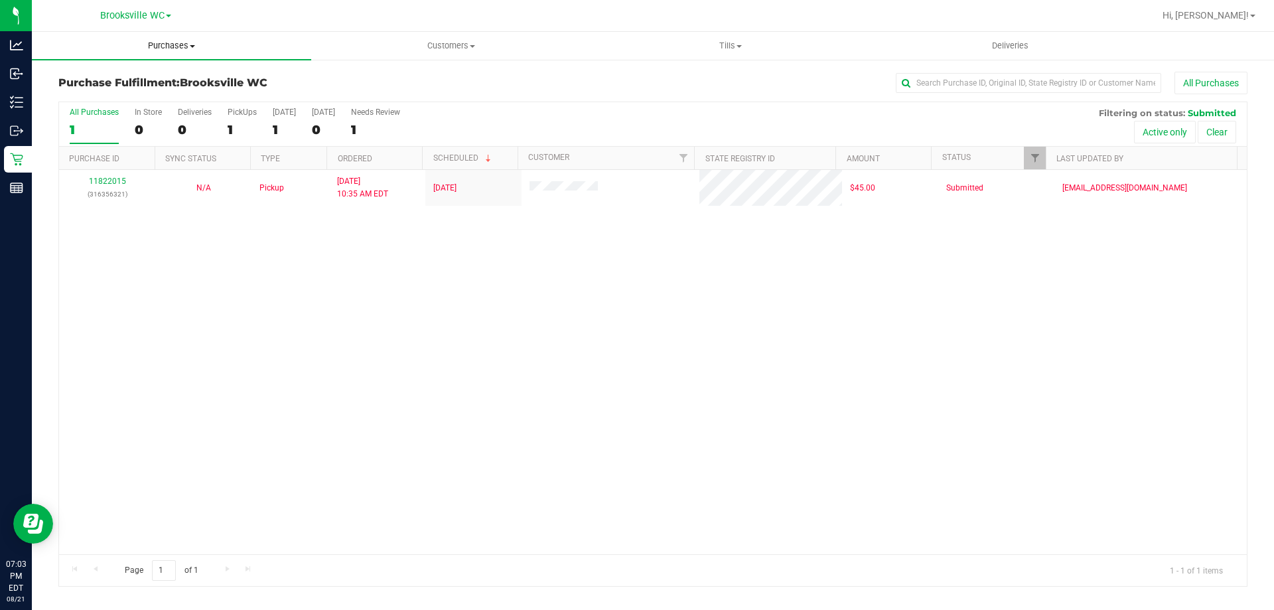
click at [159, 52] on uib-tab-heading "Purchases Summary of purchases Fulfillment All purchases" at bounding box center [171, 46] width 279 height 28
click at [161, 104] on li "All purchases" at bounding box center [171, 112] width 279 height 16
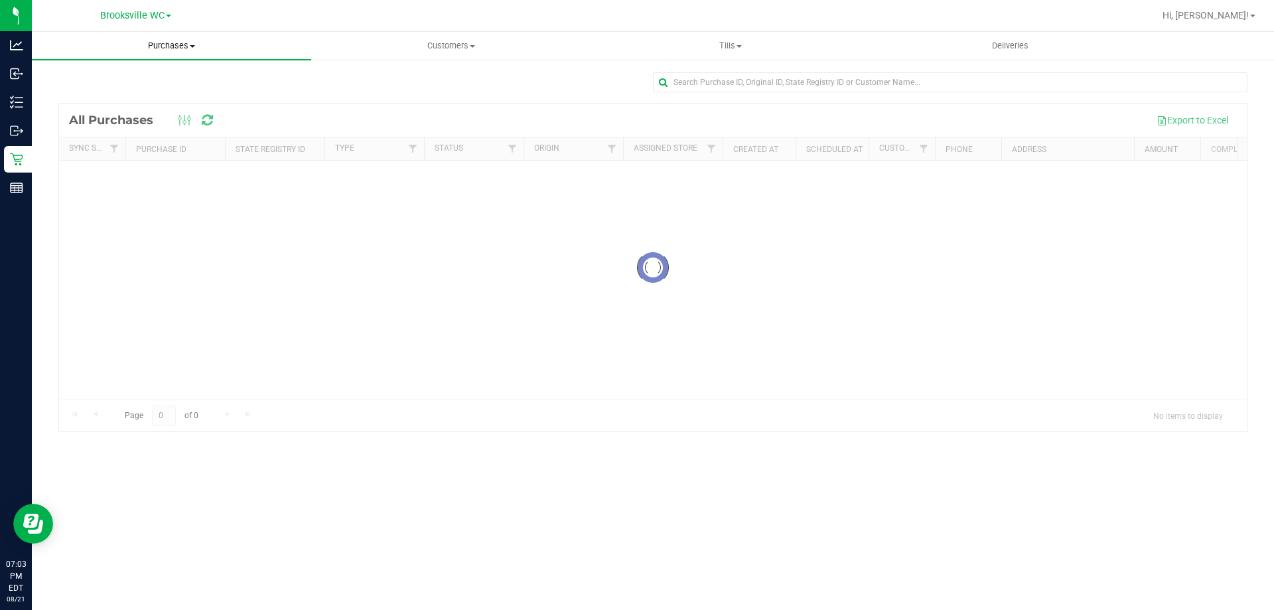
click at [166, 50] on span "Purchases" at bounding box center [171, 46] width 279 height 12
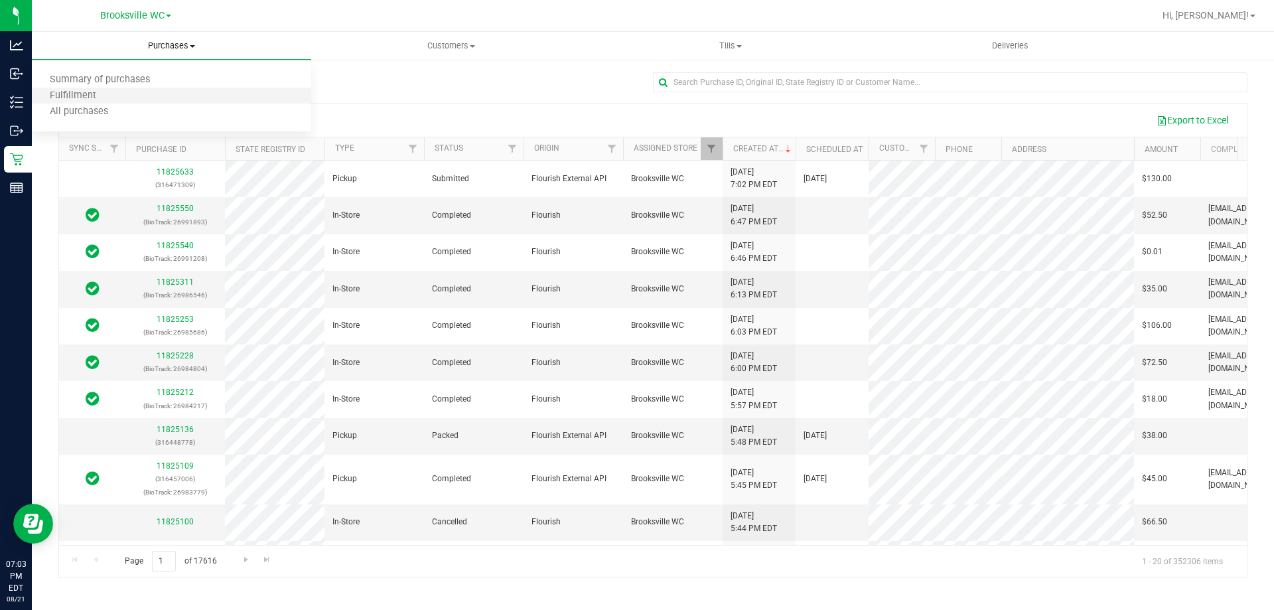
click at [159, 92] on li "Fulfillment" at bounding box center [171, 96] width 279 height 16
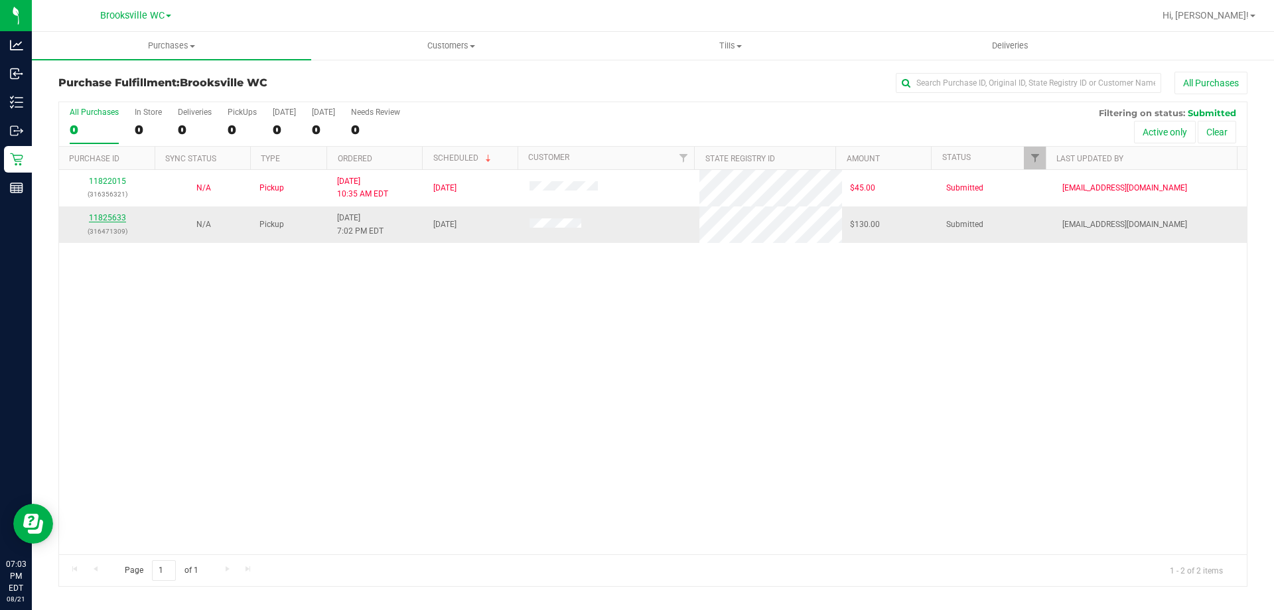
click at [117, 217] on link "11825633" at bounding box center [107, 217] width 37 height 9
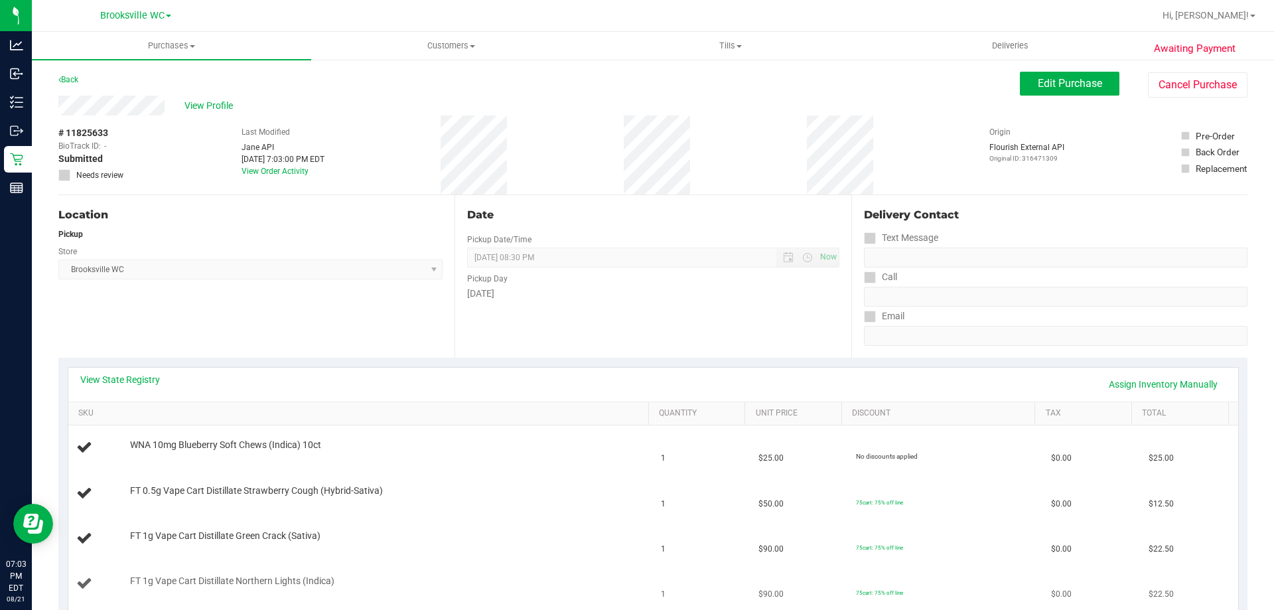
scroll to position [199, 0]
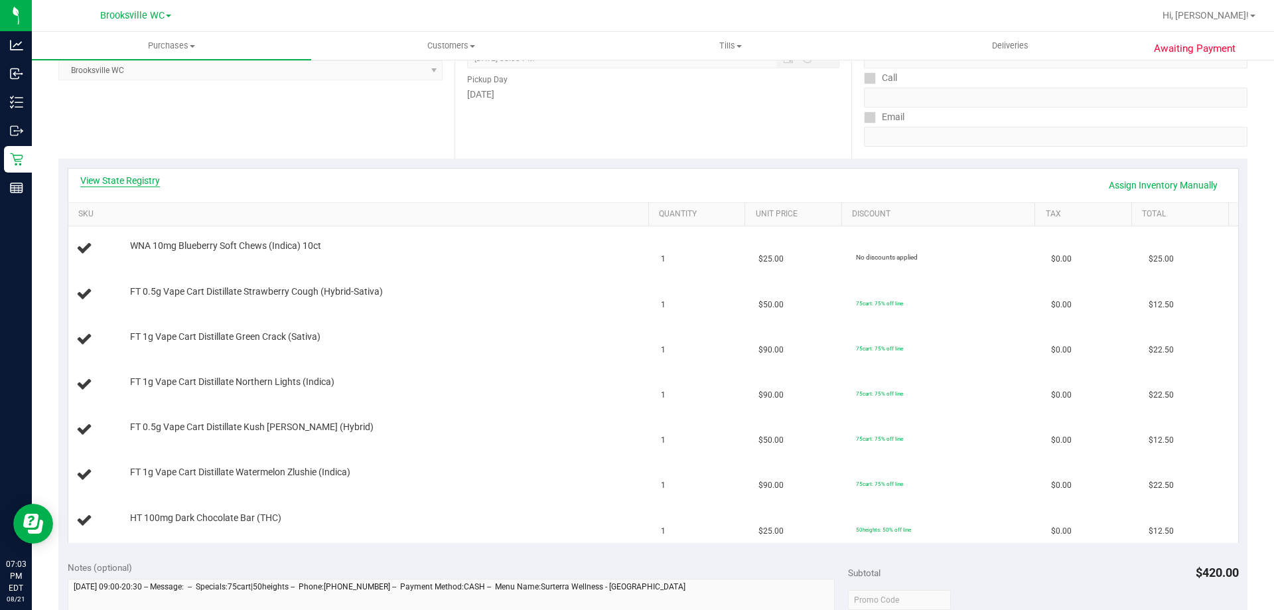
click at [139, 183] on link "View State Registry" at bounding box center [120, 180] width 80 height 13
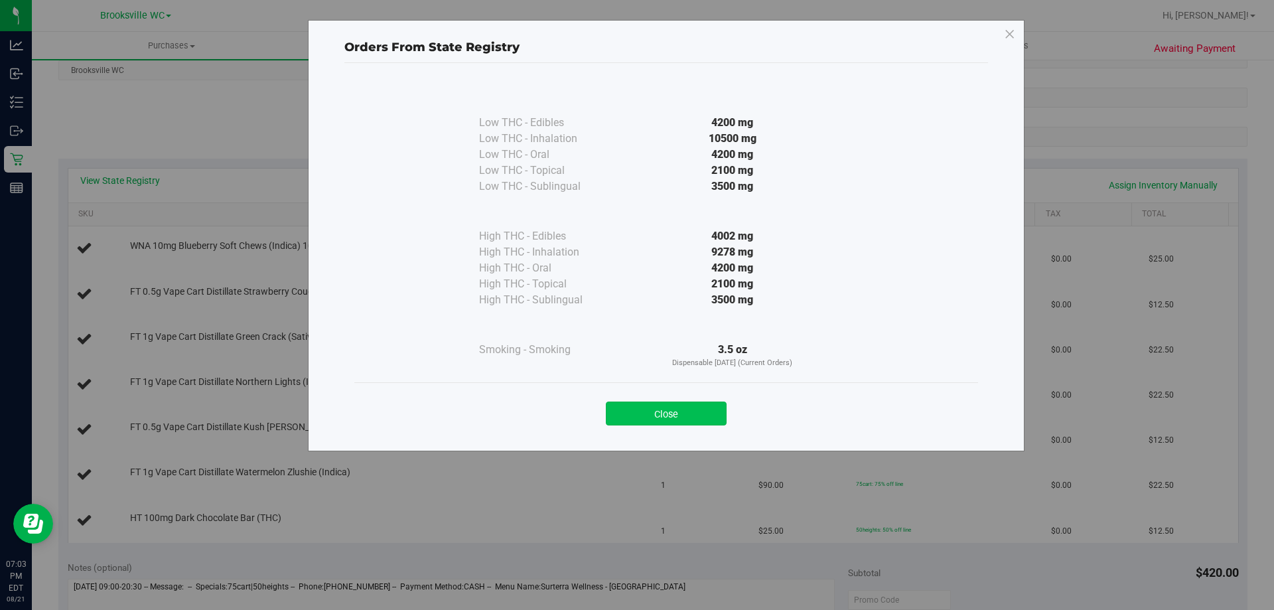
click at [632, 419] on button "Close" at bounding box center [666, 413] width 121 height 24
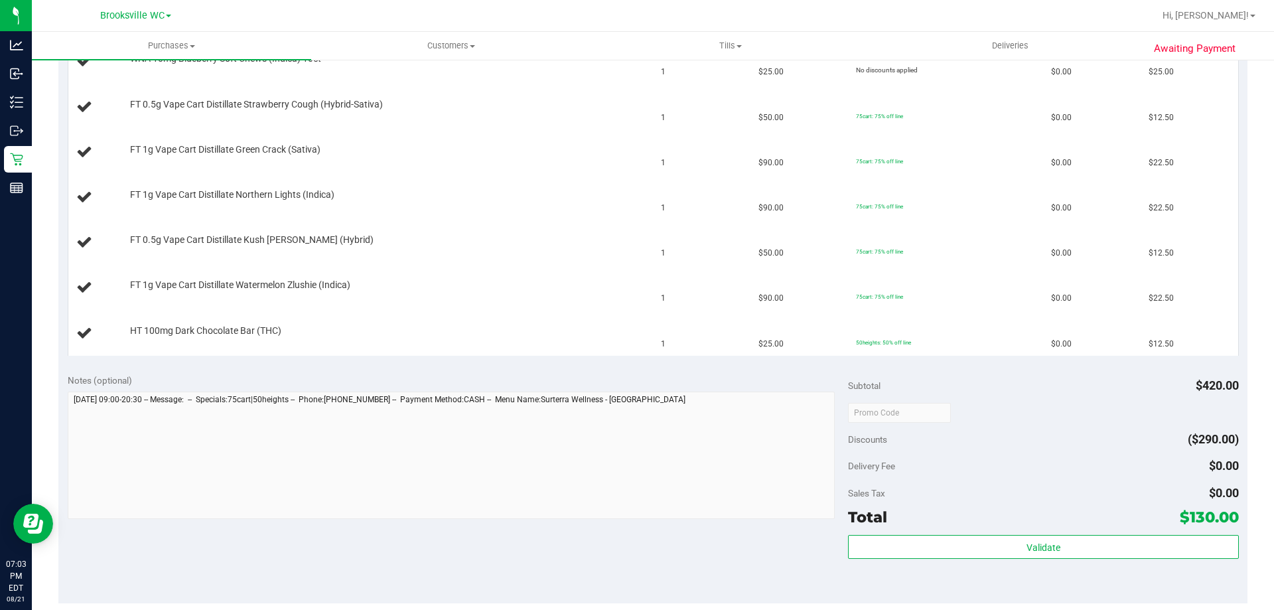
scroll to position [597, 0]
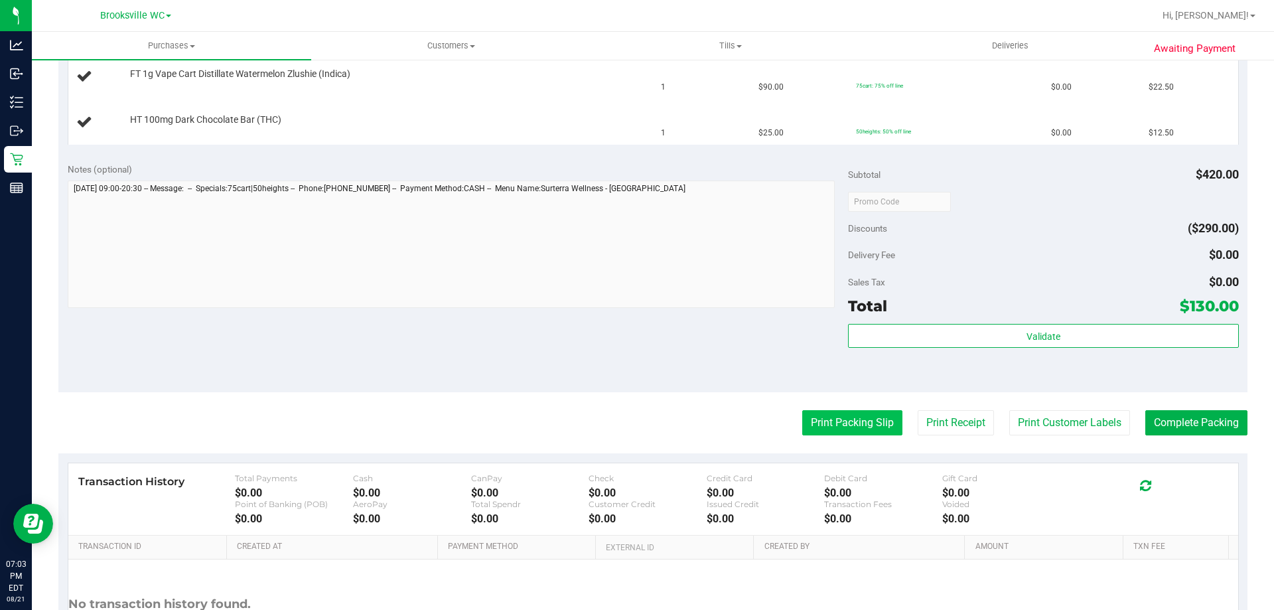
click at [849, 418] on button "Print Packing Slip" at bounding box center [852, 422] width 100 height 25
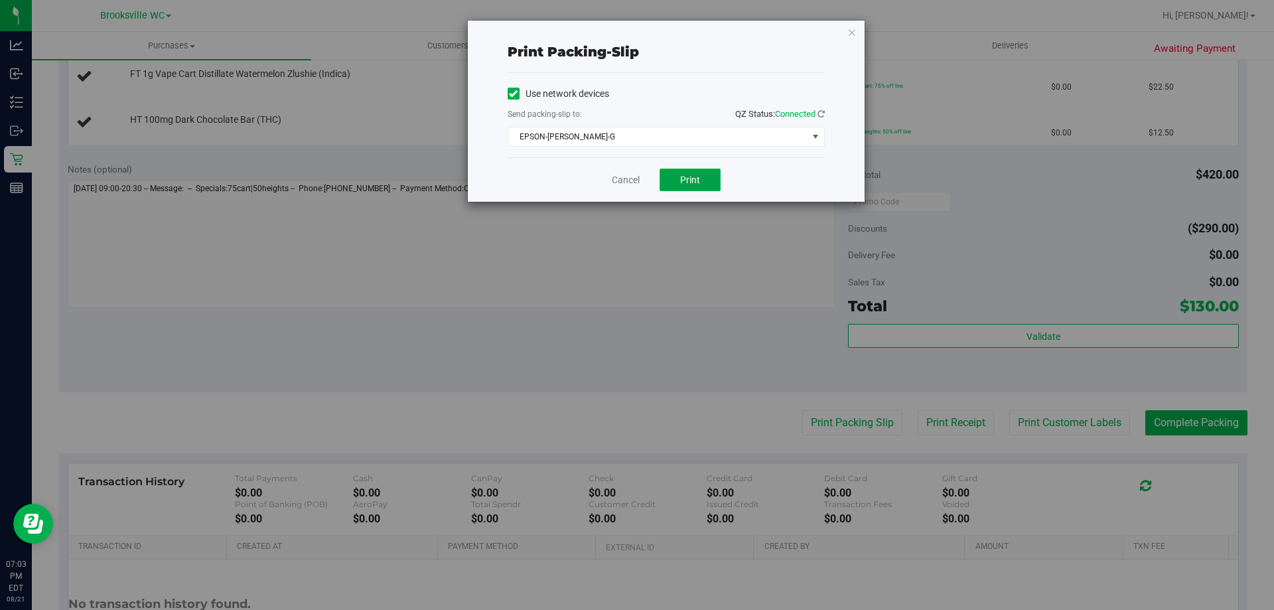
click at [703, 189] on button "Print" at bounding box center [689, 180] width 61 height 23
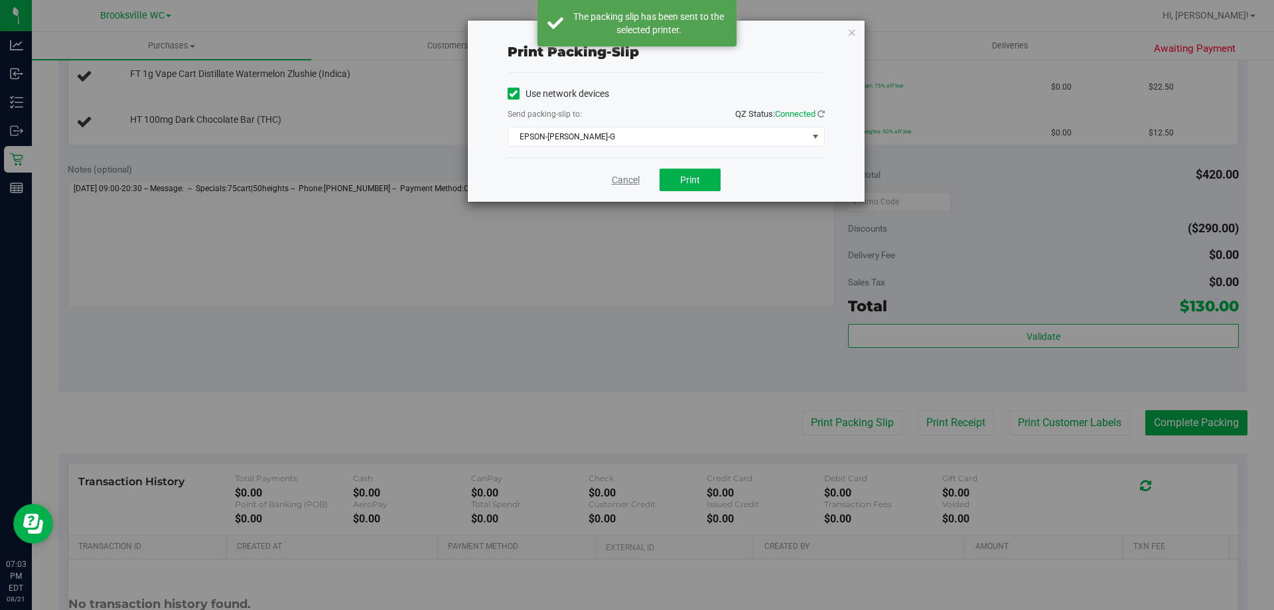
click at [620, 176] on link "Cancel" at bounding box center [626, 180] width 28 height 14
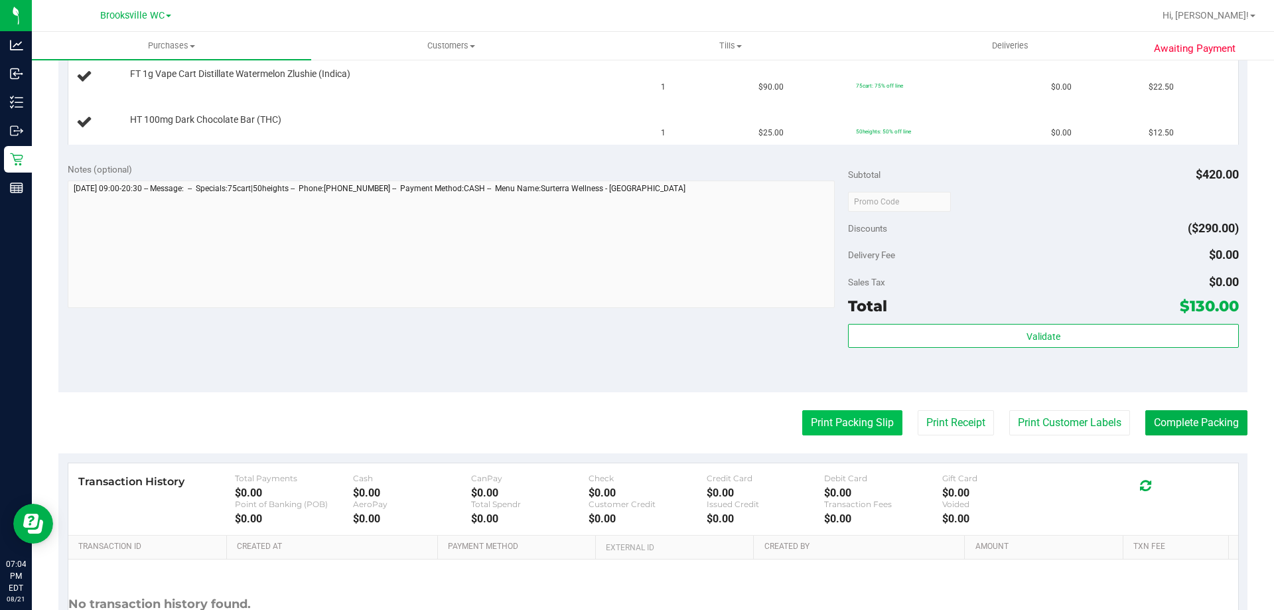
click at [860, 424] on button "Print Packing Slip" at bounding box center [852, 422] width 100 height 25
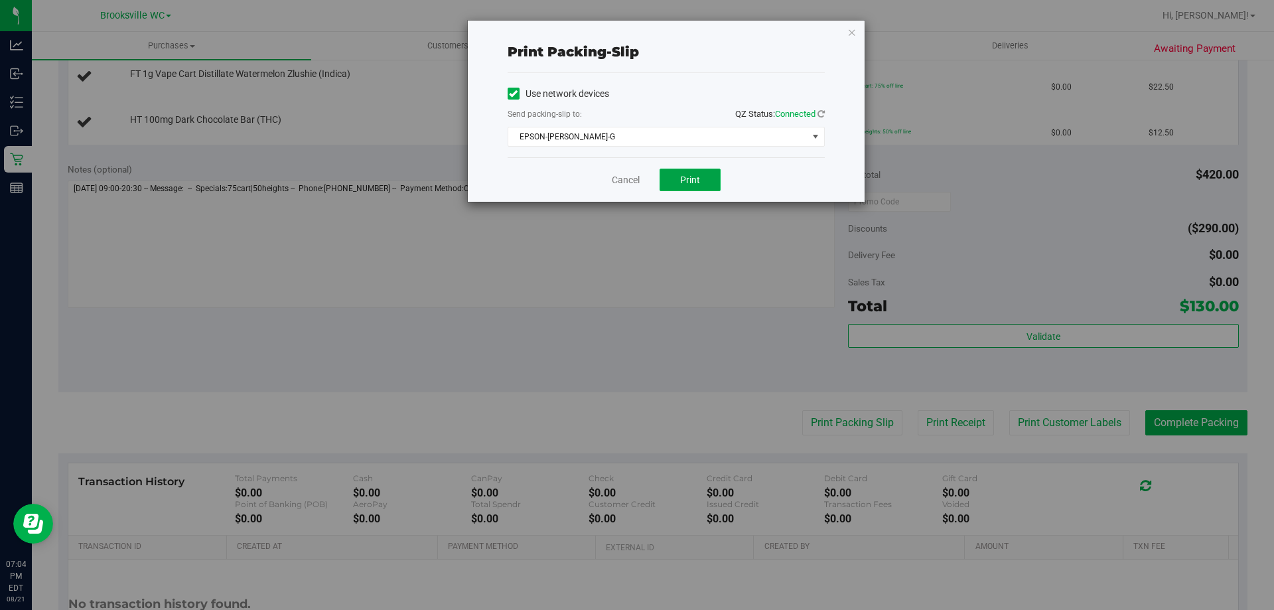
click at [697, 184] on span "Print" at bounding box center [690, 179] width 20 height 11
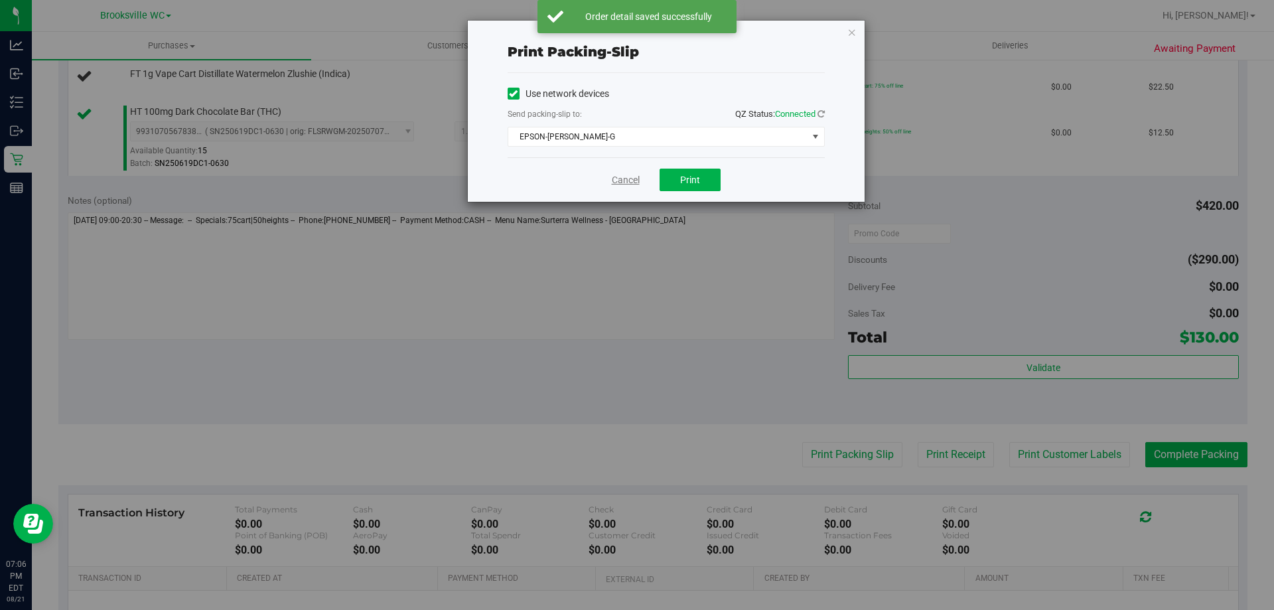
click at [627, 175] on link "Cancel" at bounding box center [626, 180] width 28 height 14
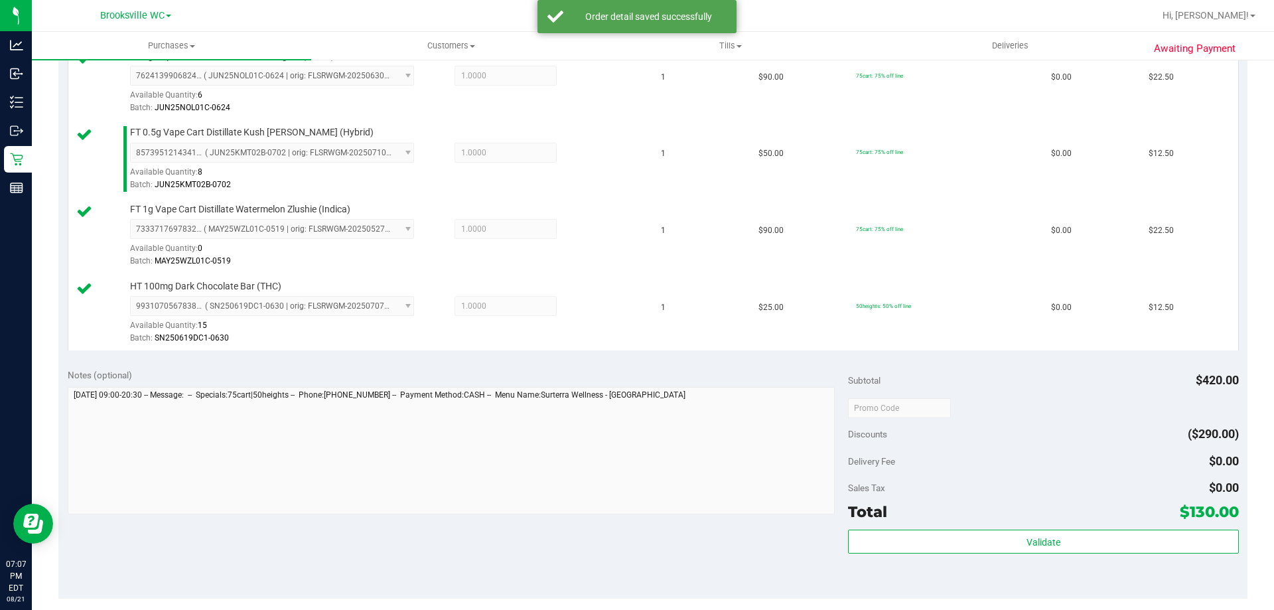
scroll to position [730, 0]
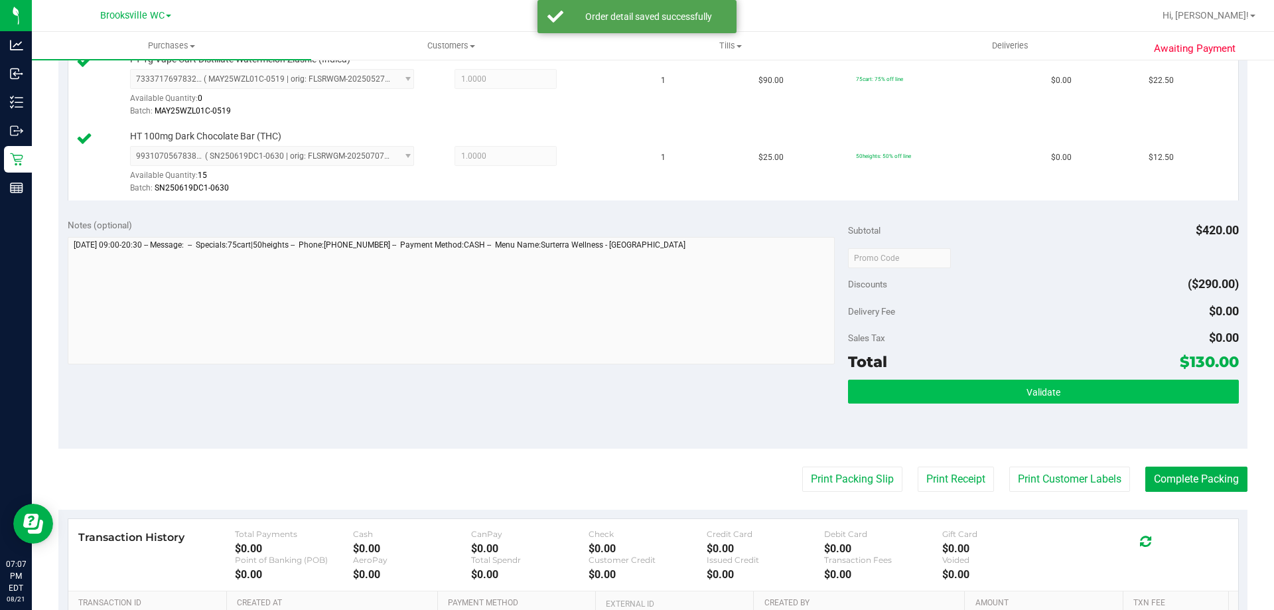
click at [901, 377] on div "Subtotal $420.00 Discounts ($290.00) Delivery Fee $0.00 Sales Tax $0.00 Total $…" at bounding box center [1043, 328] width 390 height 221
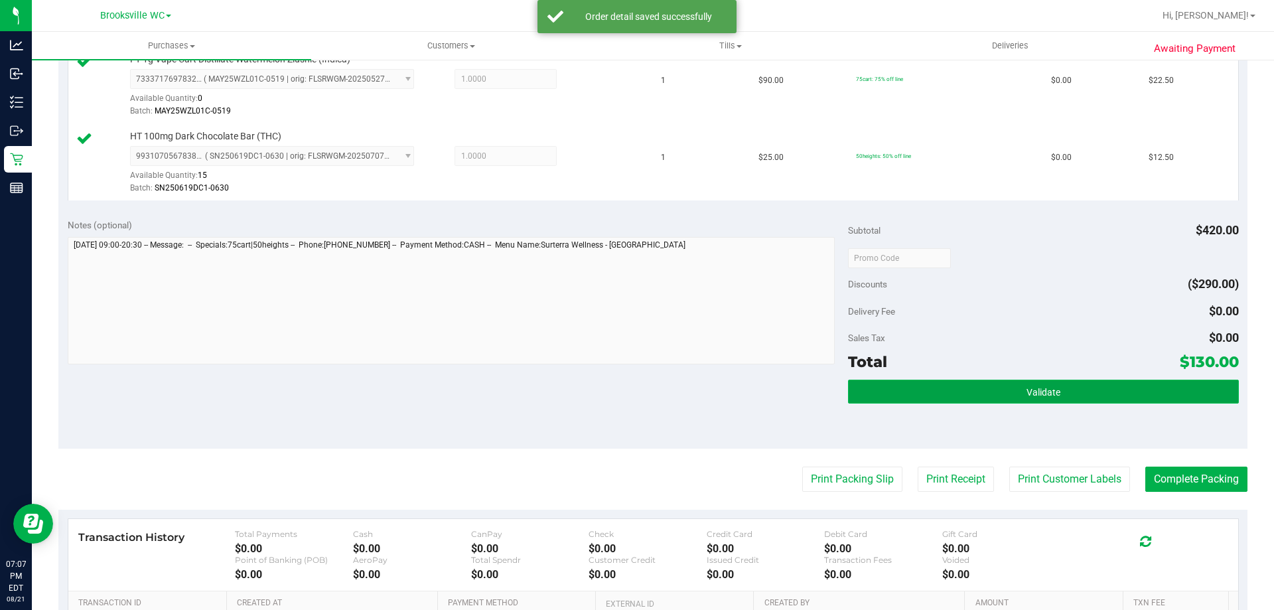
click at [910, 385] on button "Validate" at bounding box center [1043, 391] width 390 height 24
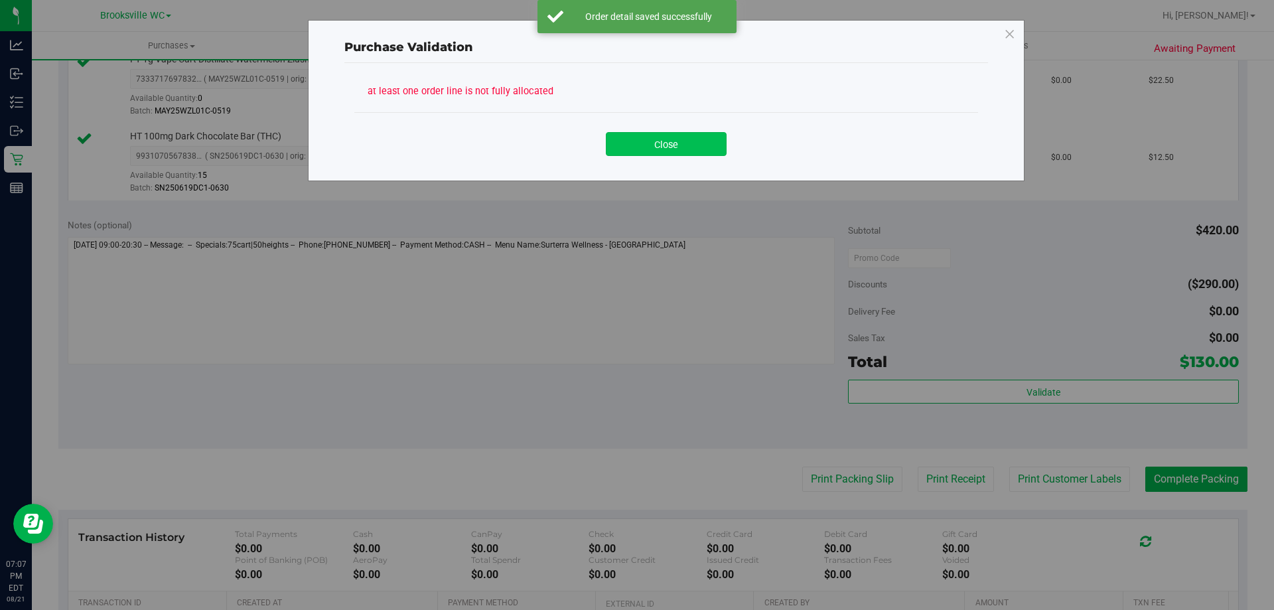
click at [665, 143] on button "Close" at bounding box center [666, 144] width 121 height 24
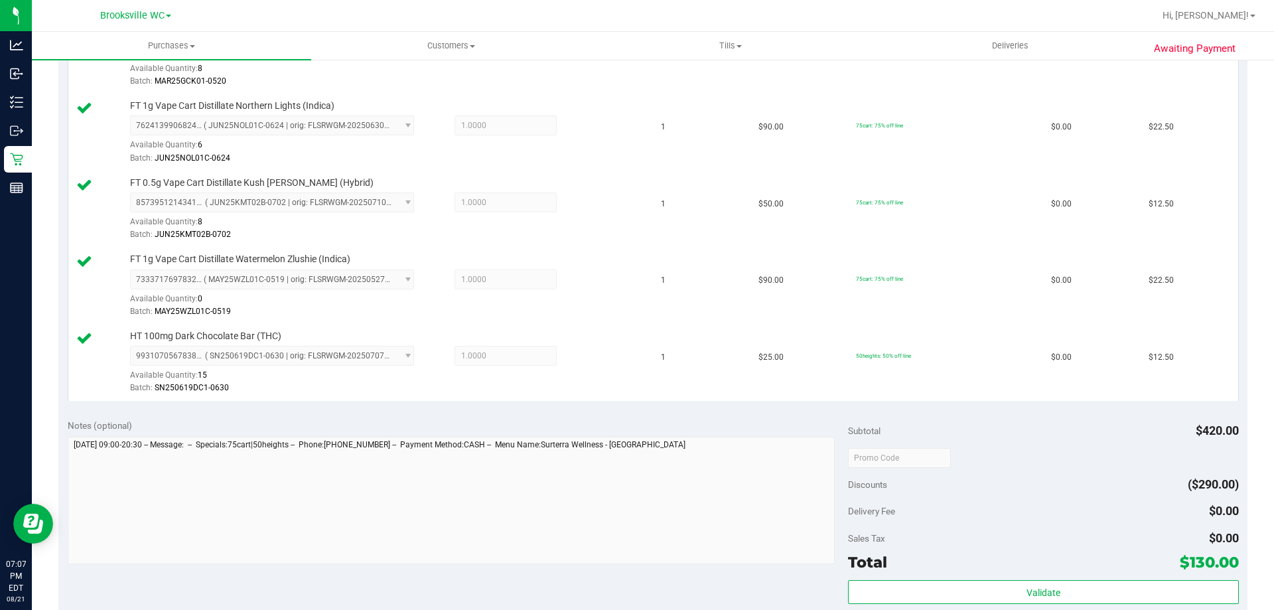
scroll to position [663, 0]
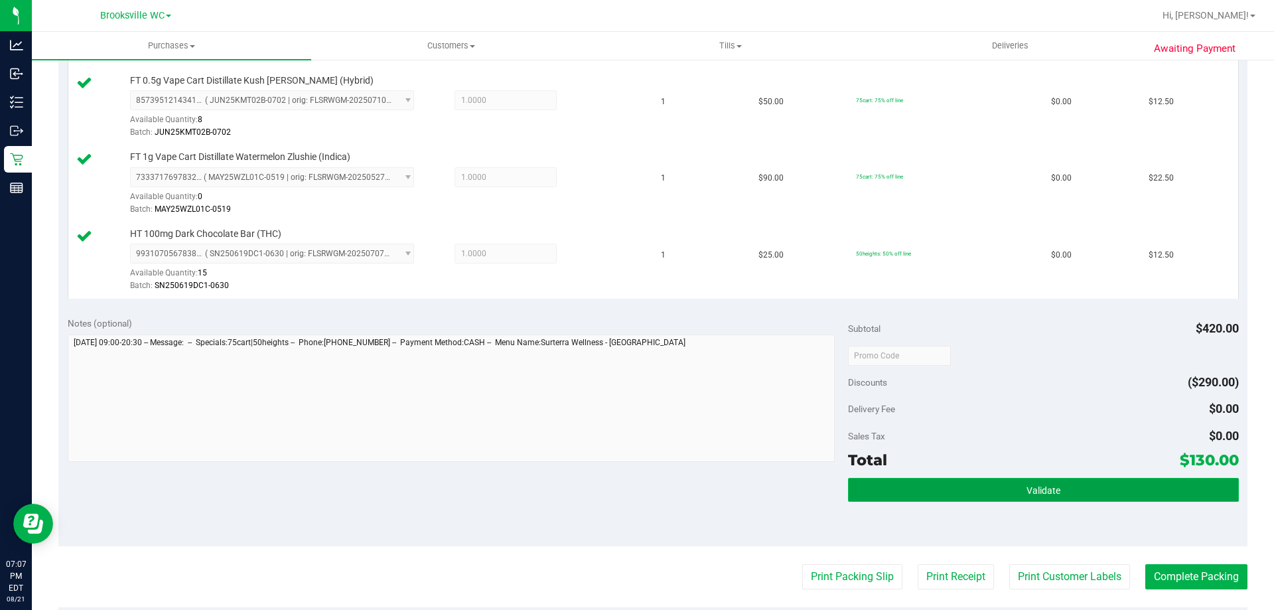
click at [948, 495] on button "Validate" at bounding box center [1043, 490] width 390 height 24
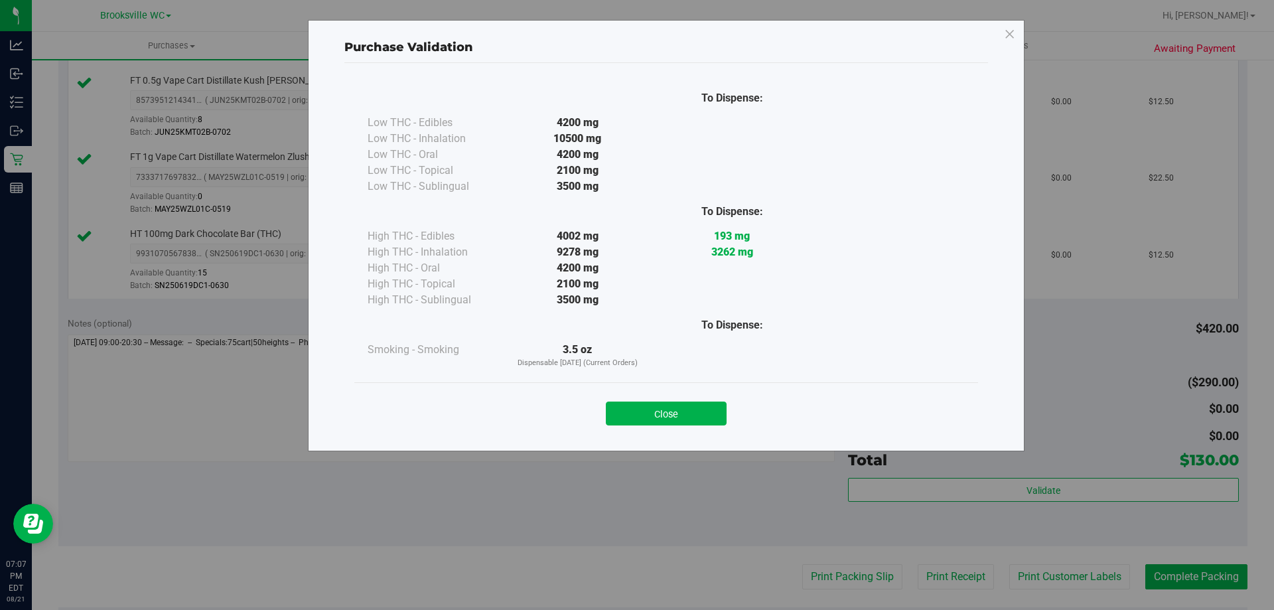
click at [687, 414] on button "Close" at bounding box center [666, 413] width 121 height 24
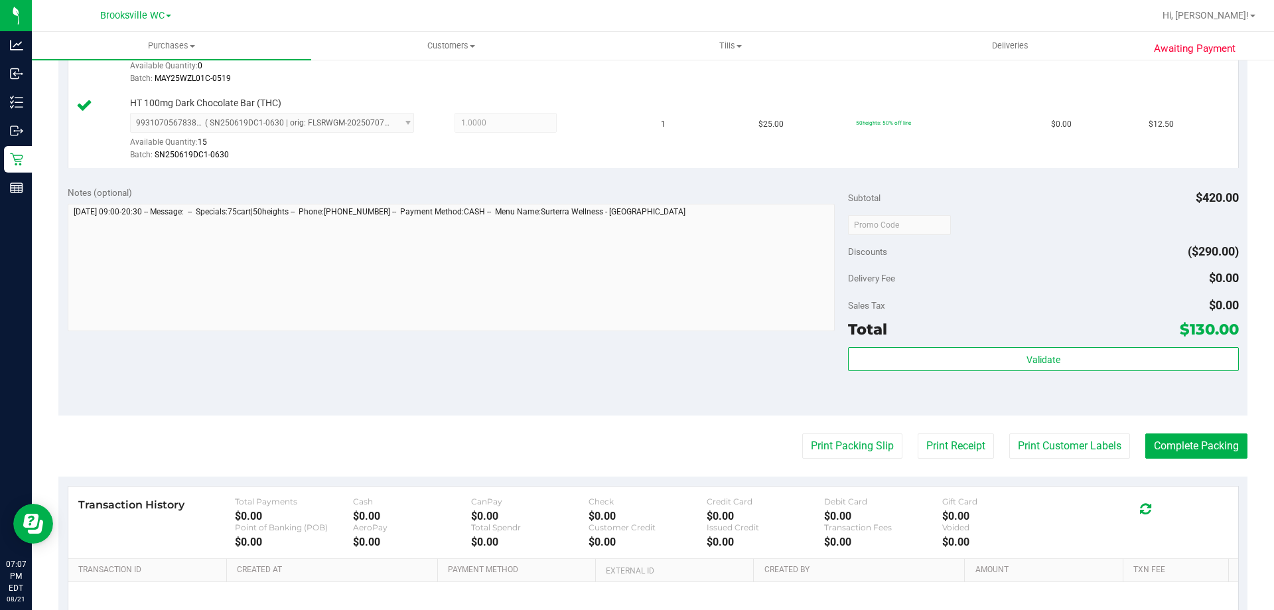
scroll to position [929, 0]
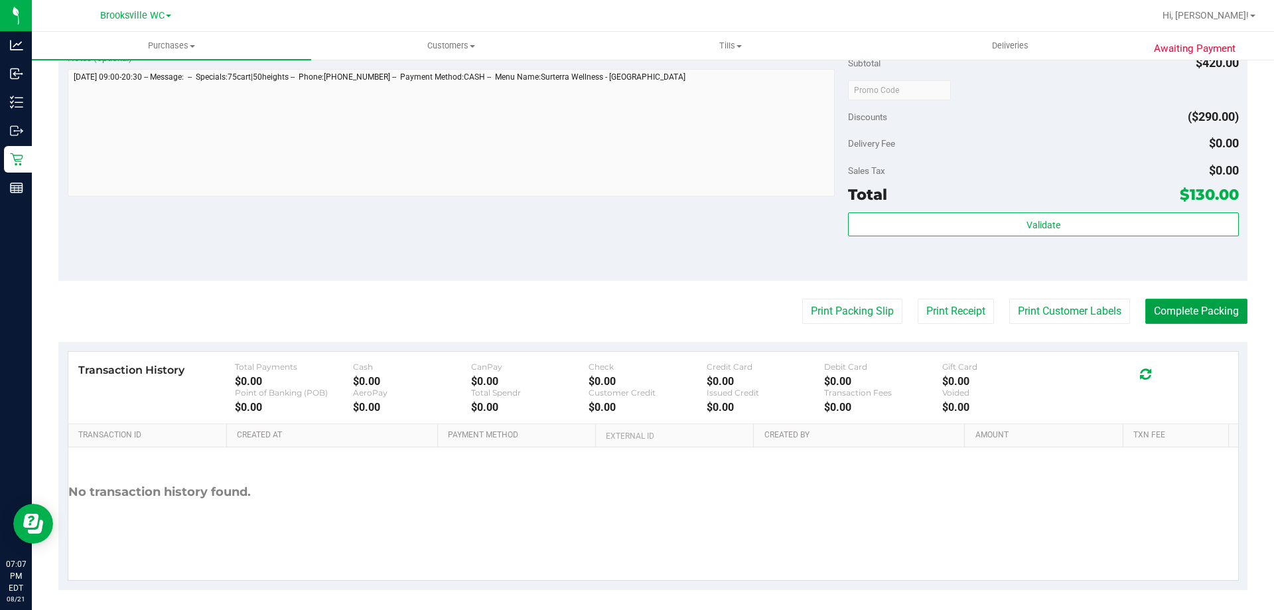
click at [1166, 308] on button "Complete Packing" at bounding box center [1196, 311] width 102 height 25
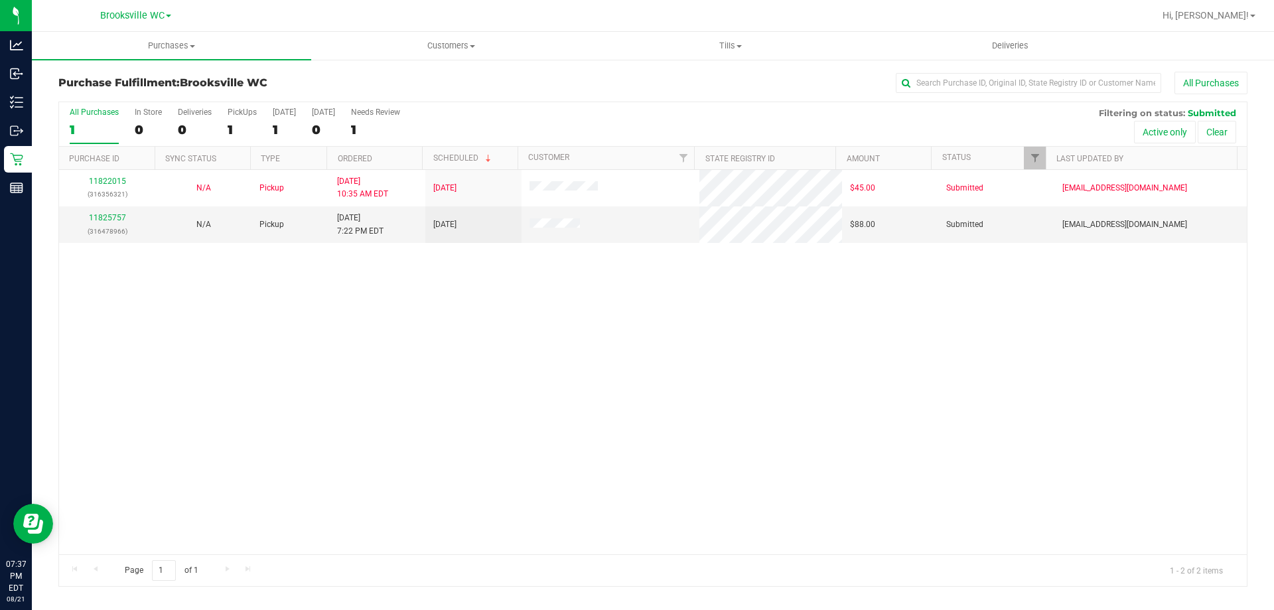
click at [557, 109] on div "All Purchases 1 In Store 0 Deliveries 0 PickUps 1 Today 1 Tomorrow 0 Needs Revi…" at bounding box center [653, 107] width 1188 height 11
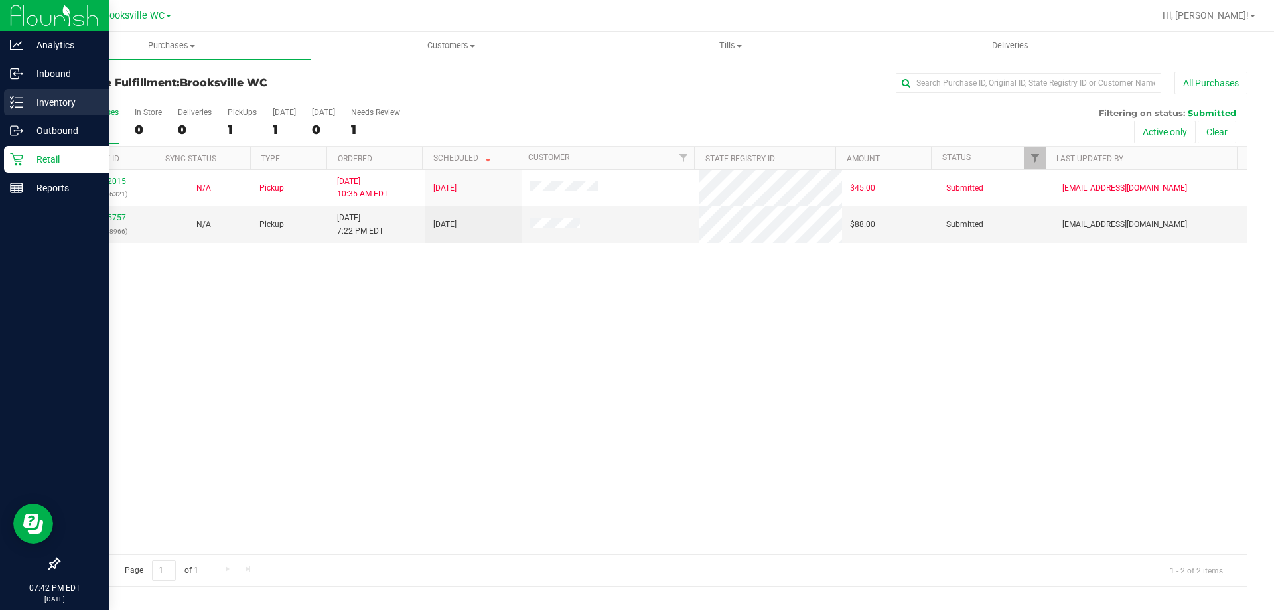
click at [29, 100] on p "Inventory" at bounding box center [63, 102] width 80 height 16
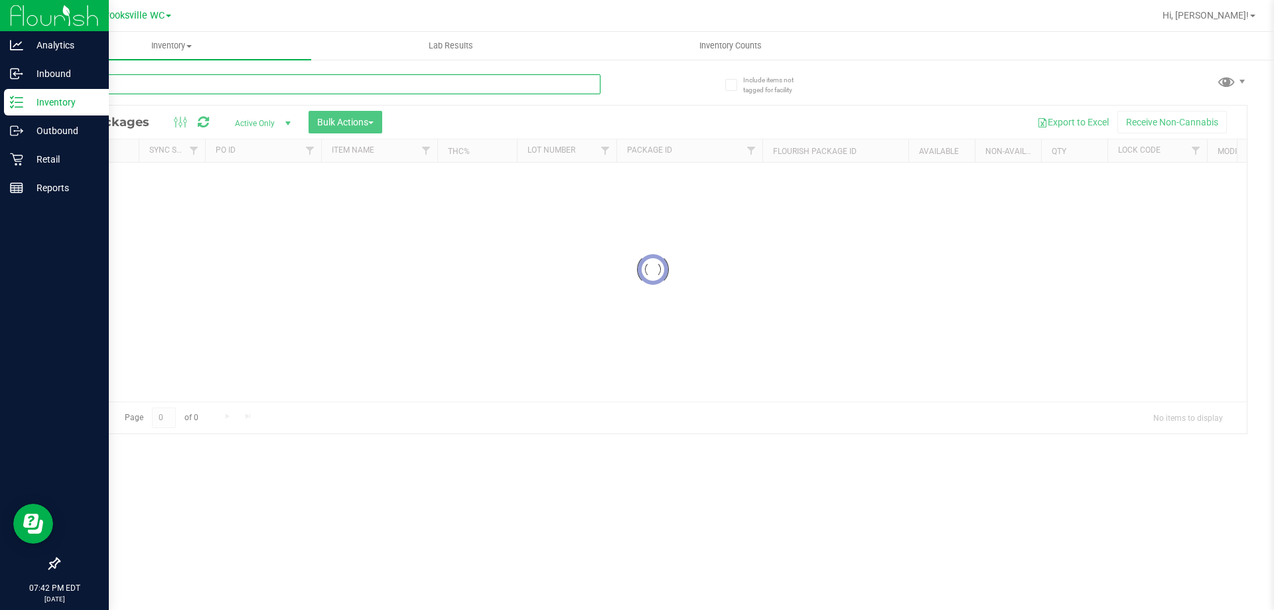
click at [204, 87] on input "text" at bounding box center [329, 84] width 542 height 20
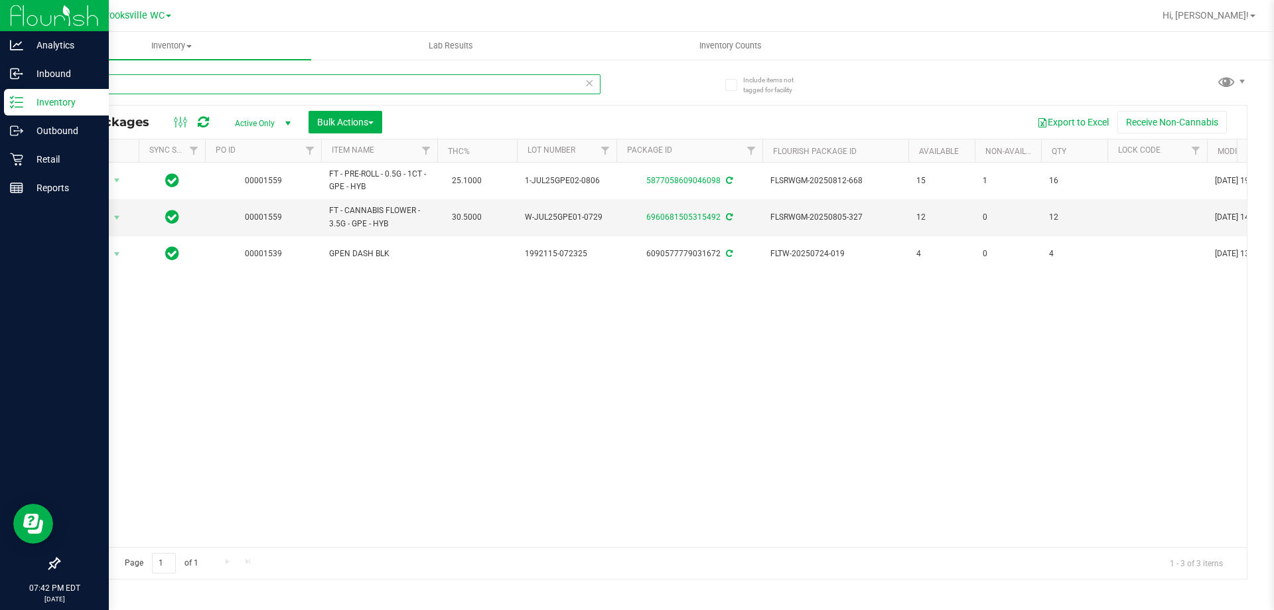
type input "gpe"
click at [16, 182] on icon at bounding box center [16, 187] width 13 height 13
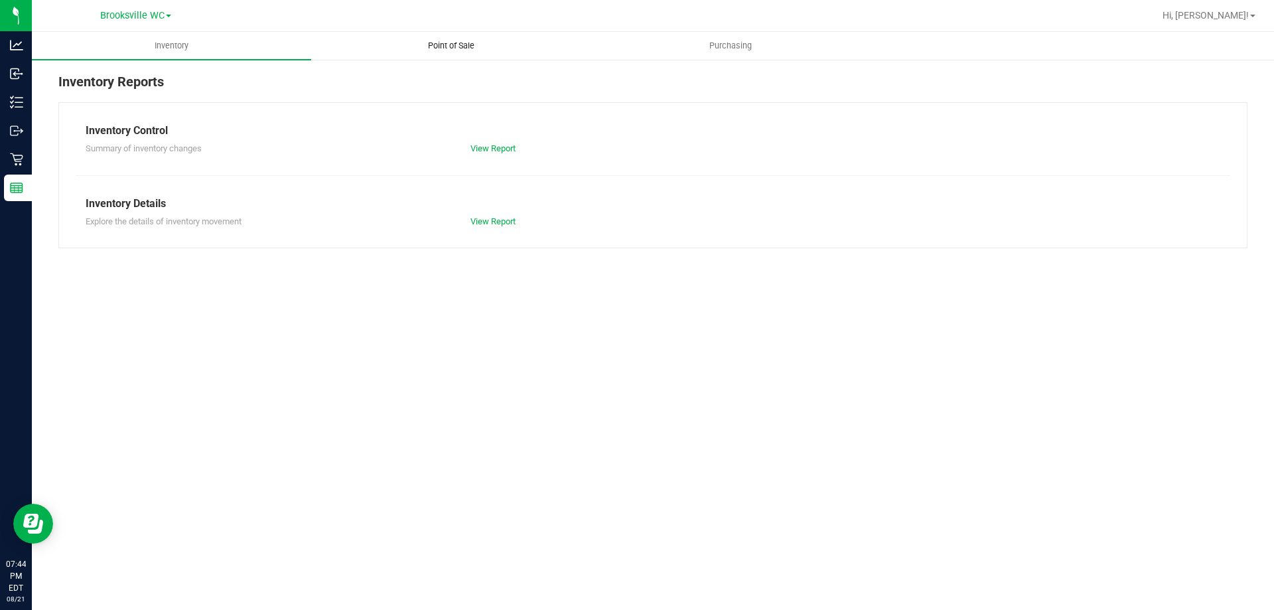
click at [449, 53] on uib-tab-heading "Point of Sale" at bounding box center [451, 46] width 278 height 27
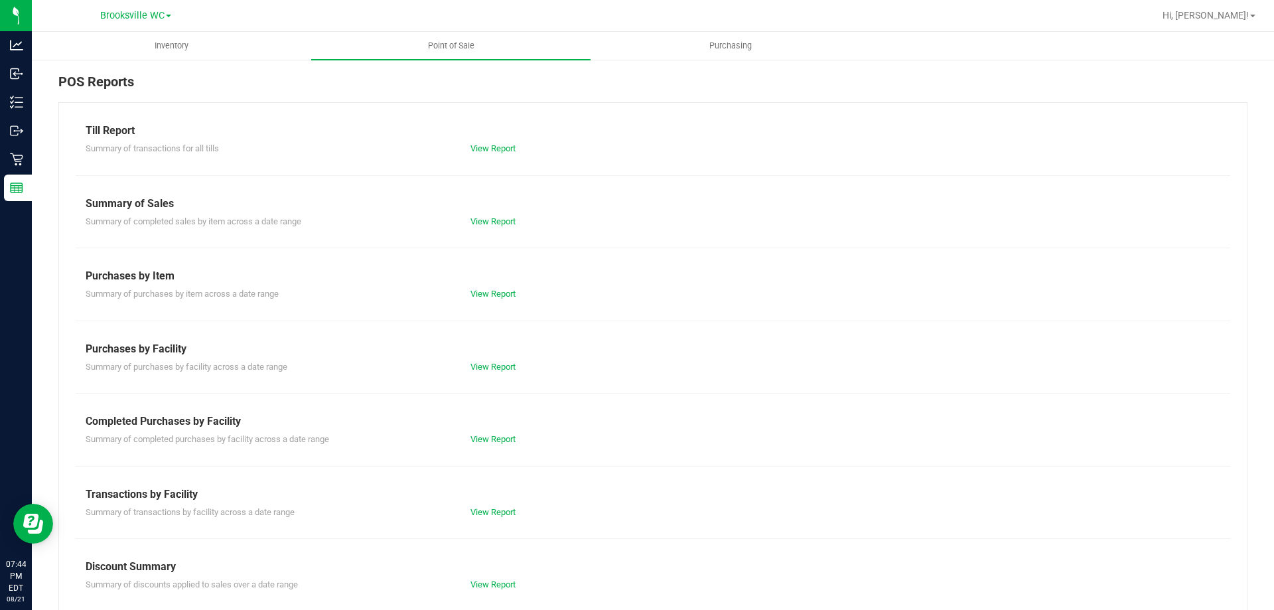
click at [486, 429] on div "Summary of completed purchases by facility across a date range View Report" at bounding box center [653, 437] width 1154 height 17
click at [490, 439] on link "View Report" at bounding box center [492, 439] width 45 height 10
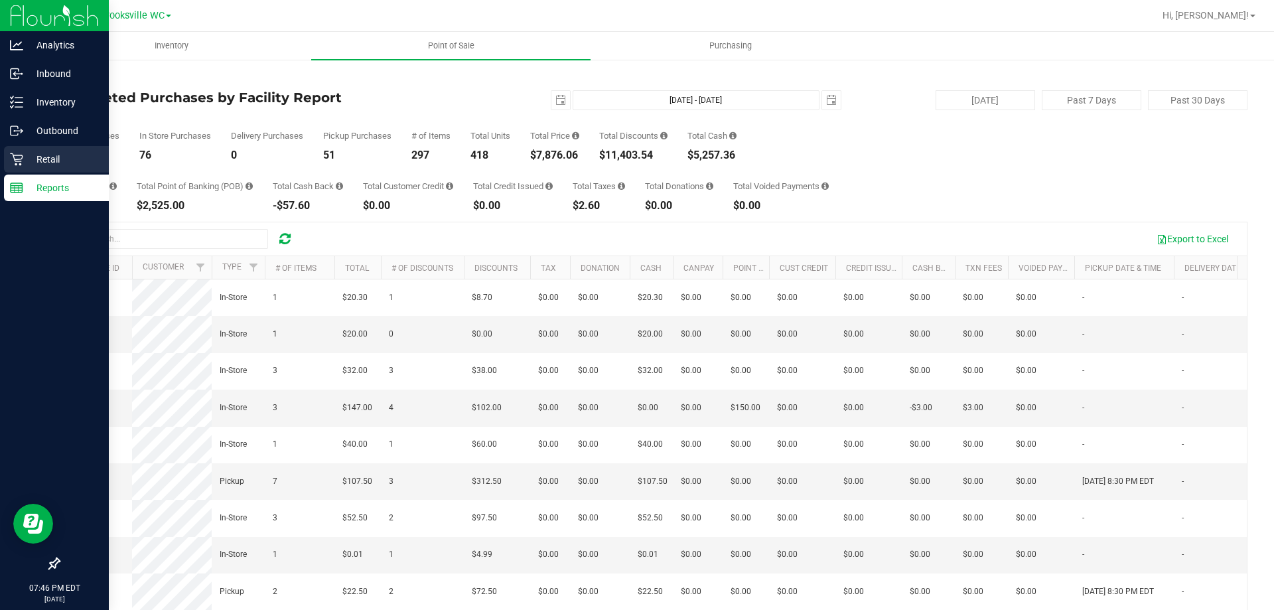
click at [23, 157] on icon at bounding box center [16, 159] width 13 height 13
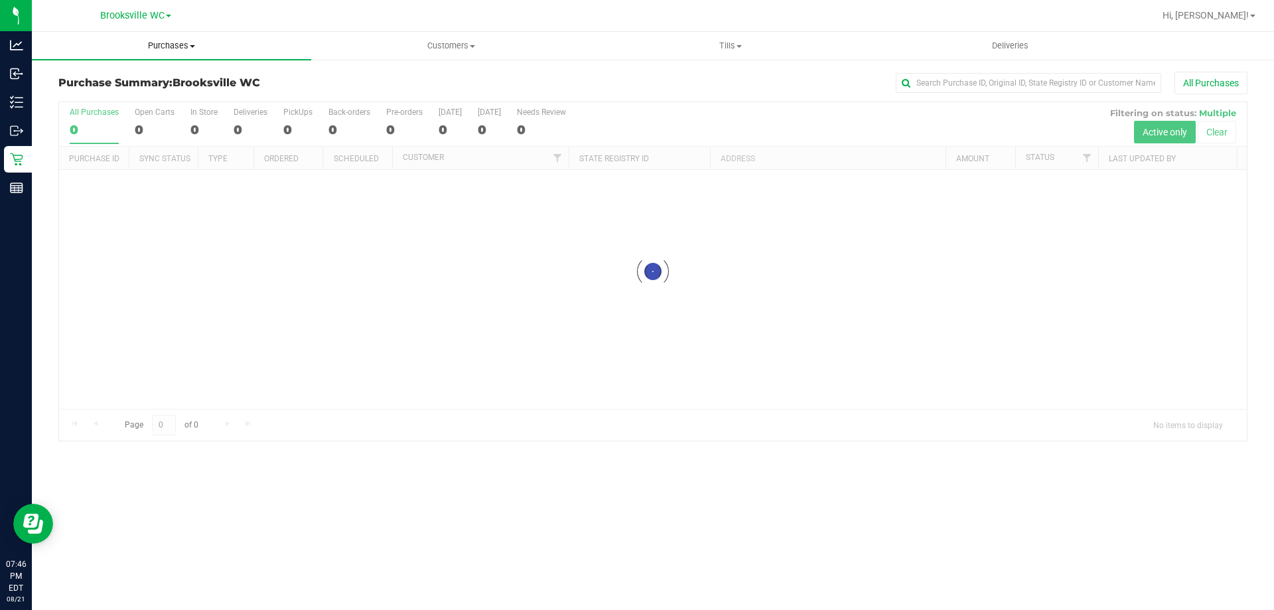
click at [177, 43] on span "Purchases" at bounding box center [171, 46] width 279 height 12
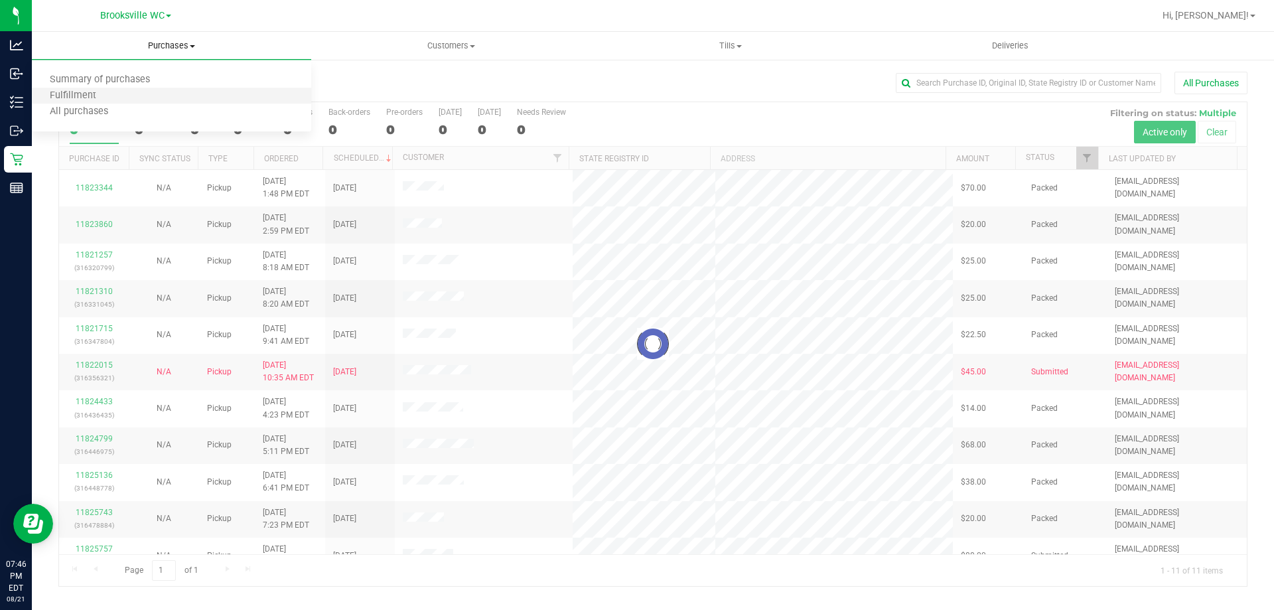
click at [176, 91] on li "Fulfillment" at bounding box center [171, 96] width 279 height 16
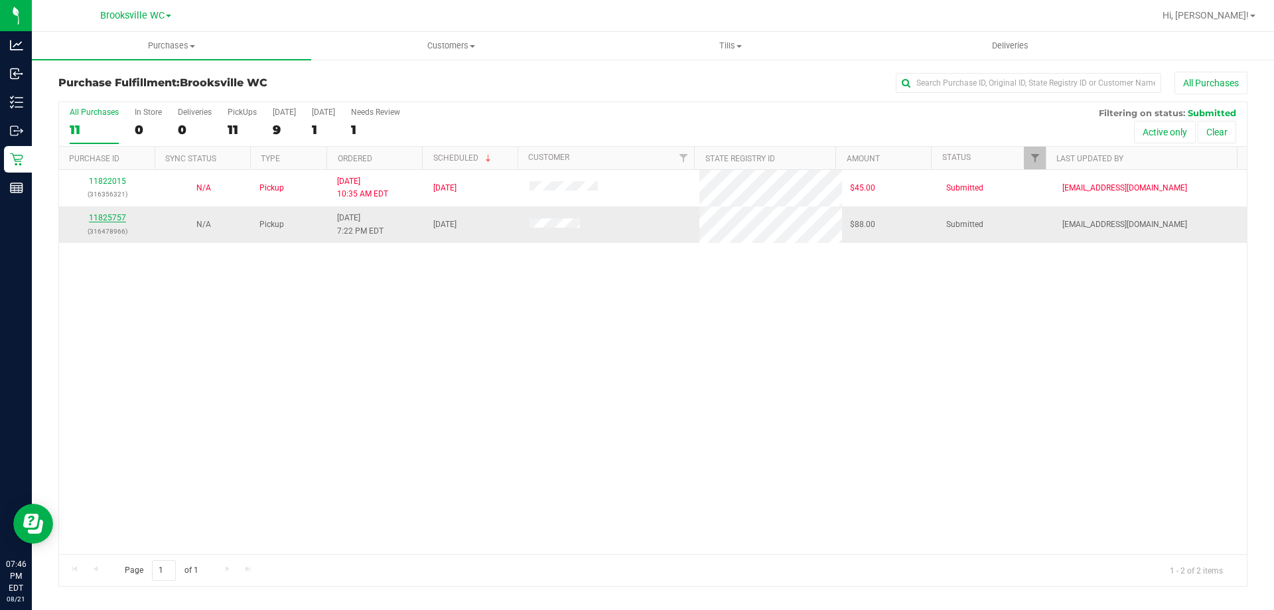
click at [121, 216] on link "11825757" at bounding box center [107, 217] width 37 height 9
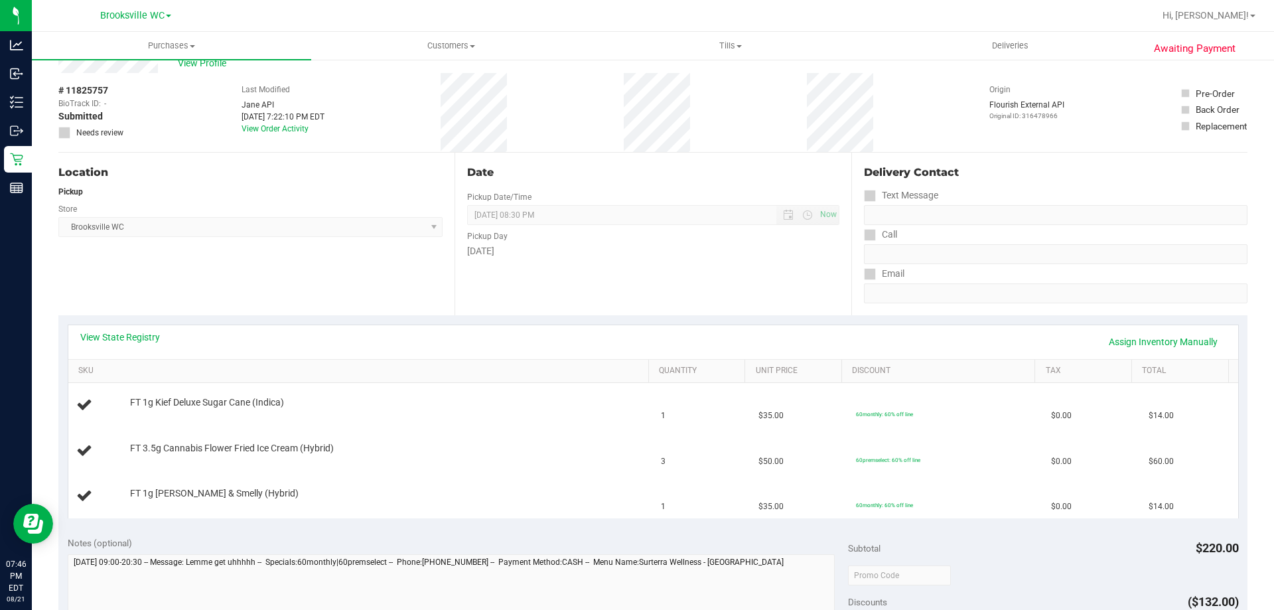
scroll to position [66, 0]
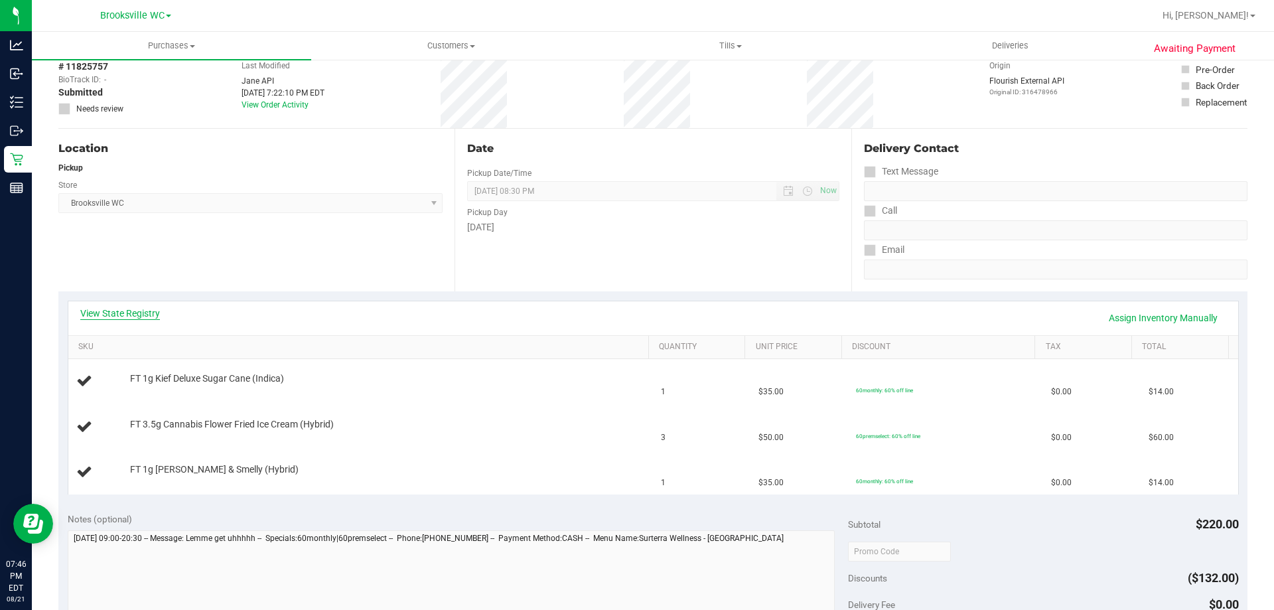
click at [145, 312] on link "View State Registry" at bounding box center [120, 313] width 80 height 13
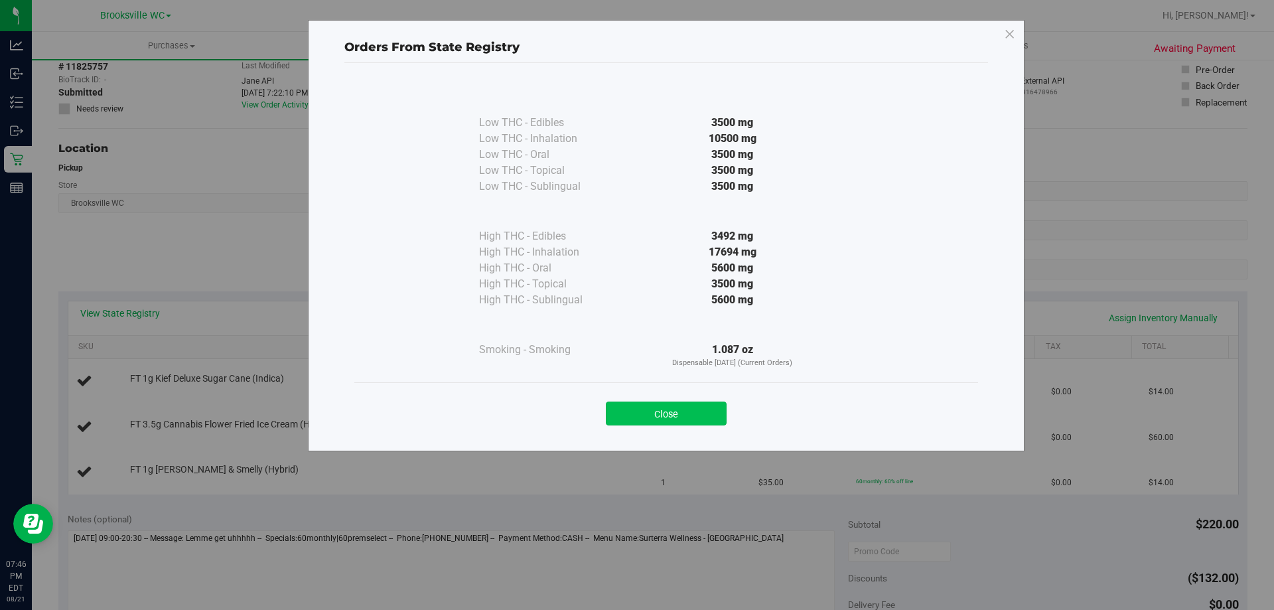
click at [695, 404] on button "Close" at bounding box center [666, 413] width 121 height 24
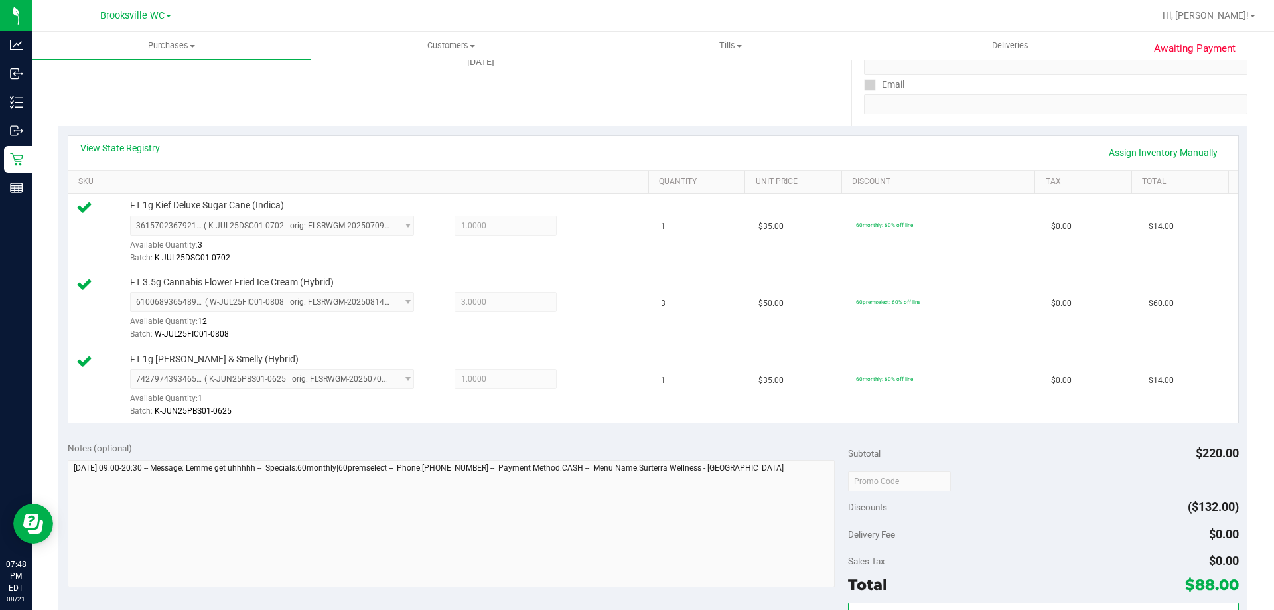
scroll to position [332, 0]
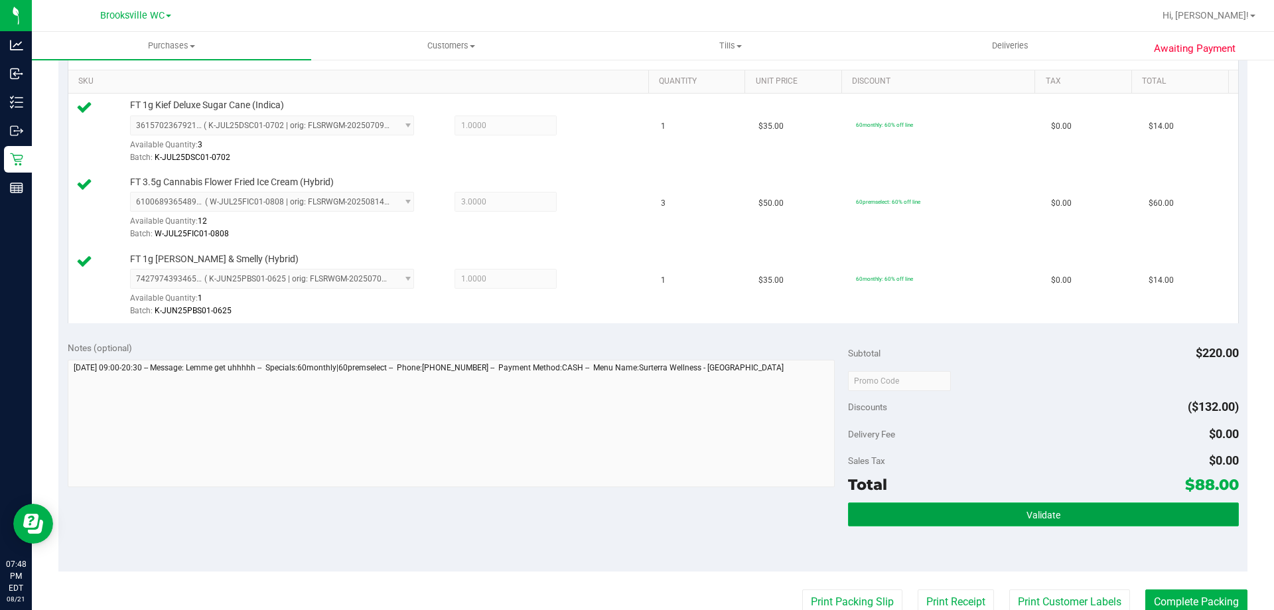
click at [1046, 515] on span "Validate" at bounding box center [1043, 515] width 34 height 11
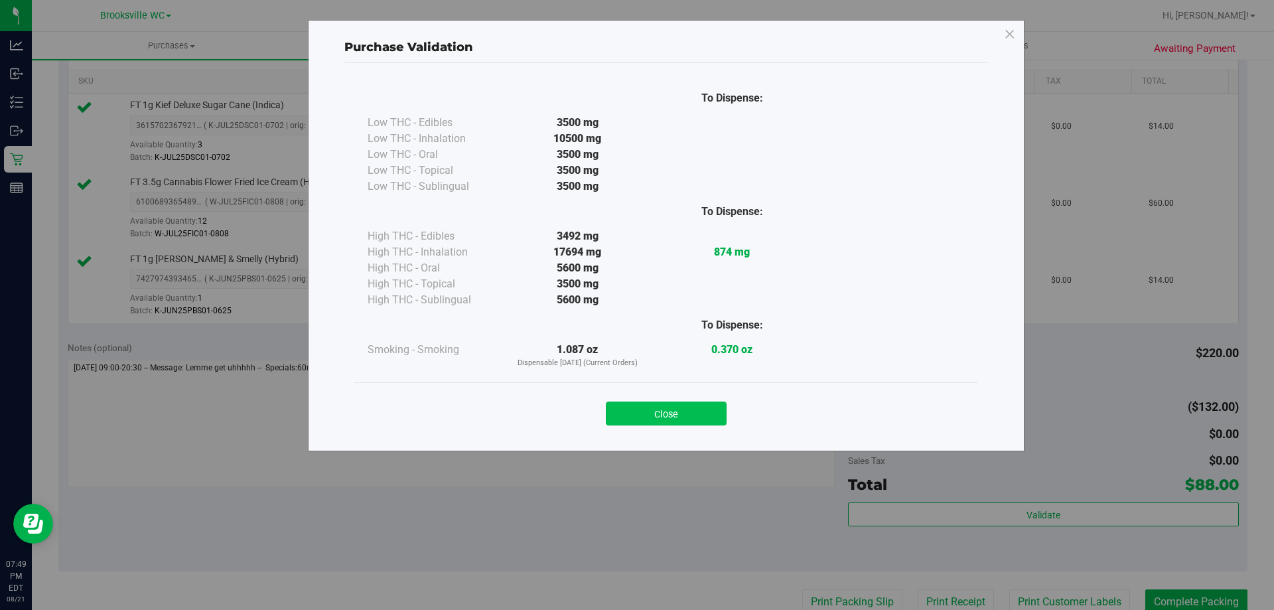
click at [666, 415] on button "Close" at bounding box center [666, 413] width 121 height 24
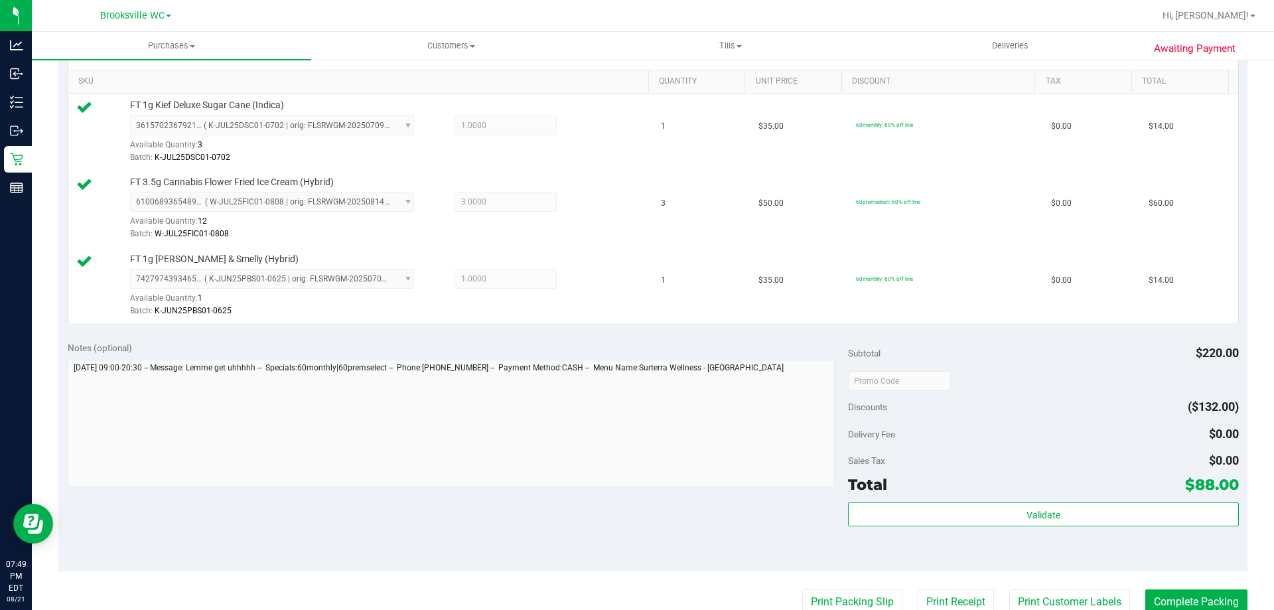
scroll to position [531, 0]
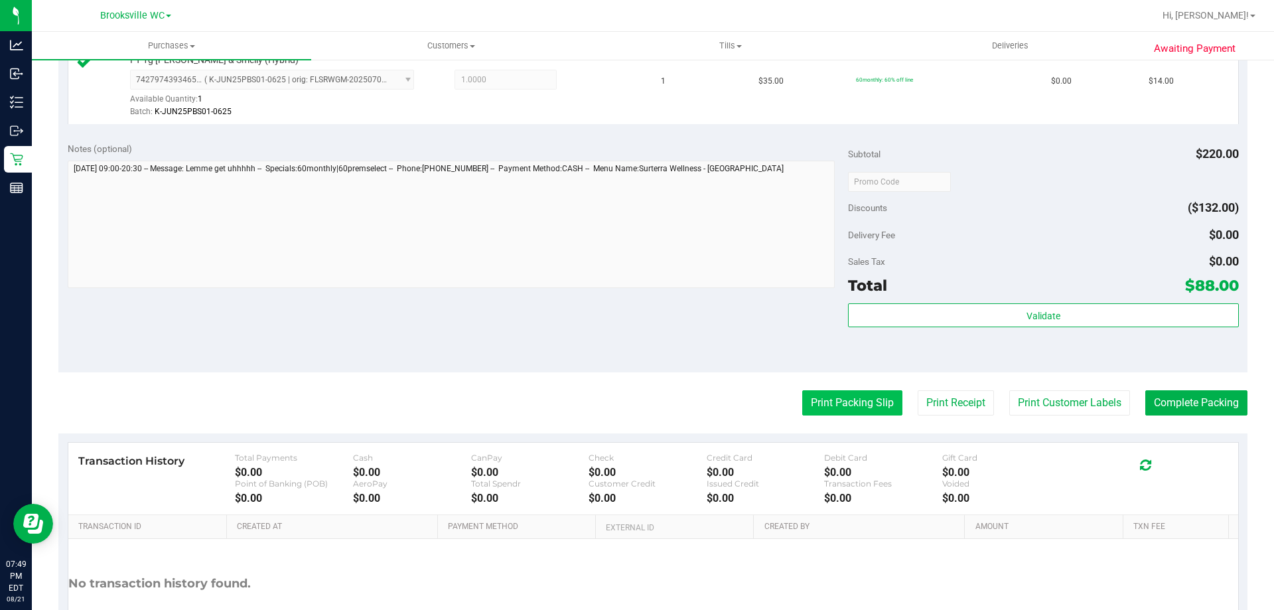
click at [833, 404] on button "Print Packing Slip" at bounding box center [852, 402] width 100 height 25
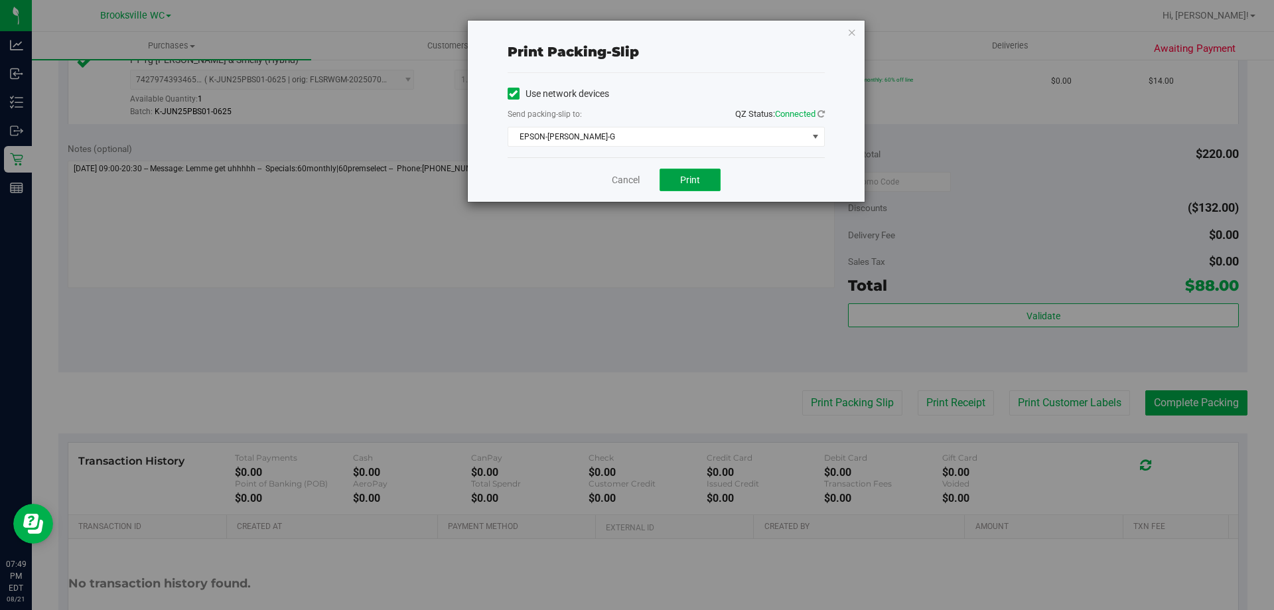
click at [687, 181] on span "Print" at bounding box center [690, 179] width 20 height 11
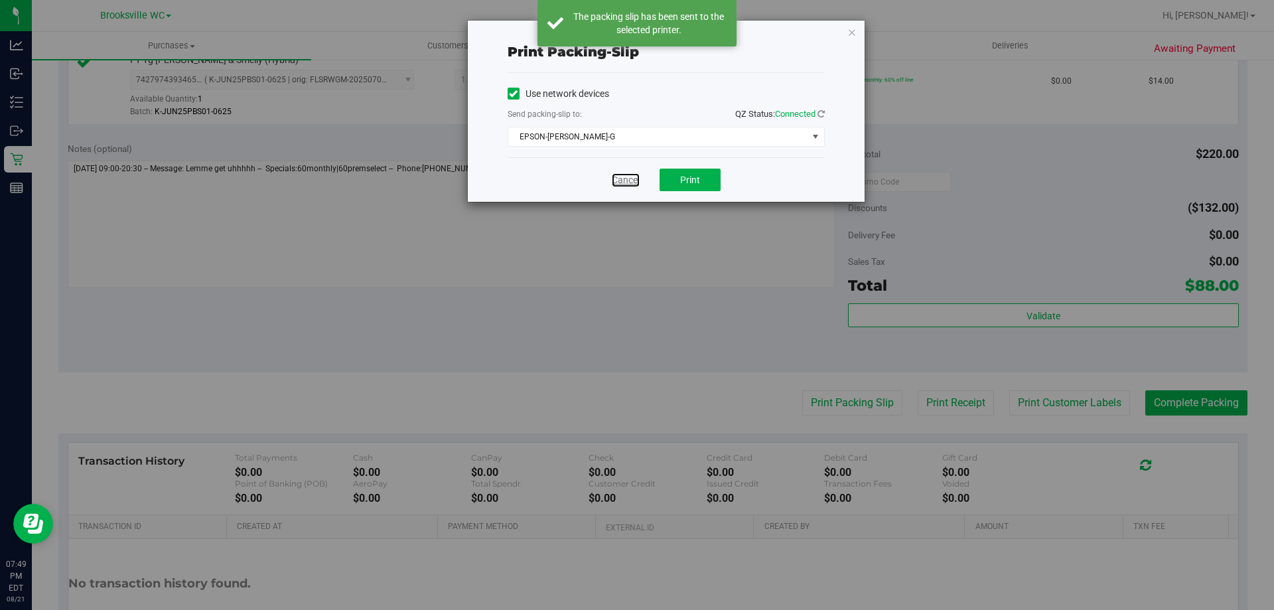
click at [629, 185] on link "Cancel" at bounding box center [626, 180] width 28 height 14
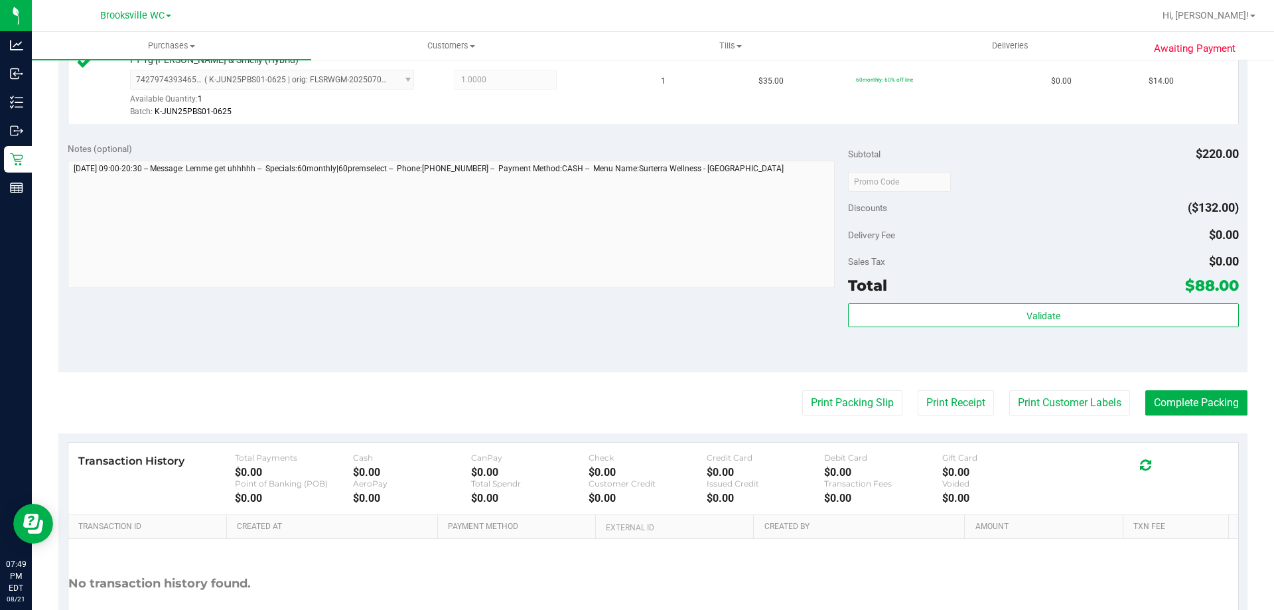
click at [1211, 423] on purchase-details "Back Edit Purchase Cancel Purchase View Profile # 11825757 BioTrack ID: - Submi…" at bounding box center [652, 111] width 1189 height 1140
click at [1196, 399] on button "Complete Packing" at bounding box center [1196, 402] width 102 height 25
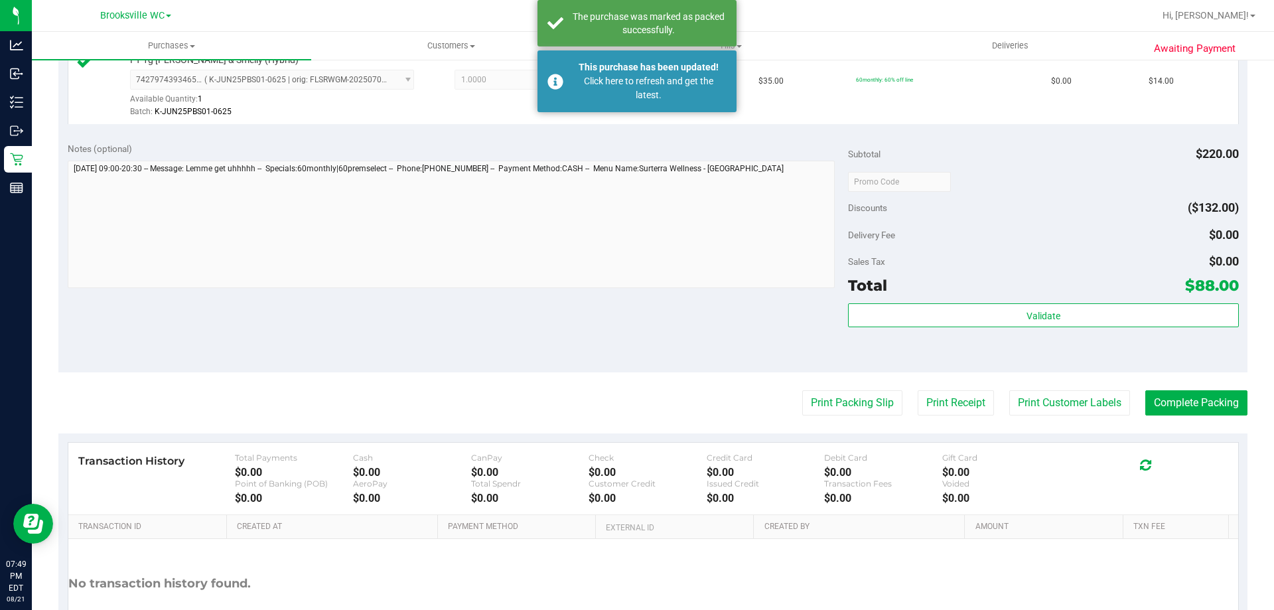
click at [719, 334] on div "Notes (optional) Subtotal $220.00 Discounts ($132.00) Delivery Fee $0.00 Sales …" at bounding box center [652, 252] width 1189 height 239
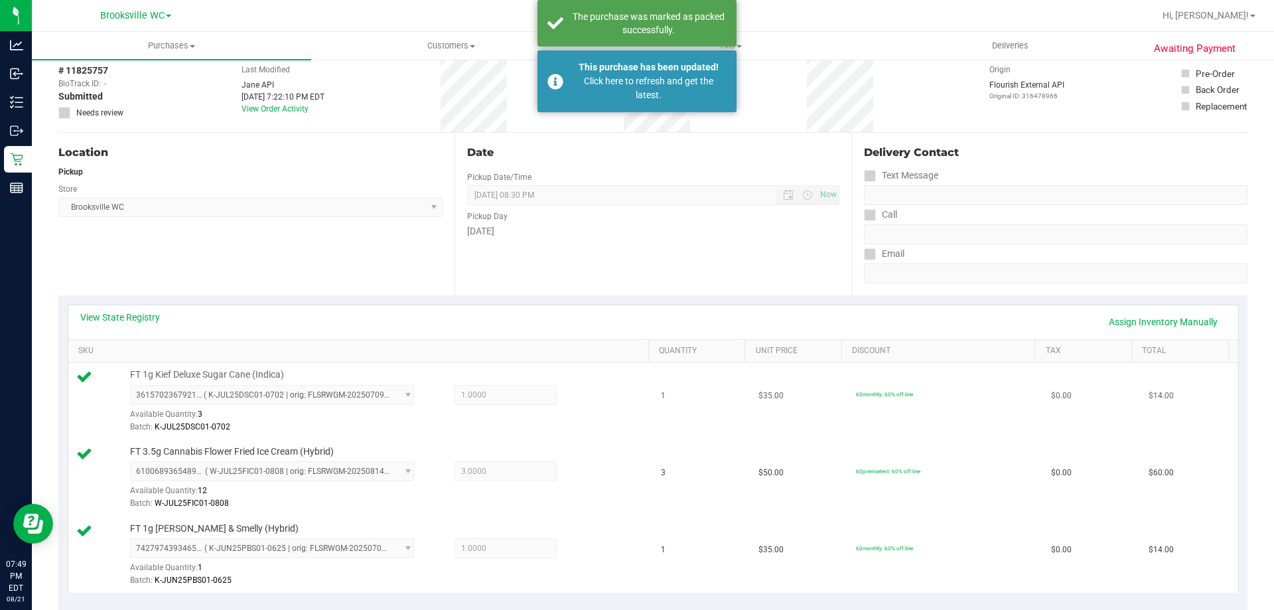
scroll to position [0, 0]
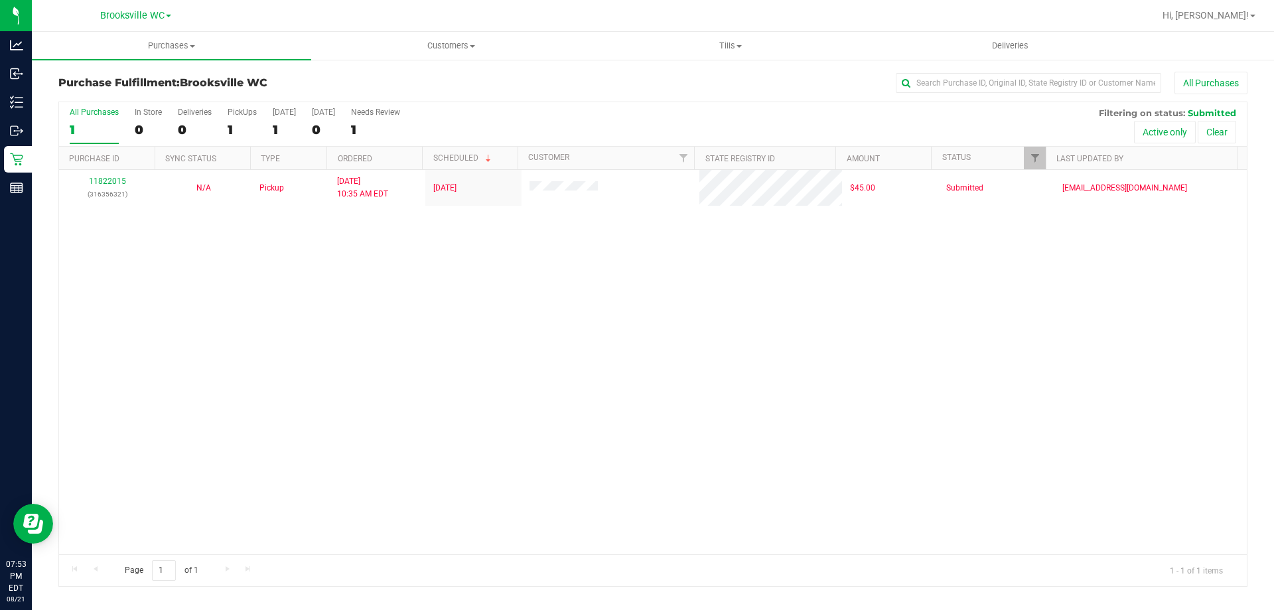
drag, startPoint x: 476, startPoint y: 411, endPoint x: 478, endPoint y: 374, distance: 37.2
click at [476, 410] on div "11822015 (316356321) N/A Pickup 8/21/2025 10:35 AM EDT 8/21/2025 $45.00 Submitt…" at bounding box center [653, 362] width 1188 height 384
click at [478, 370] on div "11822015 (316356321) N/A Pickup 8/21/2025 10:35 AM EDT 8/21/2025 $45.00 Submitt…" at bounding box center [653, 362] width 1188 height 384
click at [477, 363] on div "11822015 (316356321) N/A Pickup 8/21/2025 10:35 AM EDT 8/21/2025 $45.00 Submitt…" at bounding box center [653, 362] width 1188 height 384
click at [172, 44] on span "Purchases" at bounding box center [171, 46] width 279 height 12
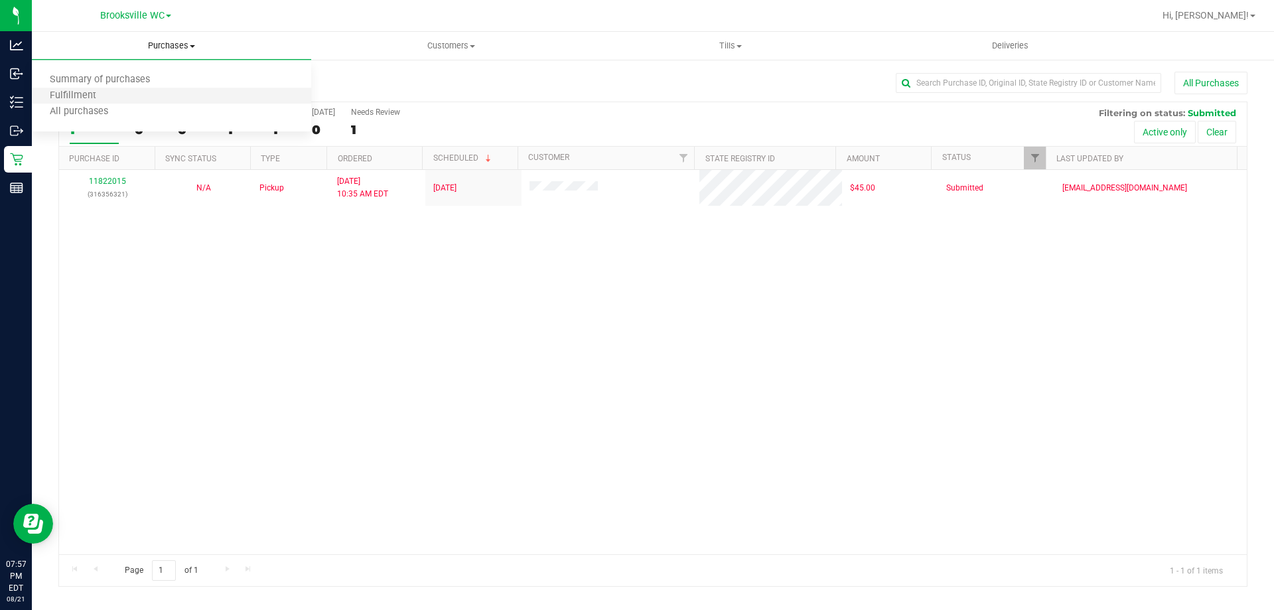
click at [163, 90] on li "Fulfillment" at bounding box center [171, 96] width 279 height 16
click at [340, 45] on span "Customers" at bounding box center [451, 46] width 278 height 12
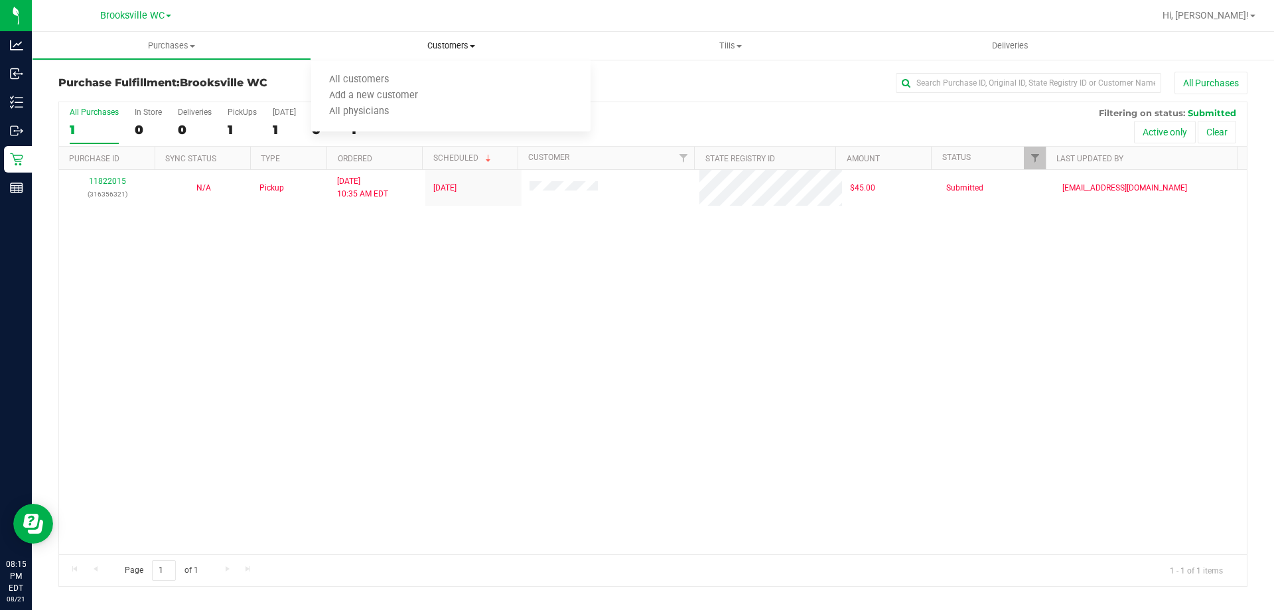
click at [436, 45] on span "Customers" at bounding box center [450, 46] width 279 height 12
click at [437, 42] on span "Customers" at bounding box center [450, 46] width 279 height 12
click at [428, 87] on li "All customers" at bounding box center [450, 80] width 279 height 16
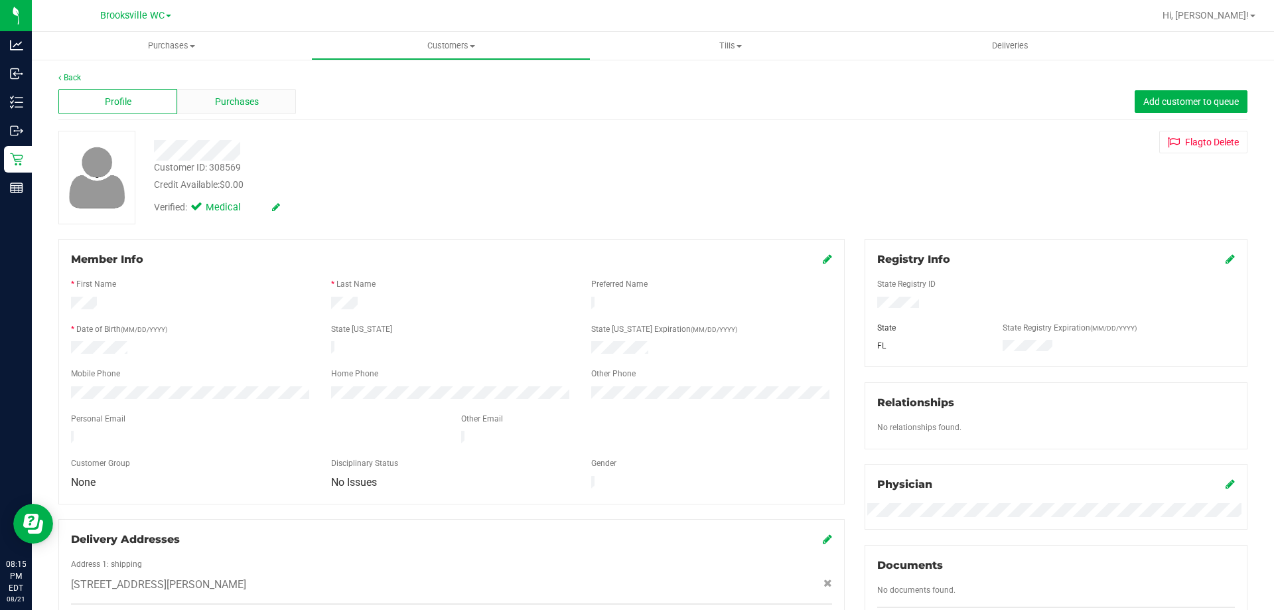
click at [239, 94] on div "Purchases" at bounding box center [236, 101] width 119 height 25
